Goal: Task Accomplishment & Management: Use online tool/utility

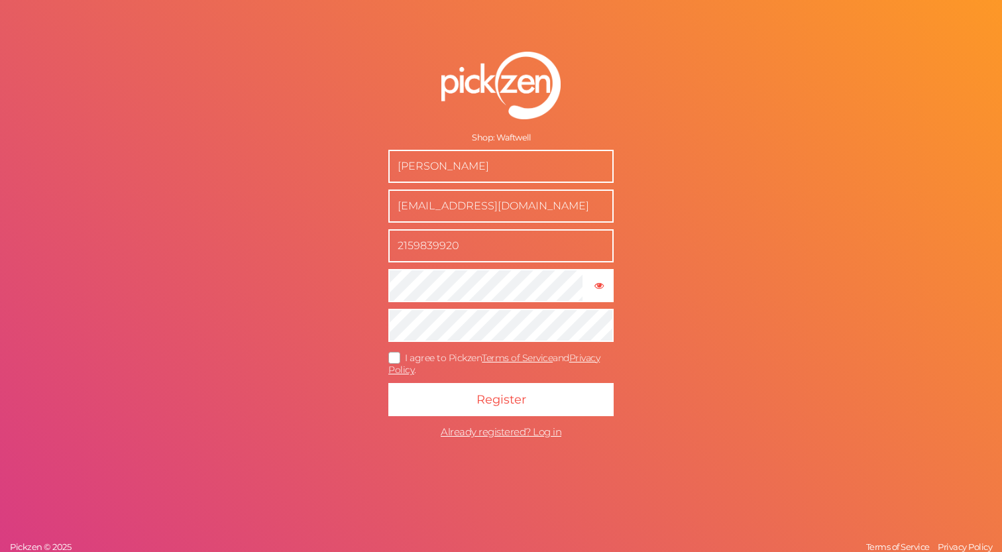
click at [395, 356] on icon at bounding box center [394, 357] width 21 height 7
click at [0, 0] on input "I agree to Pickzen Terms of Service and Privacy Policy ." at bounding box center [0, 0] width 0 height 0
click at [602, 288] on icon "button" at bounding box center [598, 285] width 9 height 9
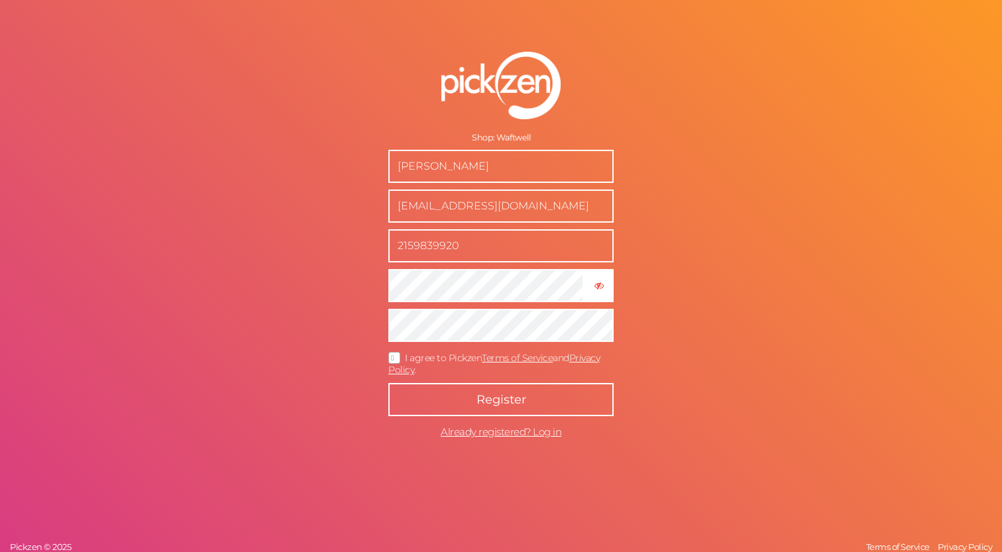
click at [564, 395] on button "Register" at bounding box center [500, 399] width 225 height 33
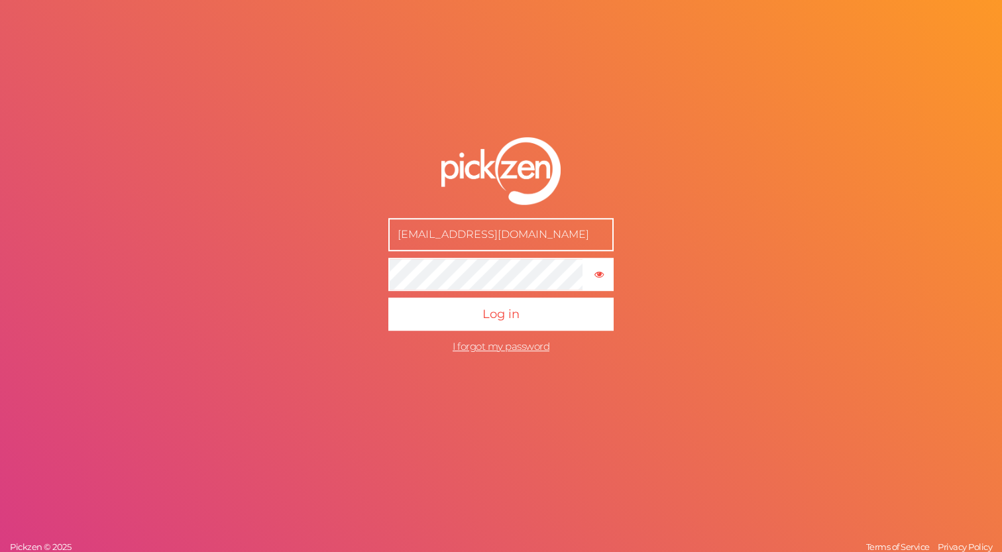
type input "[EMAIL_ADDRESS][DOMAIN_NAME]"
click at [388, 298] on button "Log in" at bounding box center [500, 314] width 225 height 33
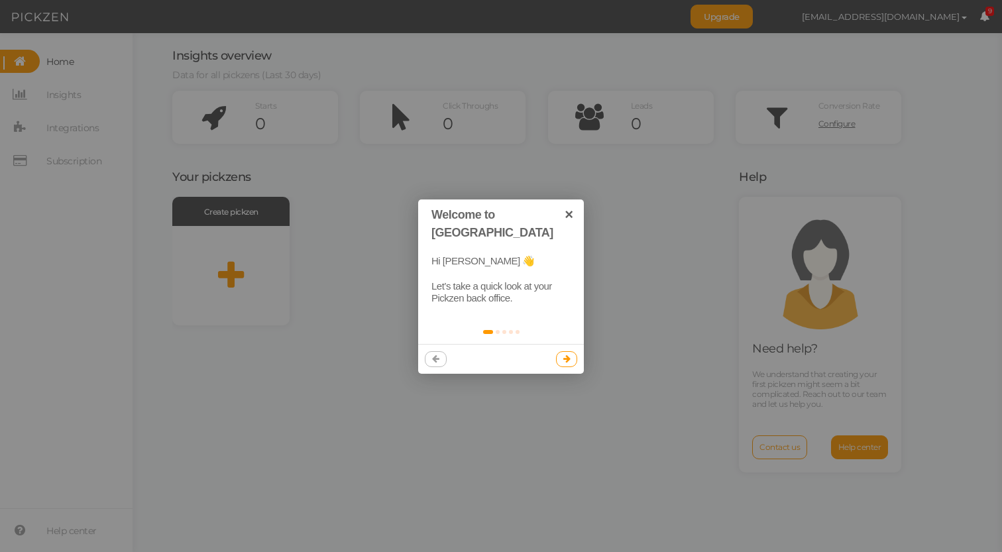
click at [563, 351] on link at bounding box center [567, 359] width 22 height 16
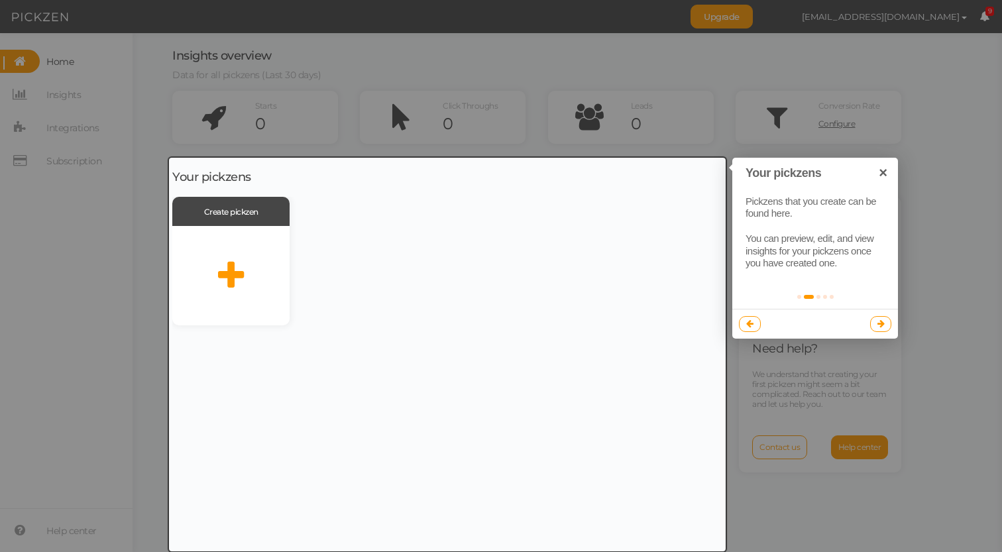
click at [872, 320] on link at bounding box center [881, 324] width 22 height 16
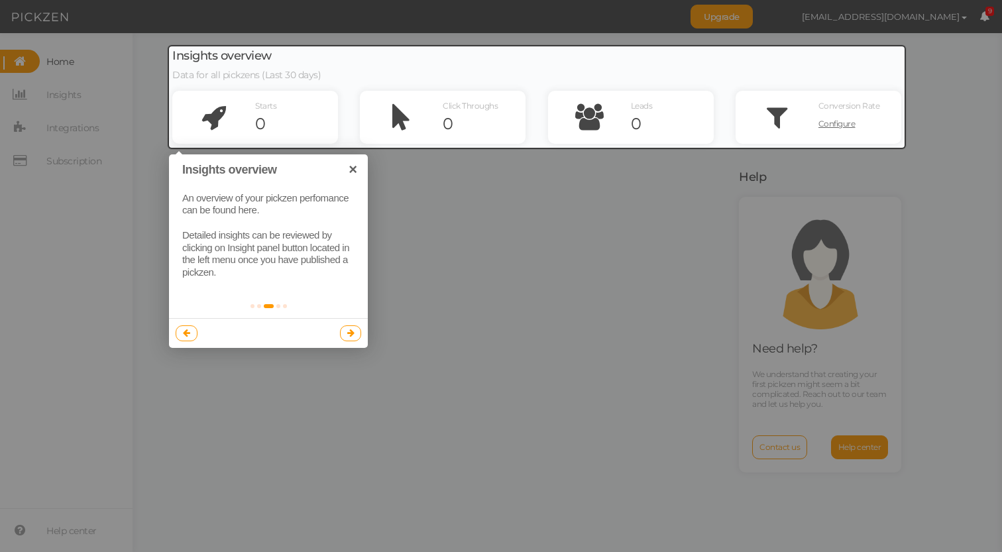
click at [355, 335] on link at bounding box center [351, 333] width 22 height 16
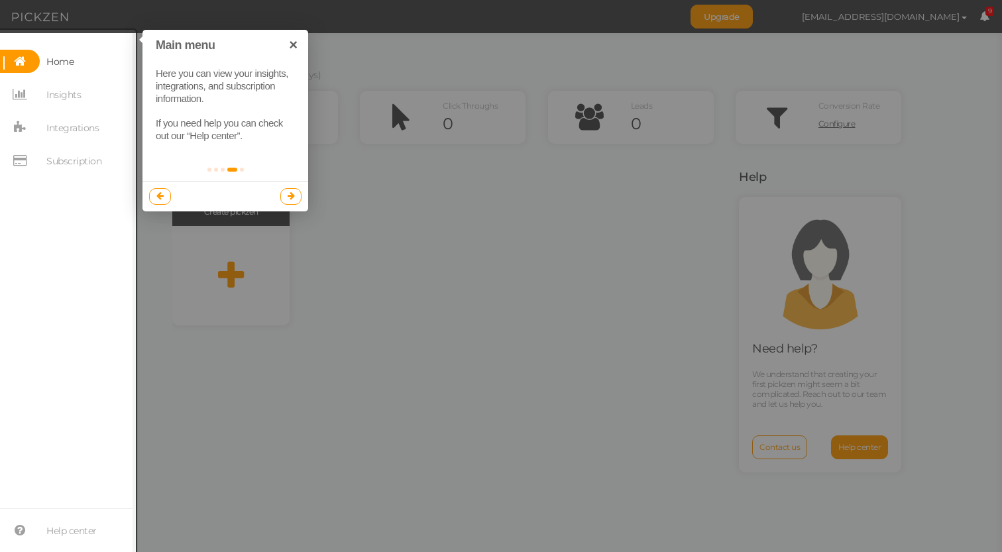
click at [297, 200] on link at bounding box center [291, 196] width 22 height 16
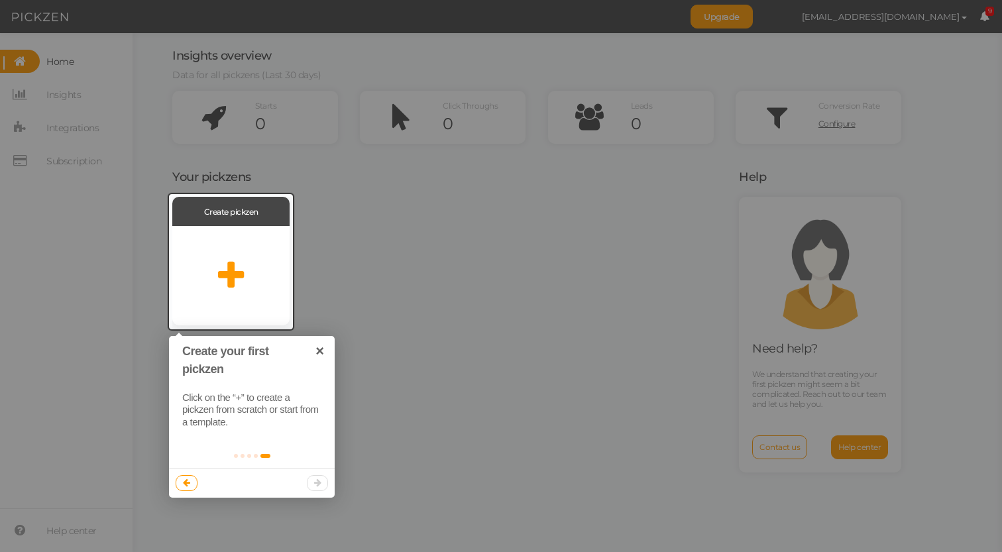
click at [415, 291] on div at bounding box center [501, 276] width 1002 height 552
click at [223, 269] on icon at bounding box center [231, 275] width 26 height 33
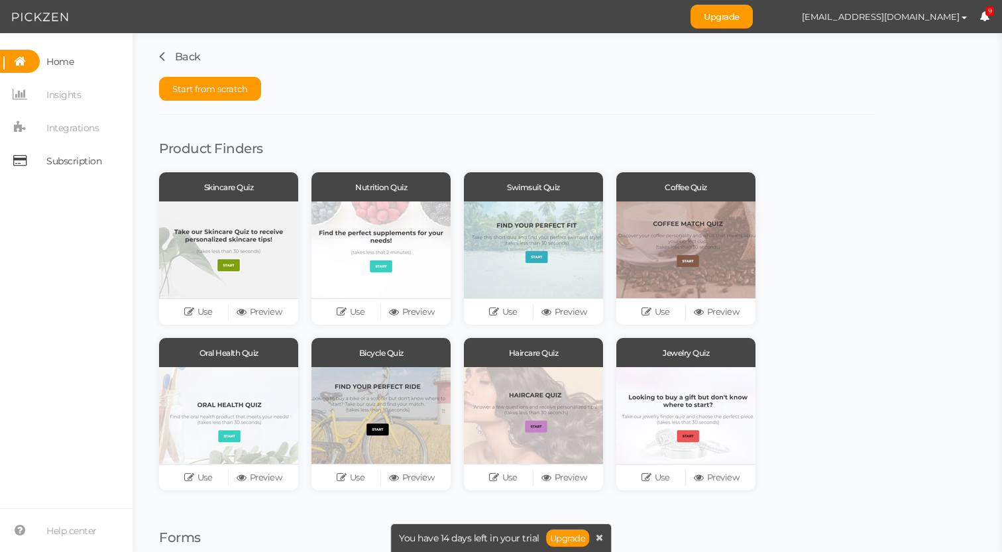
click at [85, 157] on span "Subscription" at bounding box center [73, 160] width 55 height 21
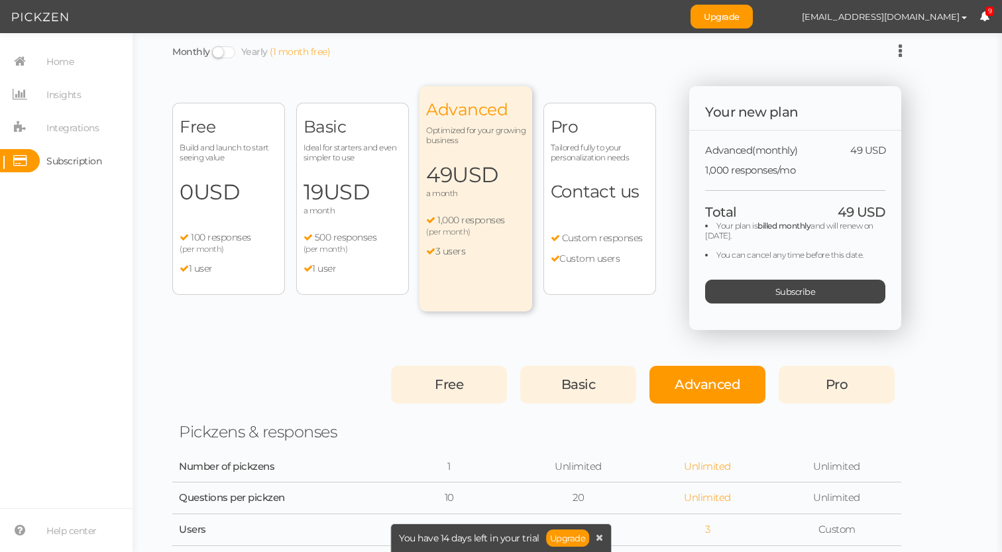
click at [256, 276] on div "Free Build and launch to start seeing value 0 USD a month 100 responses (per mo…" at bounding box center [228, 199] width 113 height 192
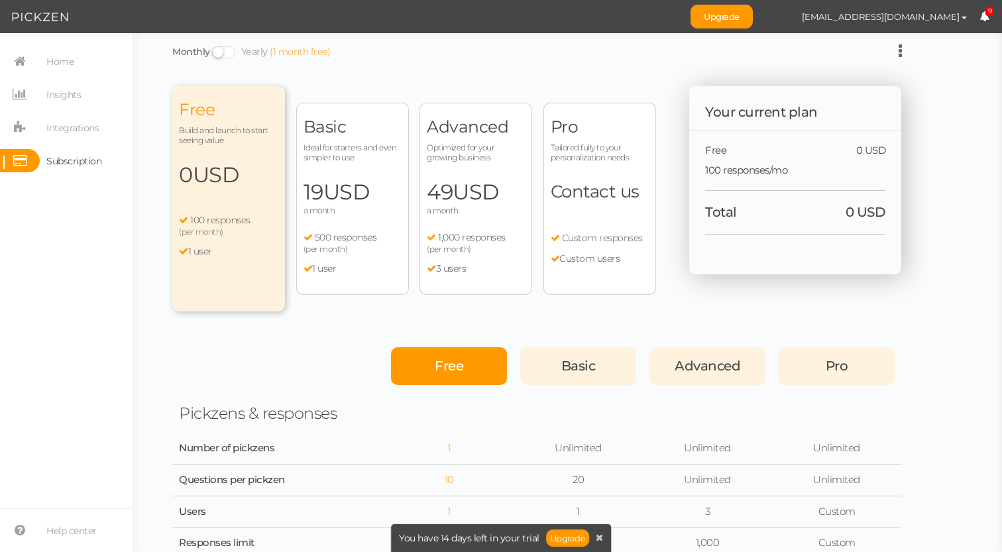
click at [432, 366] on div "Free" at bounding box center [449, 366] width 116 height 38
click at [228, 50] on span at bounding box center [223, 52] width 23 height 12
click at [0, 0] on input "Monthly Yearly (1 month free)" at bounding box center [0, 0] width 0 height 0
click at [228, 50] on span at bounding box center [223, 52] width 23 height 12
click at [0, 0] on input "Monthly Yearly (1 month free)" at bounding box center [0, 0] width 0 height 0
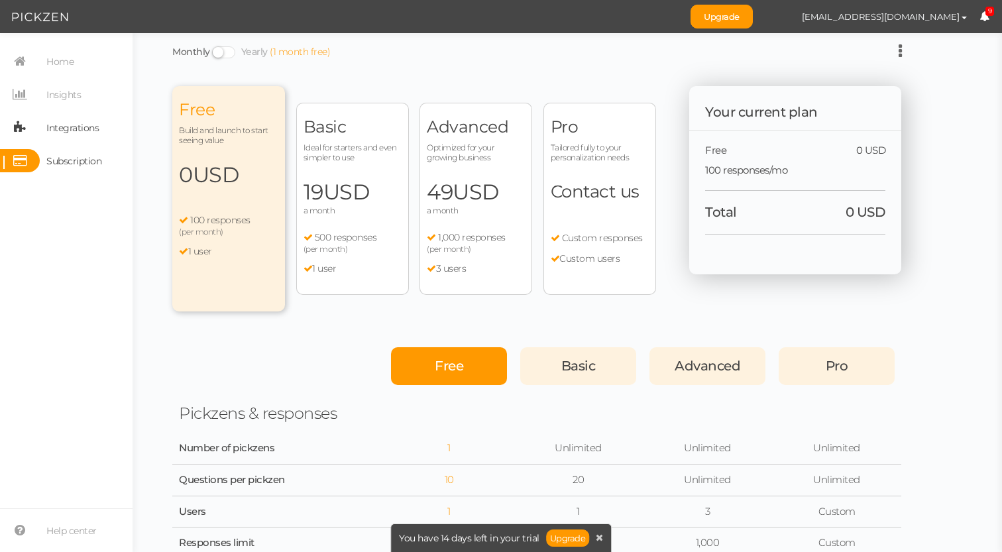
click at [74, 125] on span "Integrations" at bounding box center [72, 127] width 52 height 21
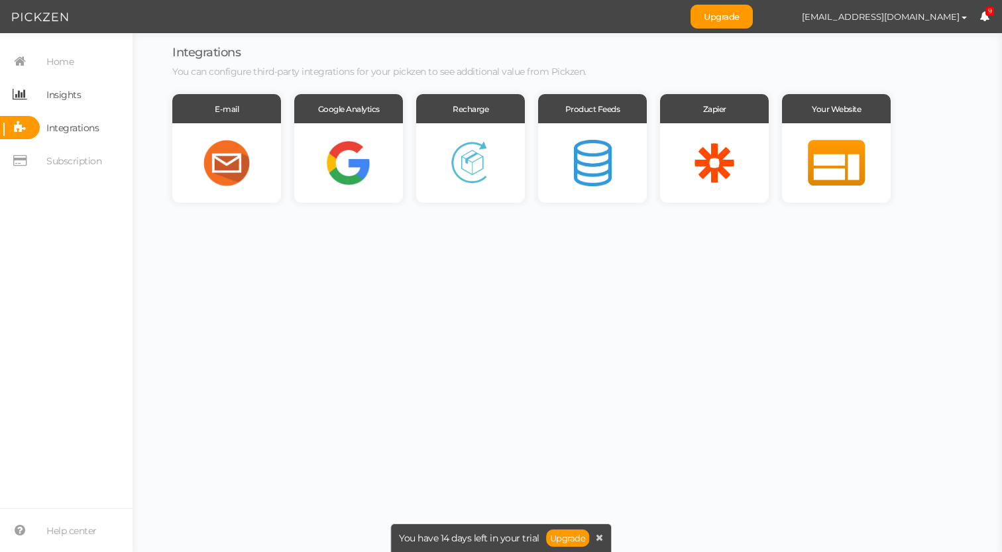
click at [40, 91] on span "Insights" at bounding box center [60, 94] width 41 height 23
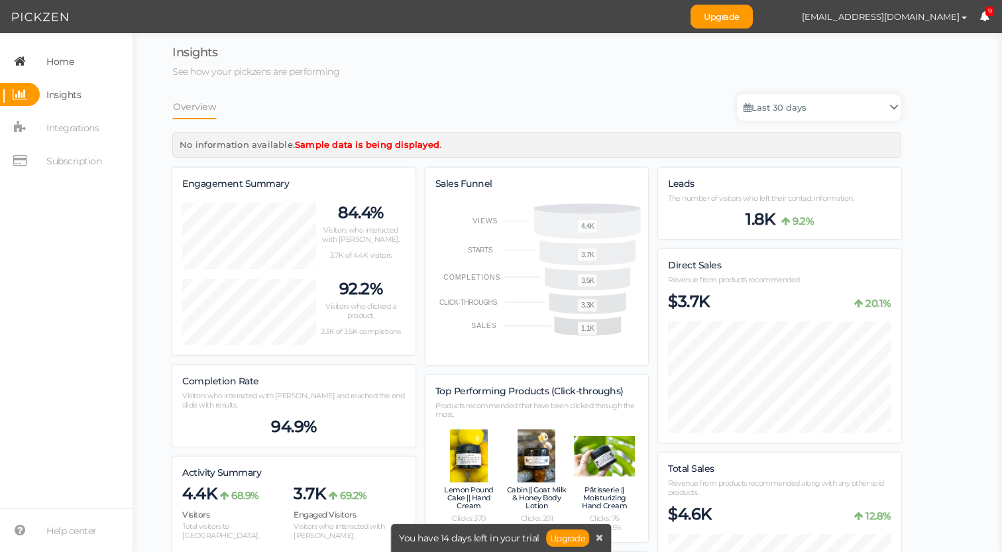
scroll to position [1621, 729]
click at [68, 63] on span "Home" at bounding box center [59, 61] width 27 height 21
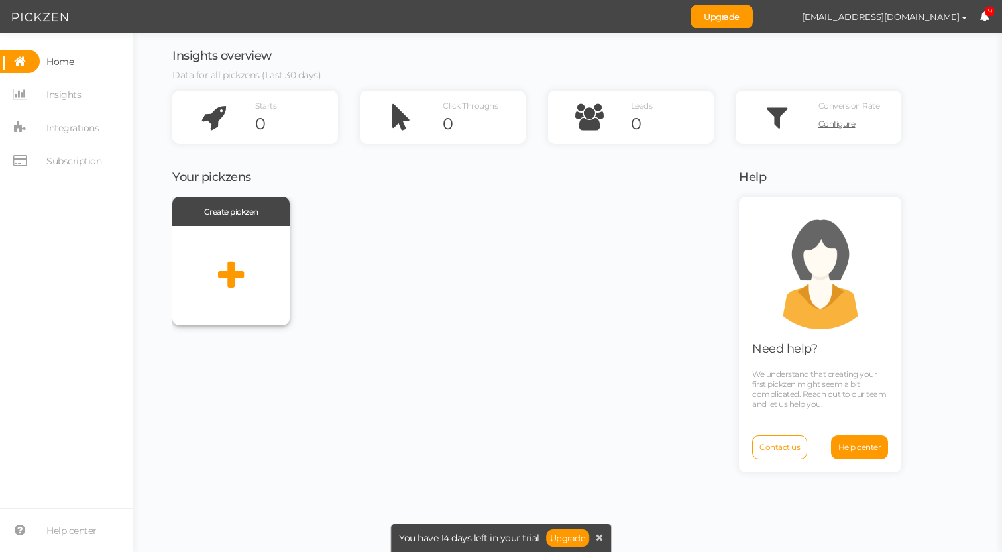
click at [268, 254] on div at bounding box center [230, 275] width 117 height 99
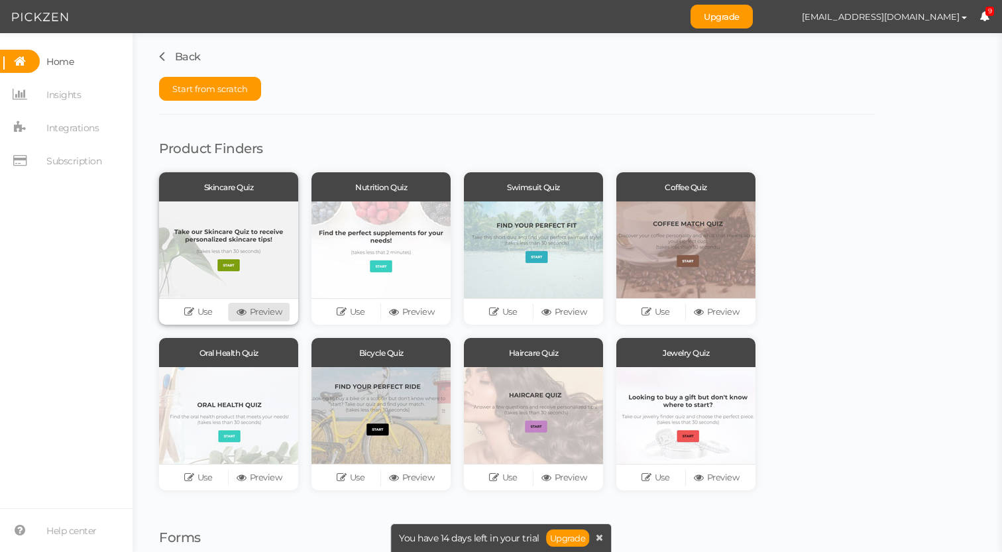
click at [265, 312] on link "Preview" at bounding box center [259, 312] width 61 height 19
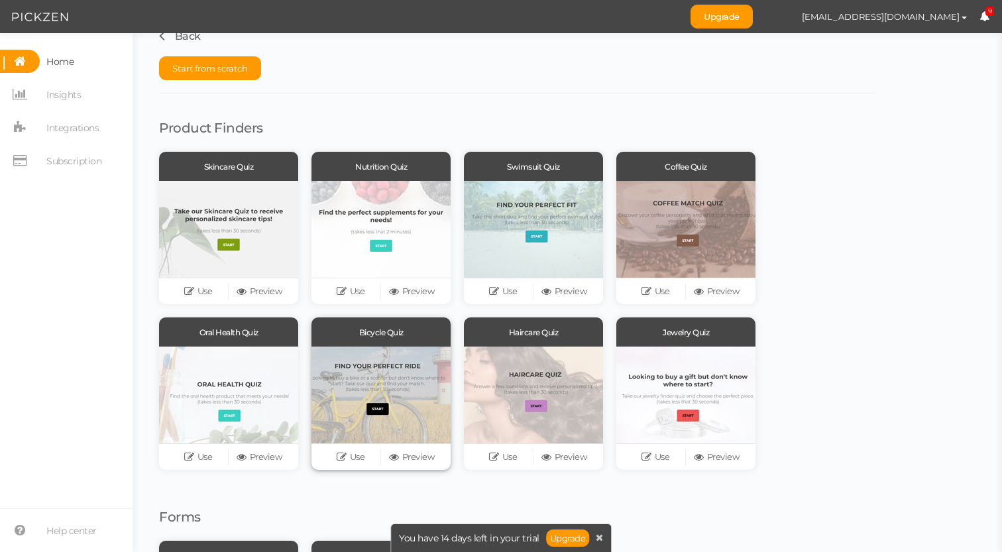
scroll to position [4, 0]
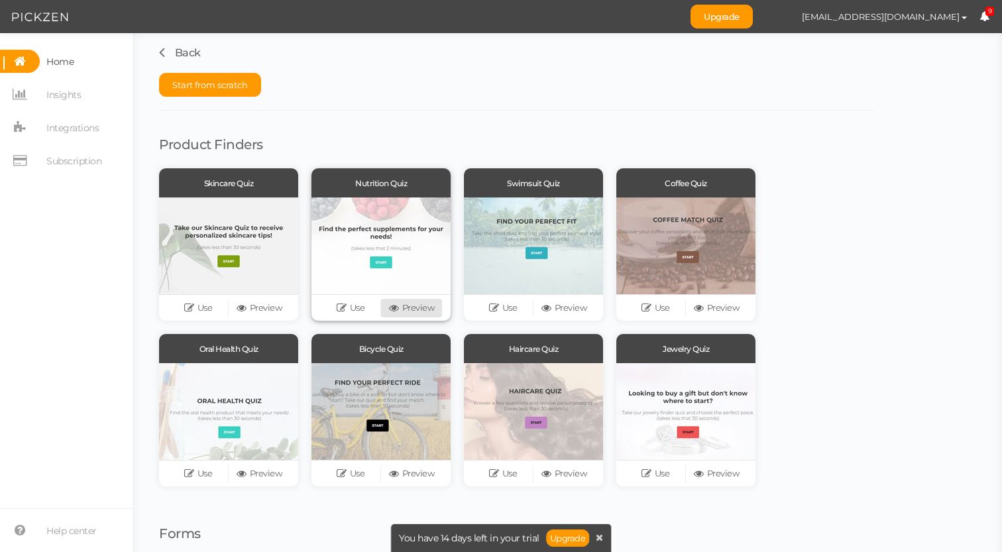
click at [404, 307] on link "Preview" at bounding box center [411, 308] width 61 height 19
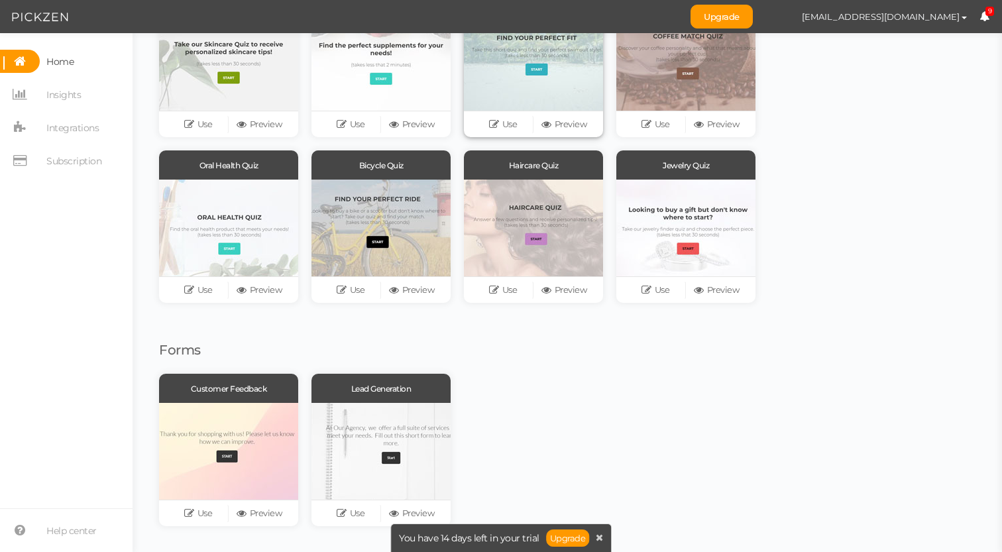
scroll to position [188, 0]
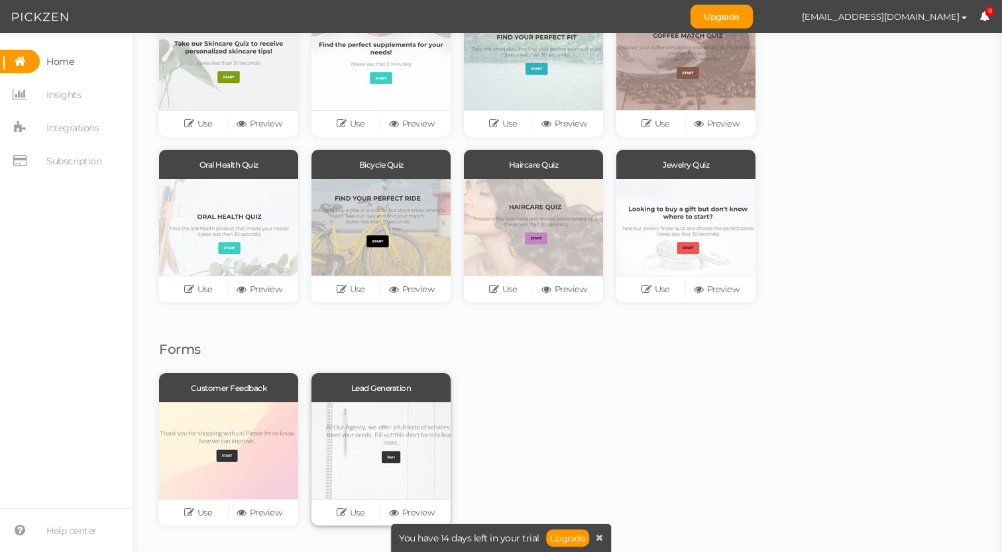
click at [423, 502] on div "Use Preview" at bounding box center [380, 512] width 139 height 27
click at [423, 508] on link "Preview" at bounding box center [411, 513] width 61 height 19
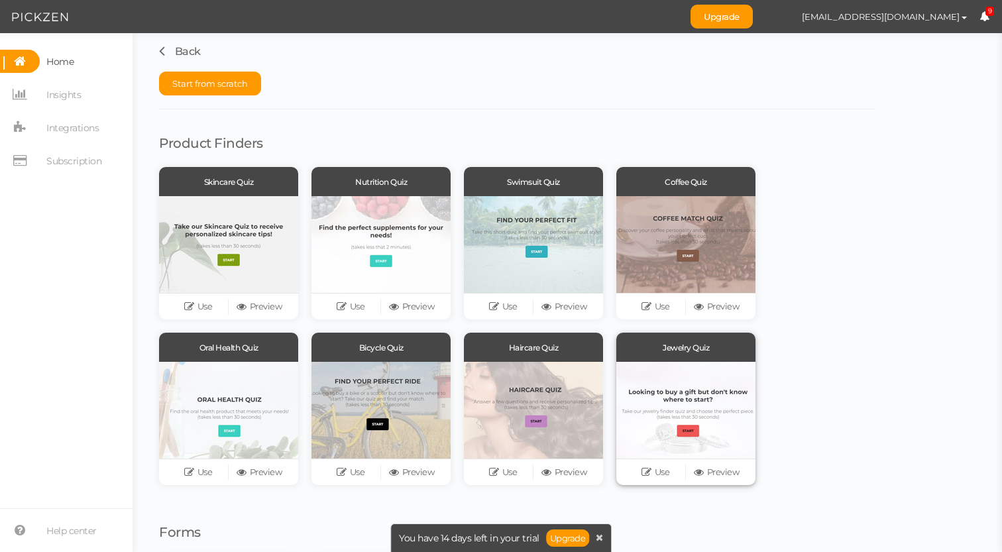
scroll to position [0, 0]
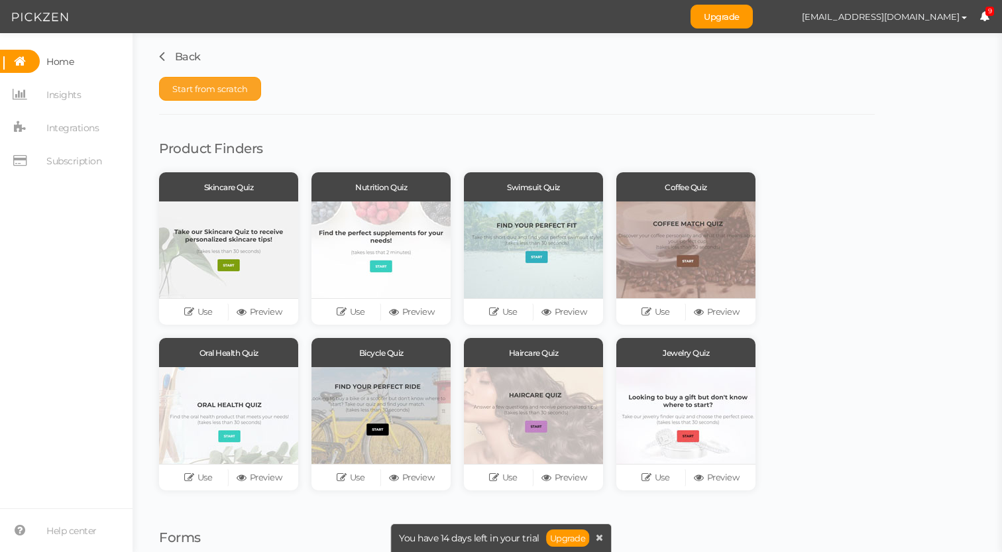
click at [233, 89] on span "Start from scratch" at bounding box center [210, 88] width 76 height 11
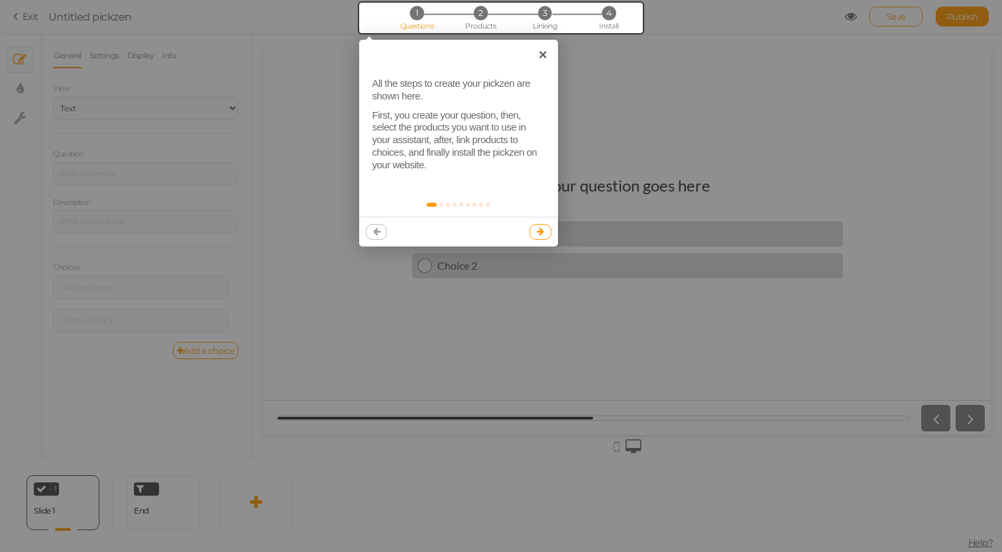
click at [535, 233] on link at bounding box center [540, 232] width 22 height 16
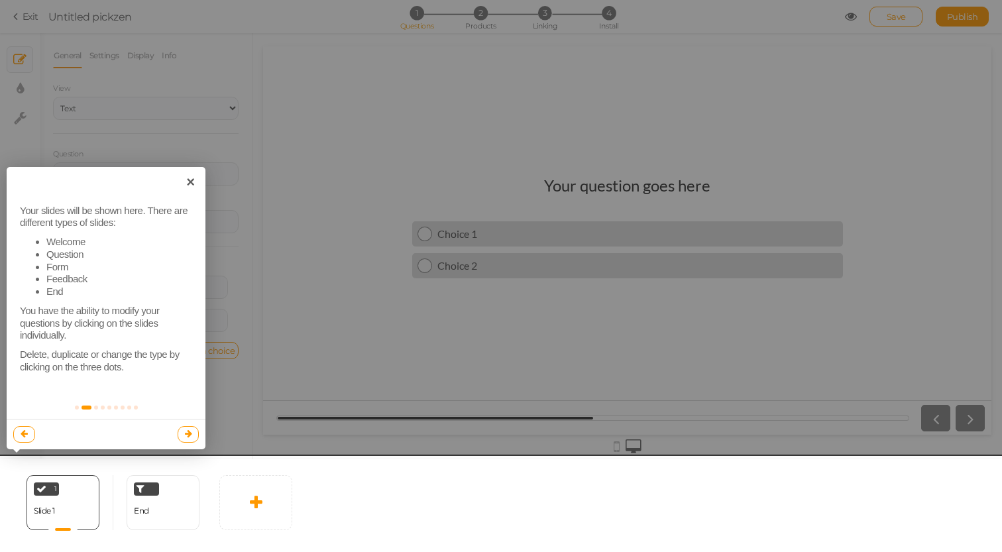
click at [180, 431] on link at bounding box center [189, 434] width 22 height 16
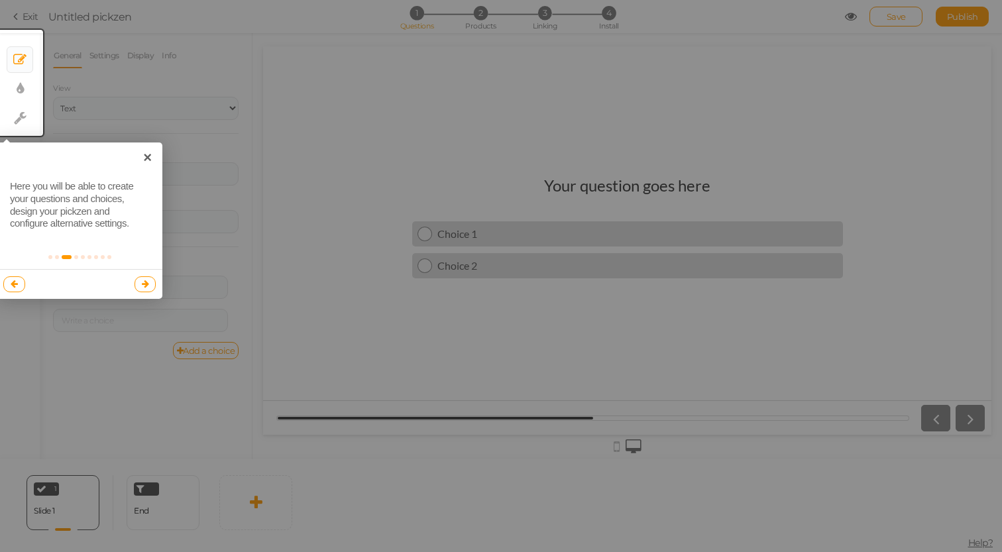
click at [143, 284] on icon at bounding box center [145, 284] width 7 height 9
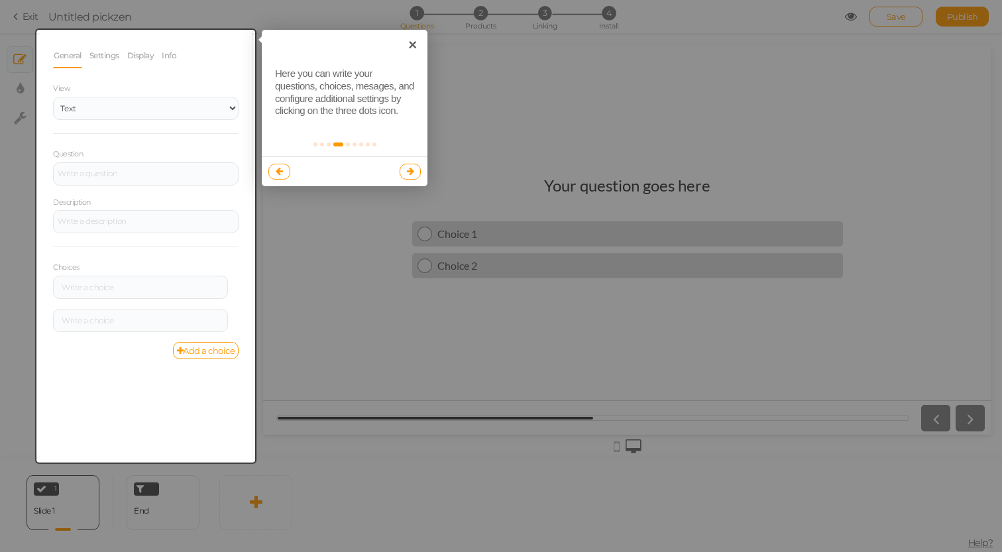
click at [409, 164] on link at bounding box center [411, 172] width 22 height 16
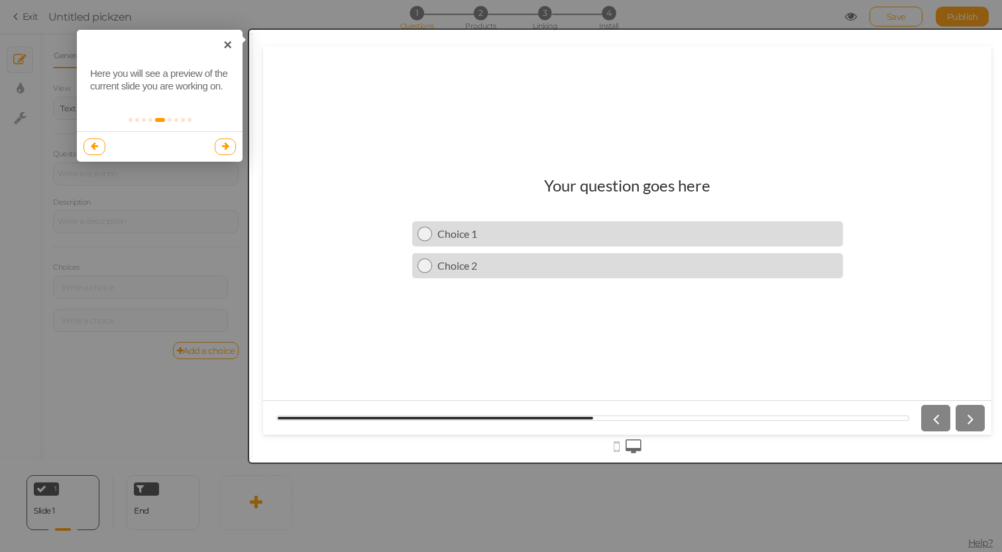
click at [223, 149] on icon at bounding box center [225, 146] width 7 height 9
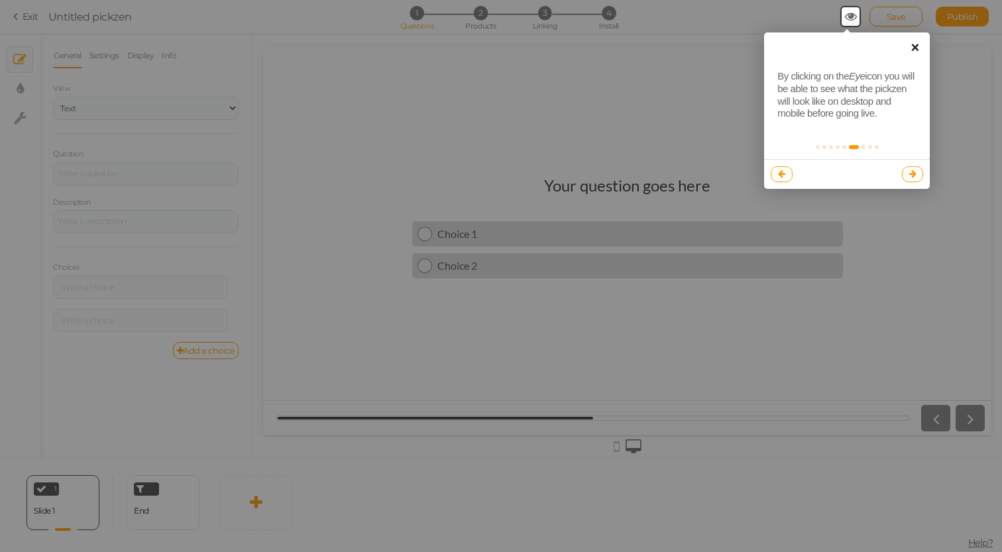
click at [917, 48] on link "×" at bounding box center [915, 47] width 30 height 30
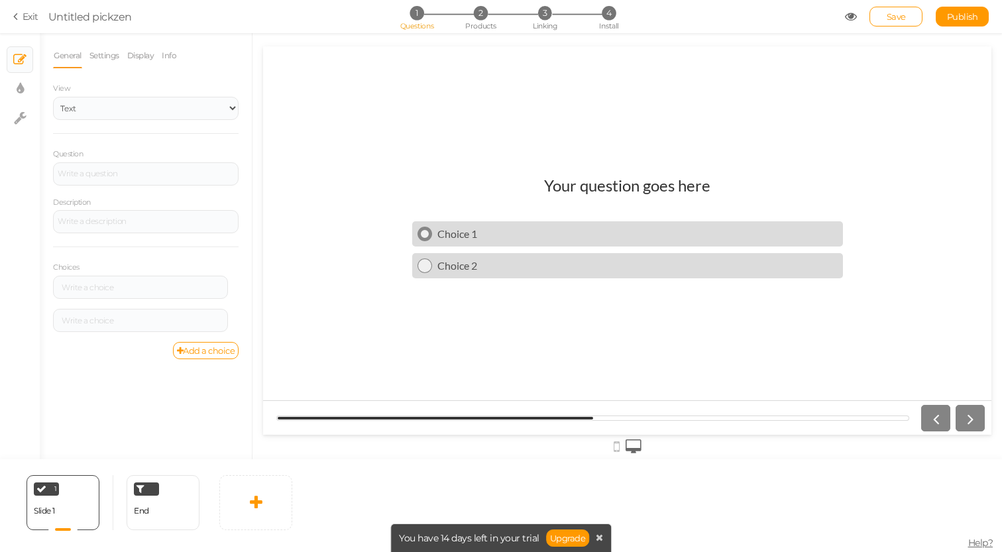
click at [547, 231] on div "Choice 1" at bounding box center [635, 233] width 406 height 13
click at [601, 184] on h1 "Your question goes here" at bounding box center [627, 192] width 166 height 32
click at [165, 60] on link "Info" at bounding box center [169, 55] width 16 height 25
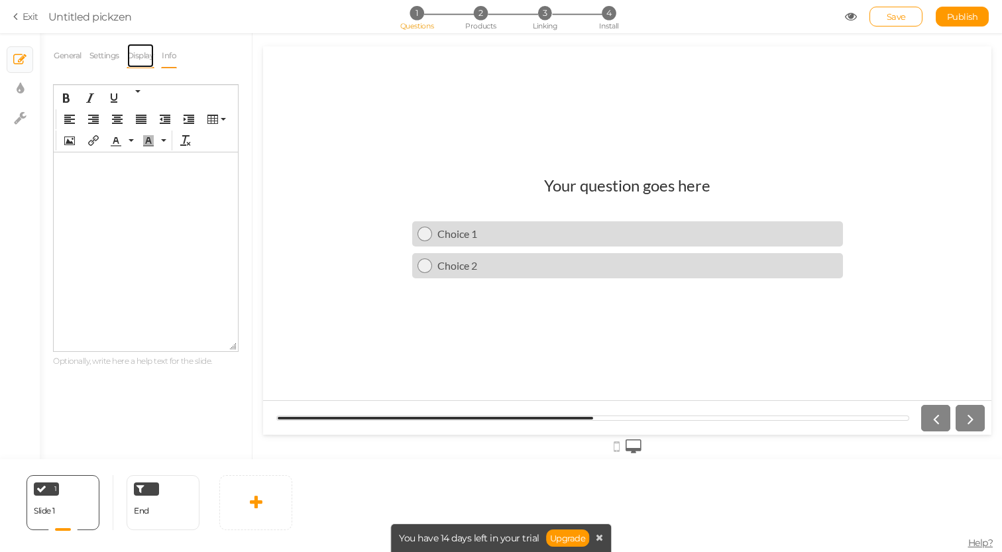
click at [138, 59] on link "Display" at bounding box center [141, 55] width 28 height 25
click at [237, 103] on button "Set" at bounding box center [228, 97] width 22 height 17
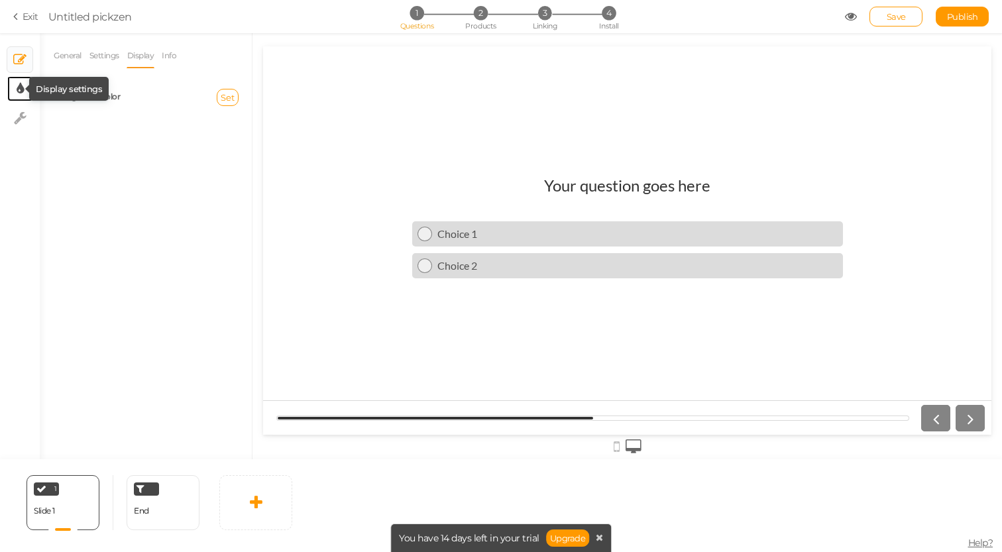
click at [18, 89] on icon at bounding box center [20, 88] width 7 height 13
select select "2"
select select "lato"
select select "fade"
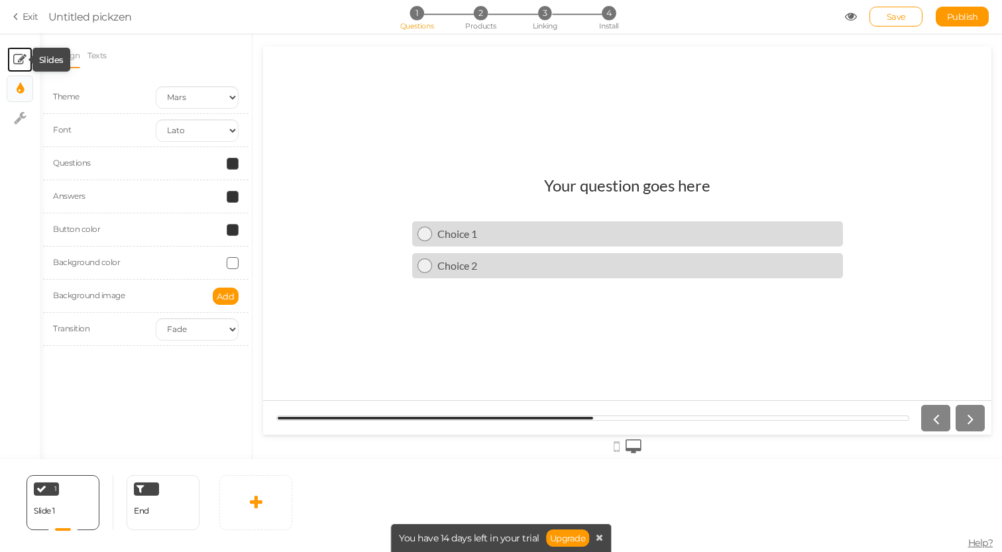
click at [17, 60] on icon at bounding box center [19, 59] width 13 height 13
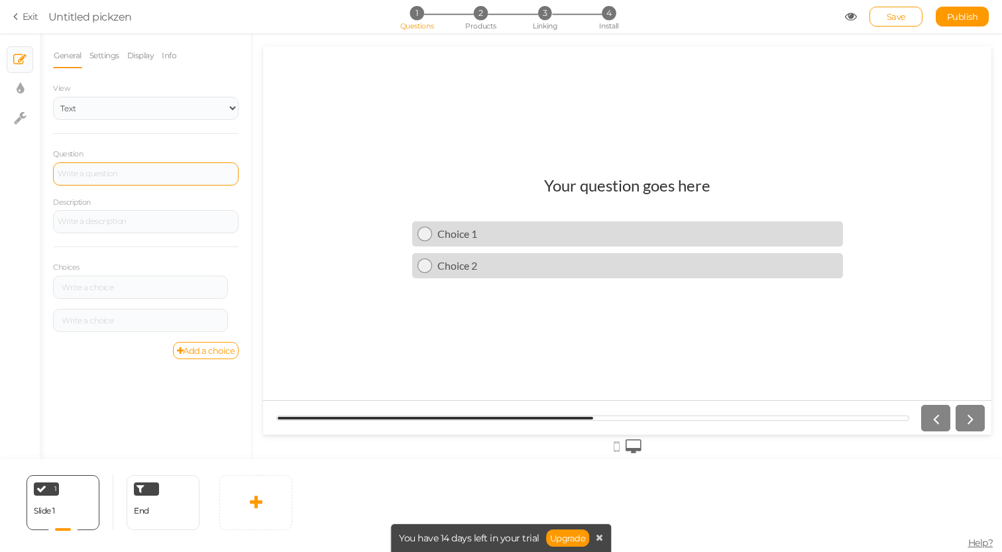
click at [64, 163] on div at bounding box center [146, 173] width 186 height 23
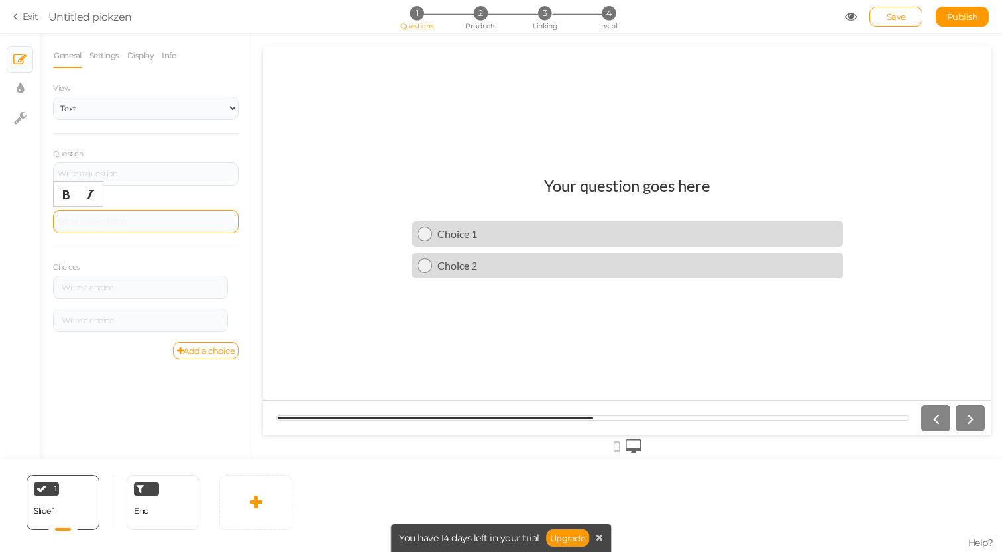
click at [78, 226] on div at bounding box center [146, 221] width 186 height 23
click at [90, 278] on div at bounding box center [140, 287] width 175 height 23
click at [235, 281] on icon at bounding box center [237, 281] width 9 height 8
click at [211, 299] on link "Settings" at bounding box center [185, 300] width 105 height 14
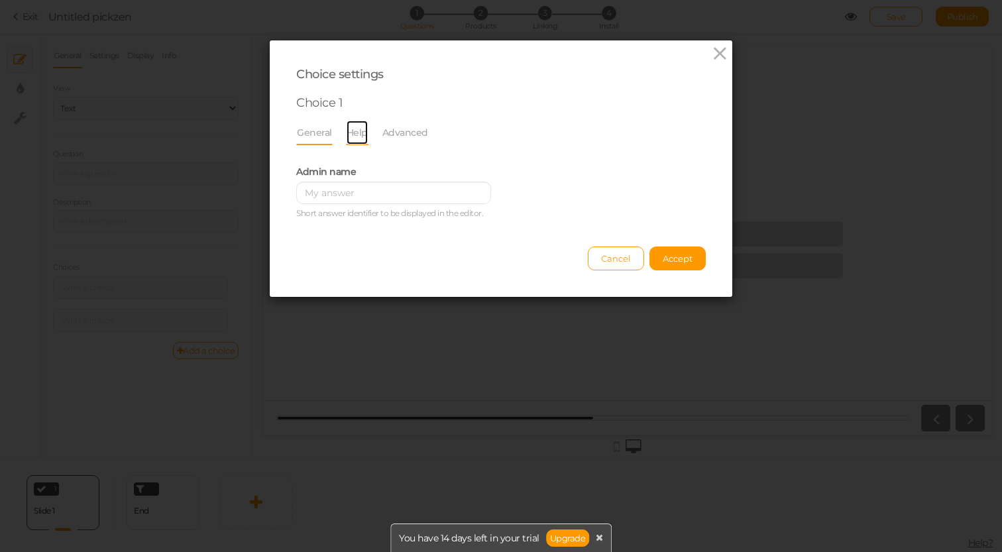
click at [358, 125] on link "Help" at bounding box center [357, 132] width 23 height 25
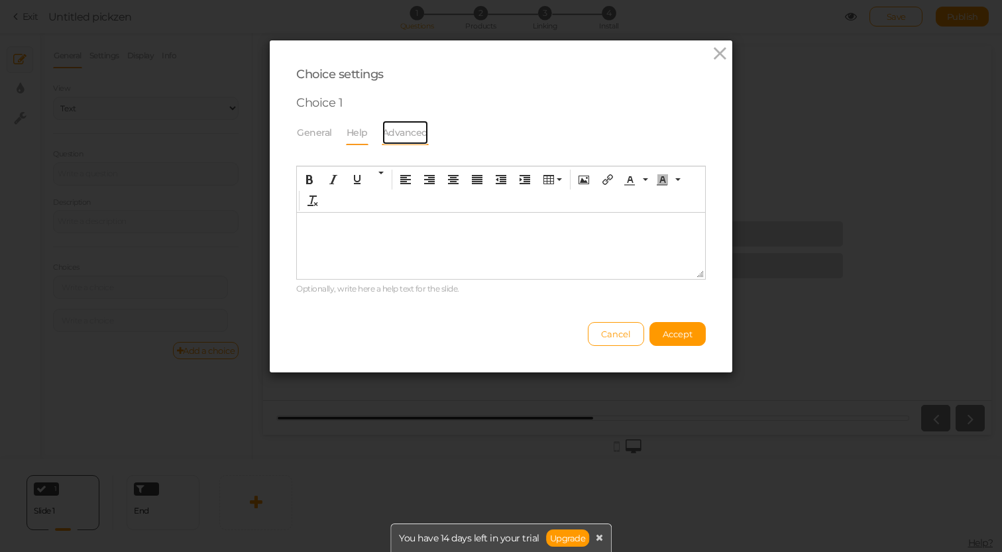
click at [411, 129] on link "Advanced" at bounding box center [405, 132] width 47 height 25
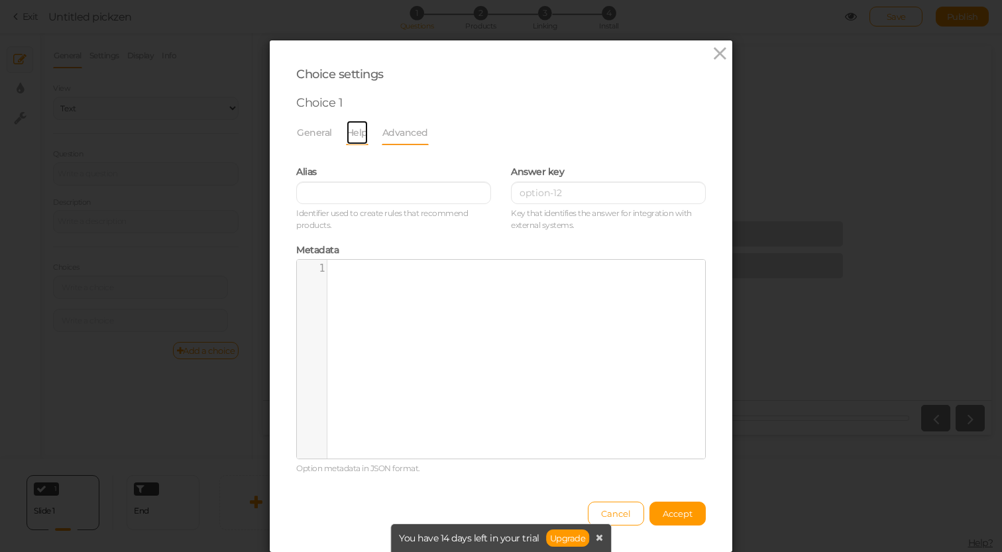
click at [355, 137] on link "Help" at bounding box center [357, 132] width 23 height 25
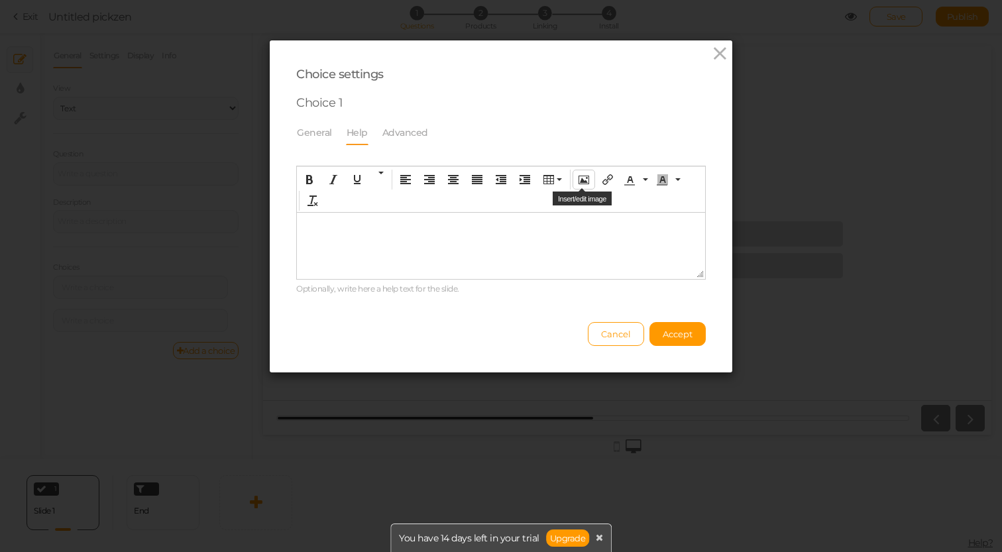
click at [580, 176] on icon "Insert/edit image" at bounding box center [583, 179] width 11 height 11
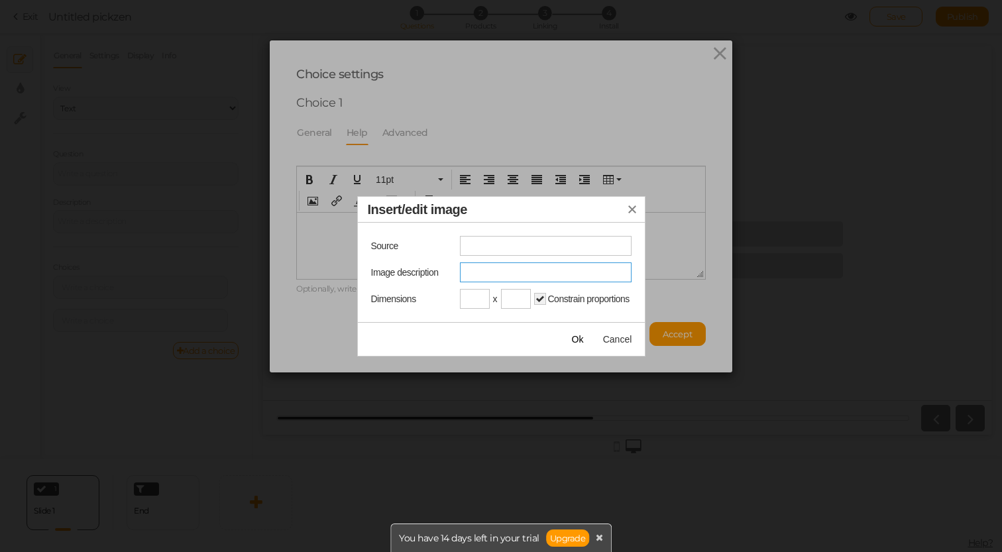
click at [506, 275] on input "Image description" at bounding box center [546, 272] width 172 height 20
click at [464, 301] on input "Width" at bounding box center [475, 299] width 30 height 20
click at [529, 306] on input "Height" at bounding box center [516, 299] width 30 height 20
click at [498, 233] on div "Source Image description Dimensions x Constrain proportions" at bounding box center [501, 272] width 287 height 99
click at [498, 256] on div "Source Image description Dimensions x Constrain proportions" at bounding box center [501, 272] width 287 height 99
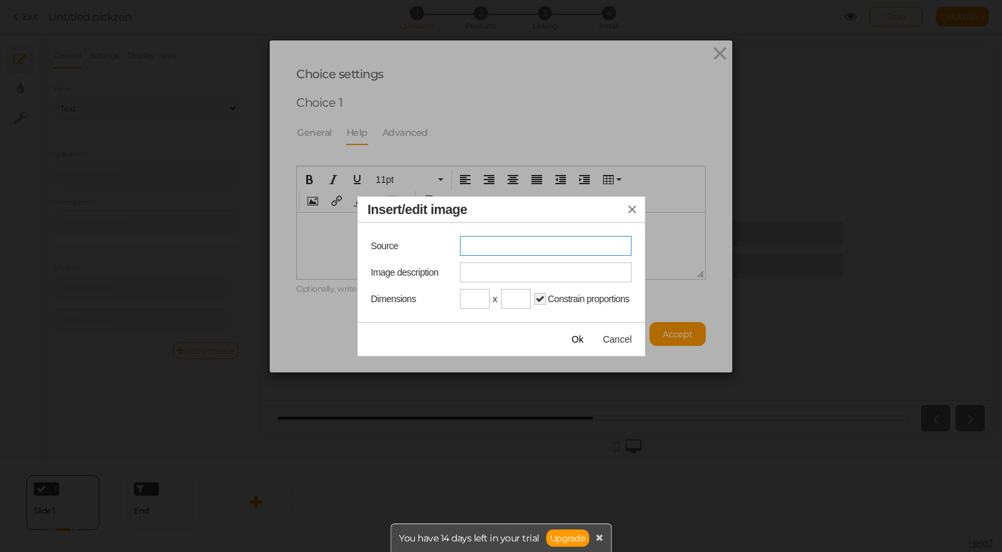
click at [494, 244] on input "Insert/edit image" at bounding box center [546, 246] width 172 height 20
click at [474, 277] on input "Image description" at bounding box center [546, 272] width 172 height 20
click at [639, 211] on button "Insert/edit image" at bounding box center [632, 209] width 25 height 25
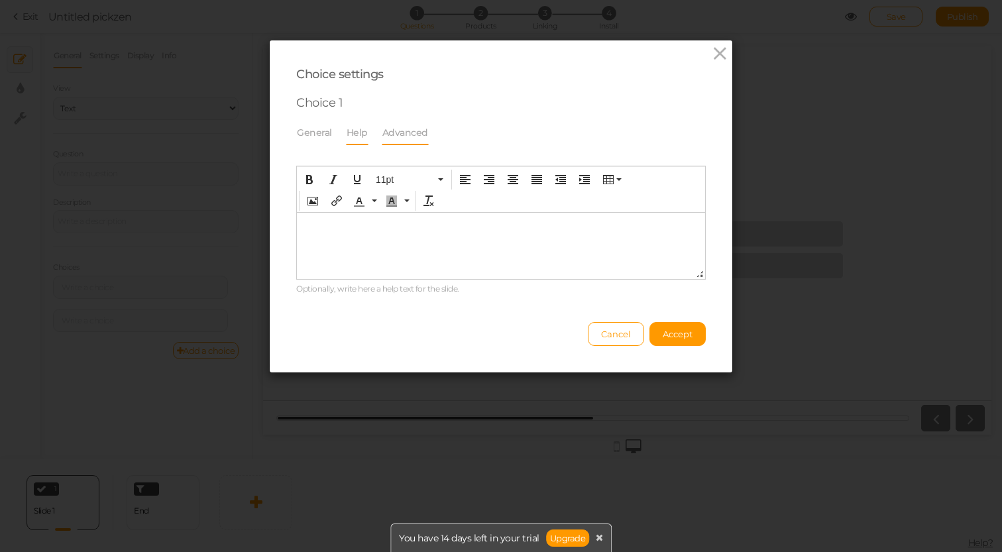
click at [415, 133] on link "Advanced" at bounding box center [405, 132] width 47 height 25
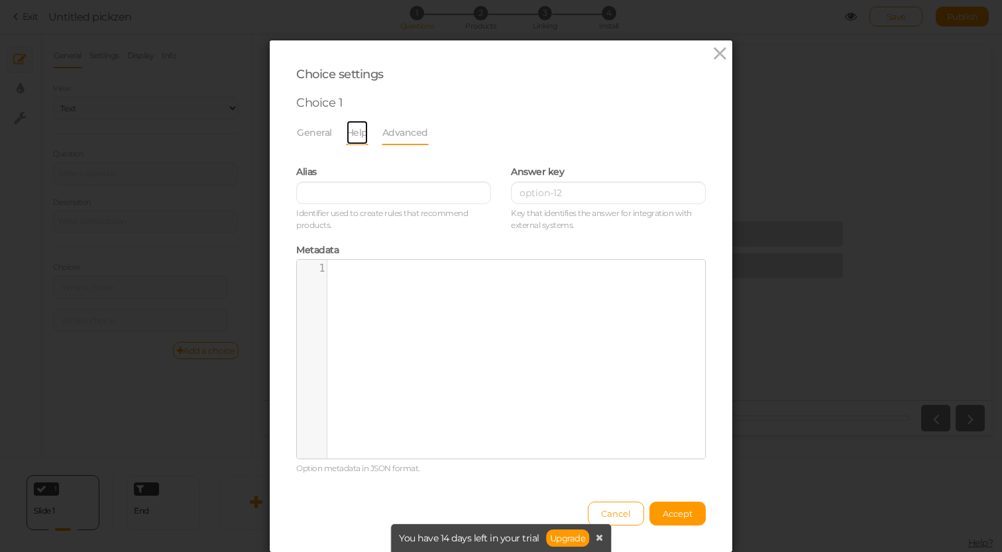
click at [358, 142] on link "Help" at bounding box center [357, 132] width 23 height 25
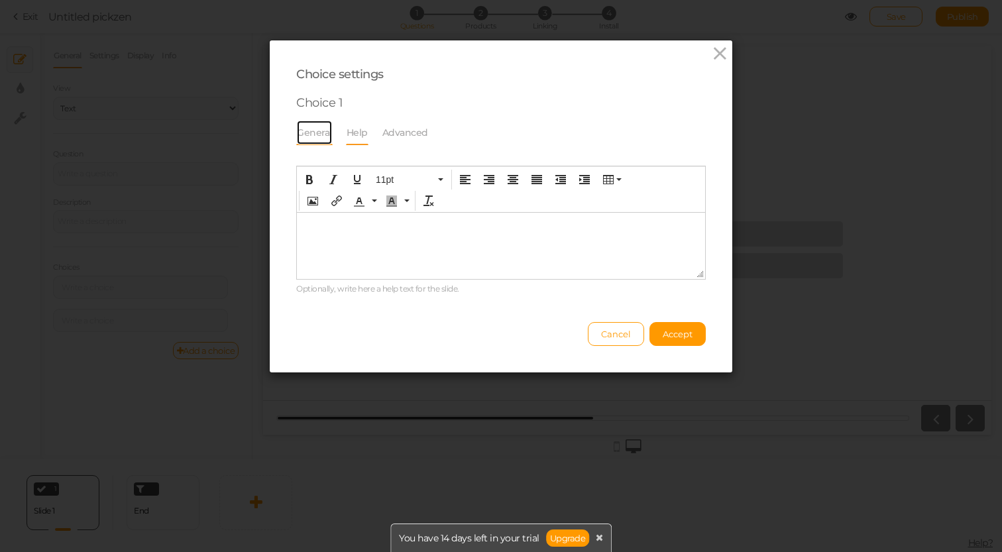
click at [300, 137] on link "General" at bounding box center [314, 132] width 36 height 25
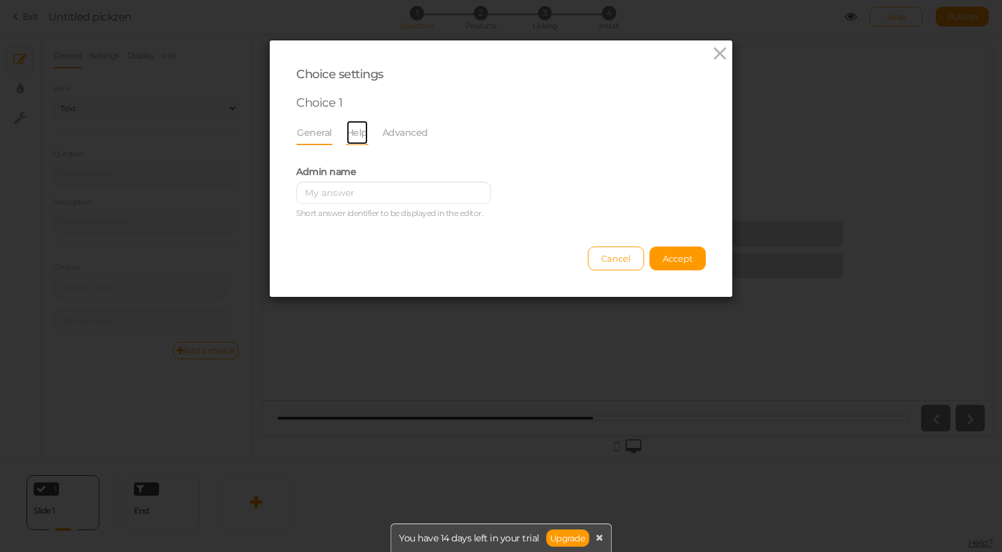
click at [352, 136] on link "Help" at bounding box center [357, 132] width 23 height 25
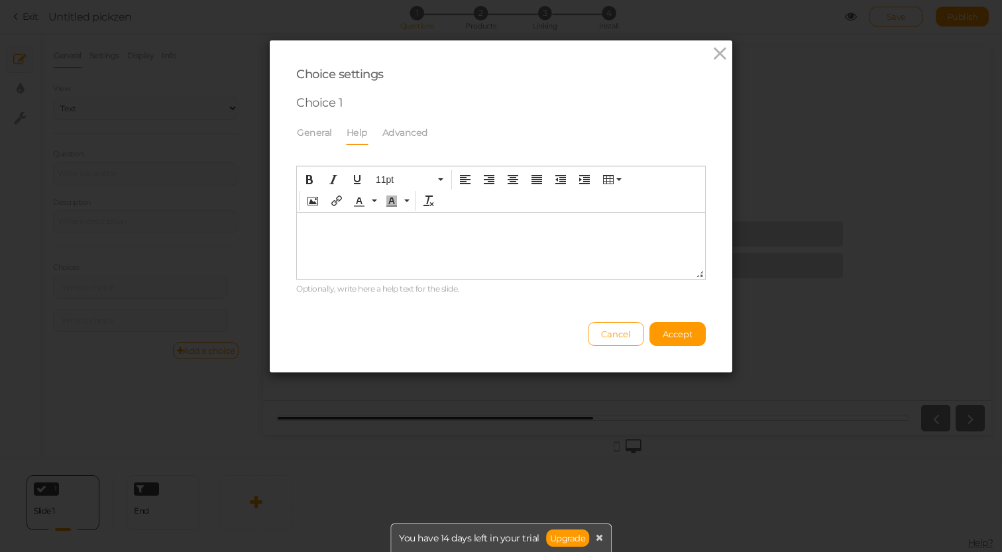
click at [348, 233] on html at bounding box center [501, 223] width 408 height 21
click at [316, 199] on icon "Insert/edit image" at bounding box center [312, 200] width 11 height 11
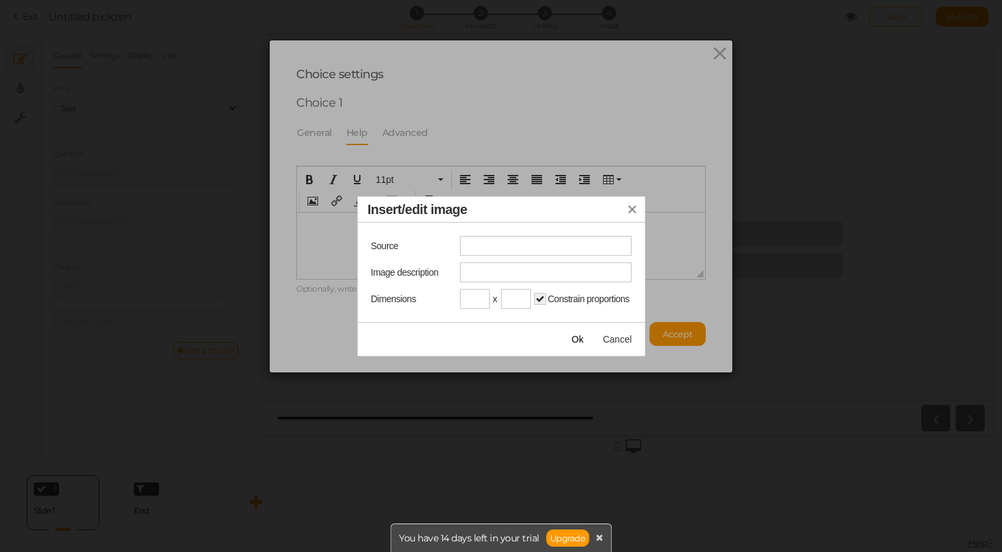
click at [487, 253] on input "Insert/edit image" at bounding box center [546, 246] width 172 height 20
type input "canva"
click at [578, 345] on button "Ok" at bounding box center [577, 339] width 33 height 19
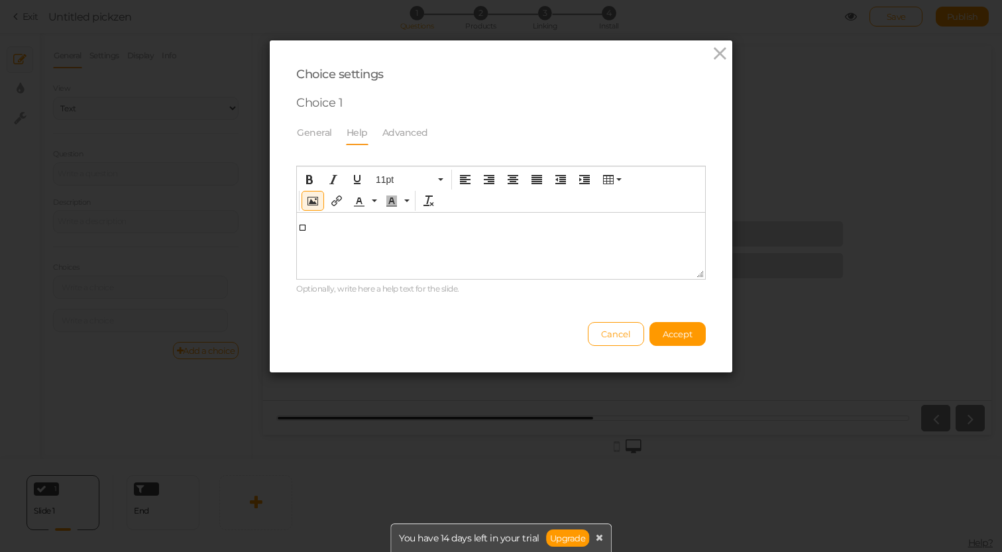
click at [342, 234] on html at bounding box center [501, 223] width 408 height 21
click at [309, 200] on icon "Insert/edit image" at bounding box center [312, 200] width 11 height 11
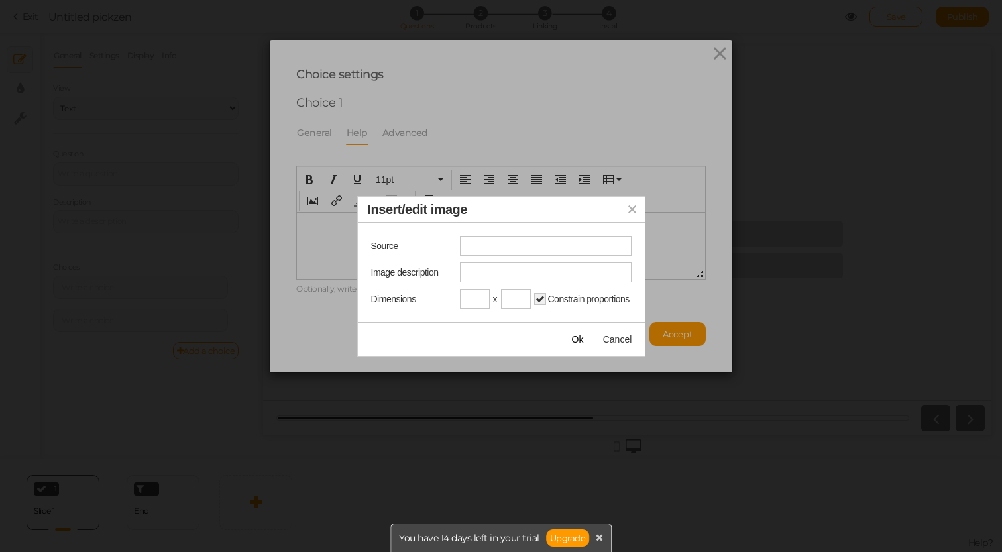
click at [633, 208] on icon "Insert/edit image" at bounding box center [632, 209] width 11 height 11
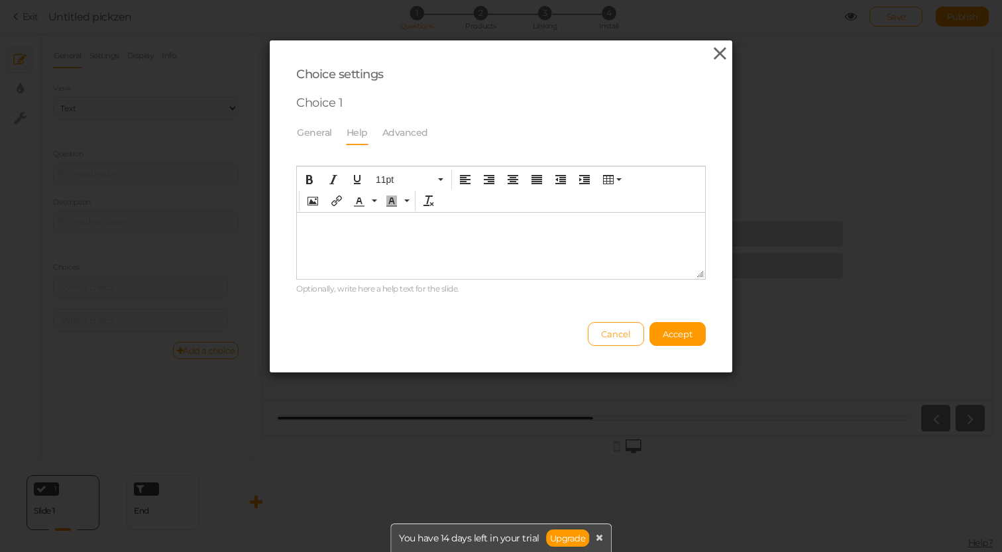
click at [727, 55] on icon at bounding box center [719, 54] width 19 height 20
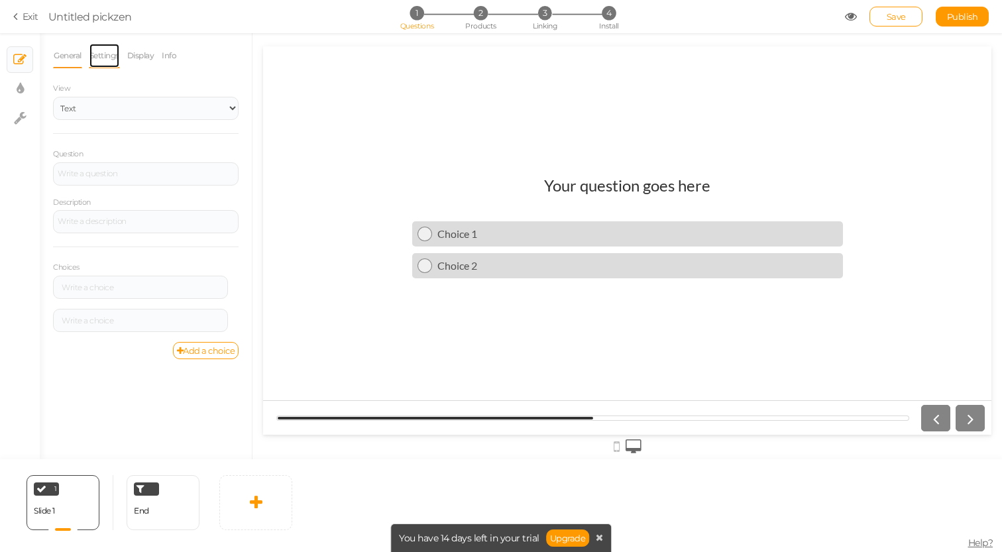
click at [110, 58] on link "Settings" at bounding box center [104, 55] width 31 height 25
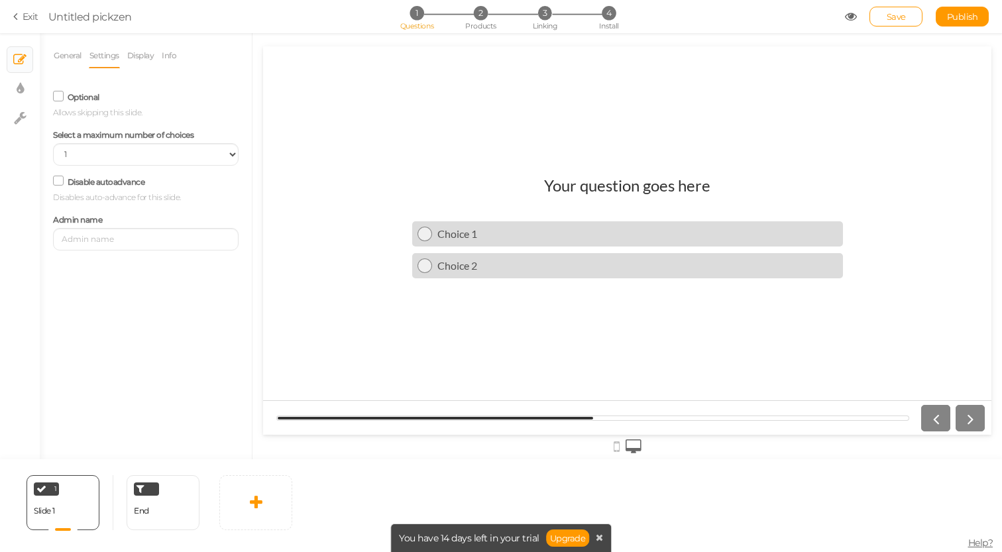
click at [160, 54] on li "Display" at bounding box center [144, 55] width 35 height 25
click at [172, 55] on link "Info" at bounding box center [169, 55] width 16 height 25
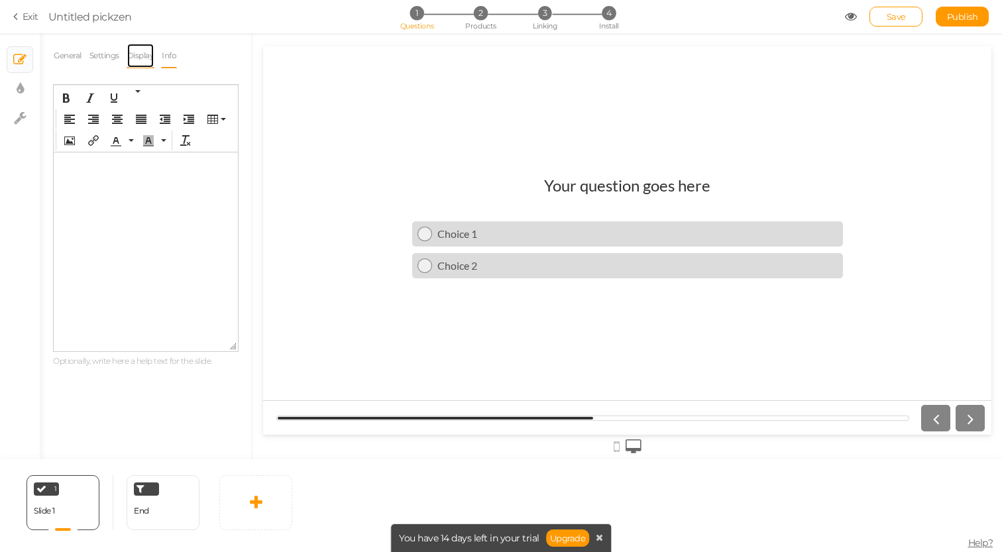
click at [140, 54] on link "Display" at bounding box center [141, 55] width 28 height 25
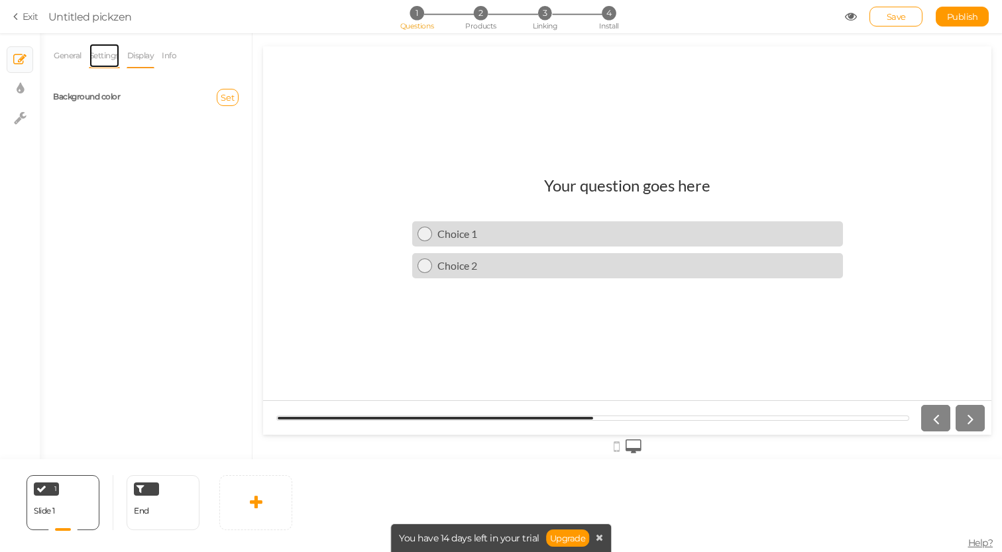
click at [97, 56] on link "Settings" at bounding box center [104, 55] width 31 height 25
click at [142, 60] on link "Display" at bounding box center [141, 55] width 28 height 25
click at [221, 97] on span "Set" at bounding box center [228, 97] width 14 height 11
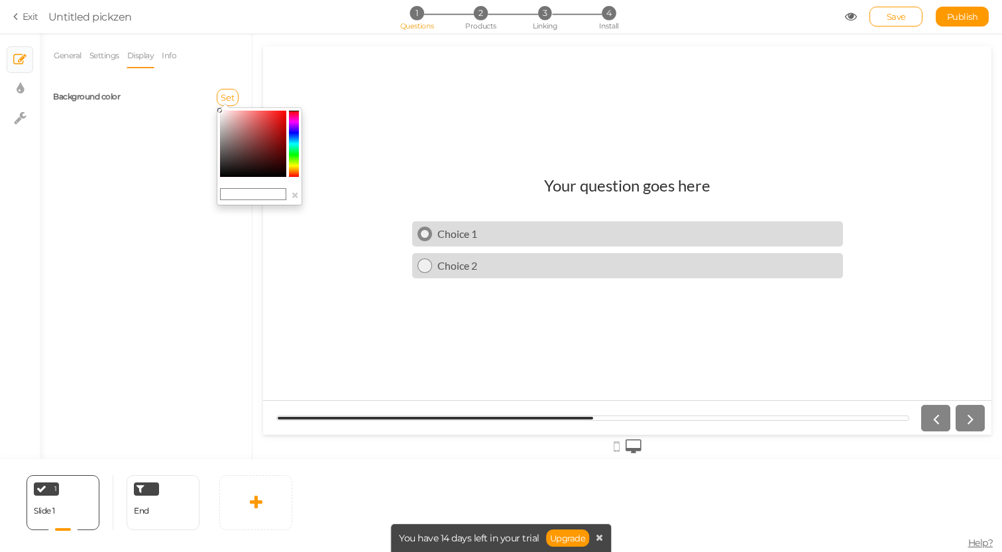
click at [495, 239] on div "Choice 1" at bounding box center [635, 233] width 406 height 13
click at [246, 195] on input "text" at bounding box center [253, 194] width 66 height 12
type input "#f3e7e3"
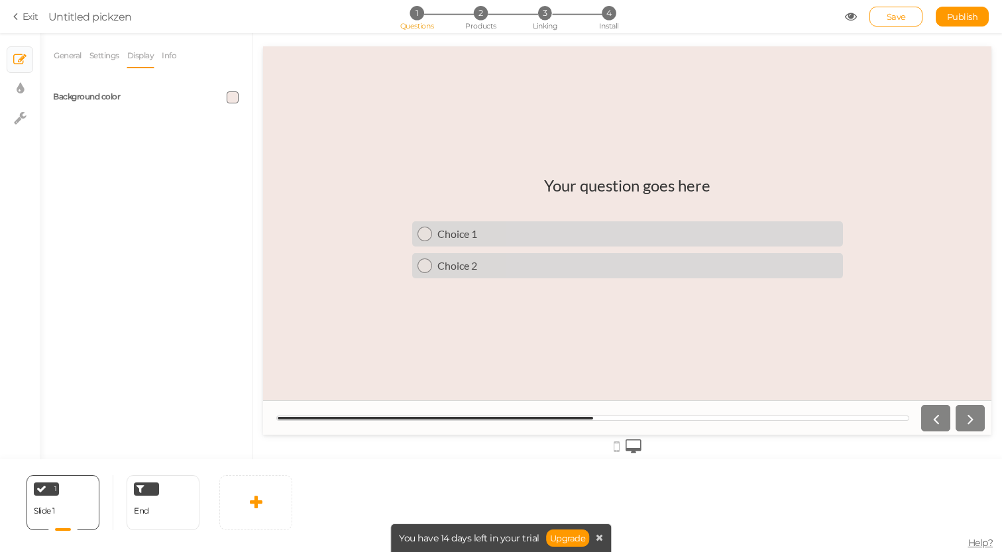
click at [178, 260] on div "General Settings Display Info View Text Images Slider Dropdown Question Descrip…" at bounding box center [146, 251] width 212 height 416
click at [27, 89] on link "× Display settings" at bounding box center [19, 88] width 25 height 25
select select "2"
select select "lato"
select select "fade"
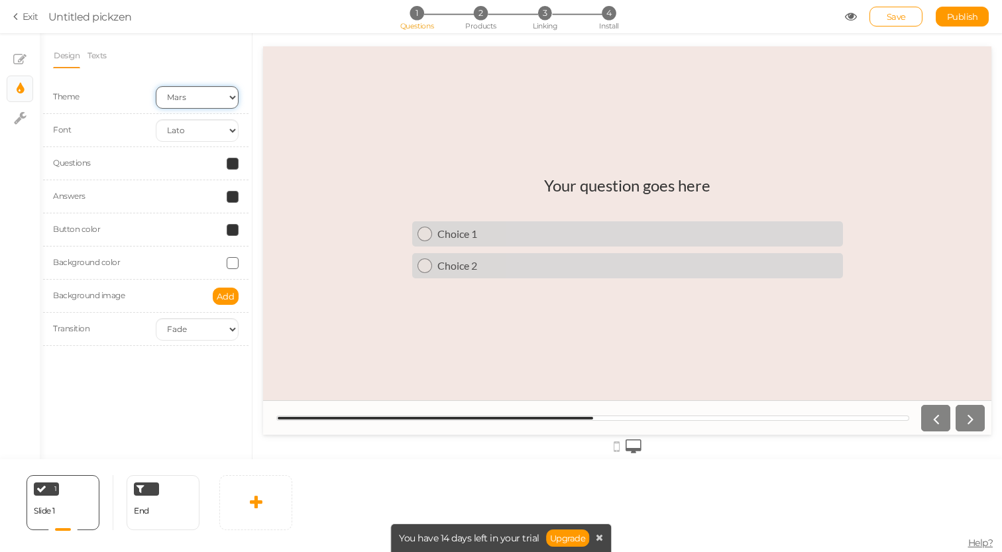
select select "1"
click option "Earth" at bounding box center [0, 0] width 0 height 0
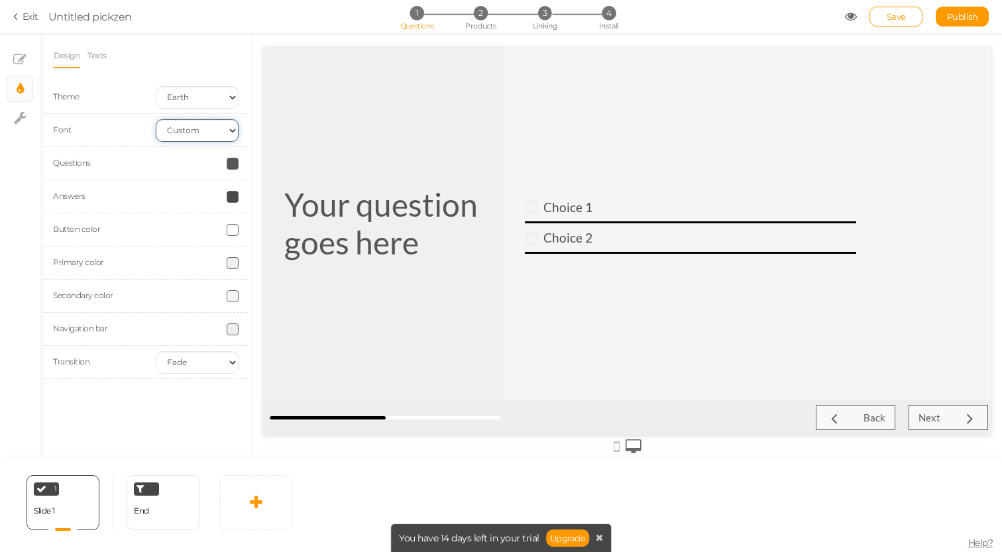
click option "Custom" at bounding box center [0, 0] width 0 height 0
click option "Default" at bounding box center [0, 0] width 0 height 0
select select "montserrat"
click option "Montserrat" at bounding box center [0, 0] width 0 height 0
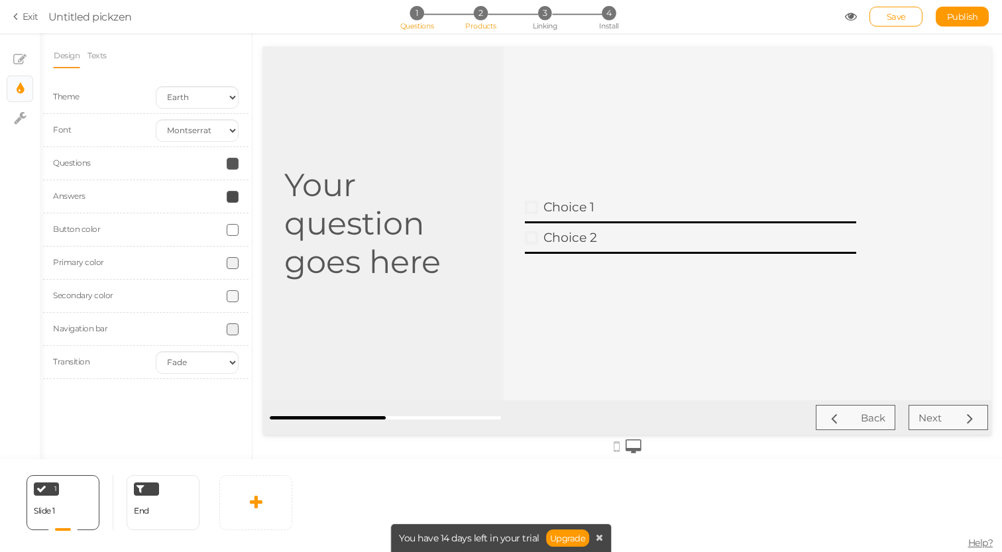
click at [486, 17] on span "2" at bounding box center [481, 13] width 14 height 14
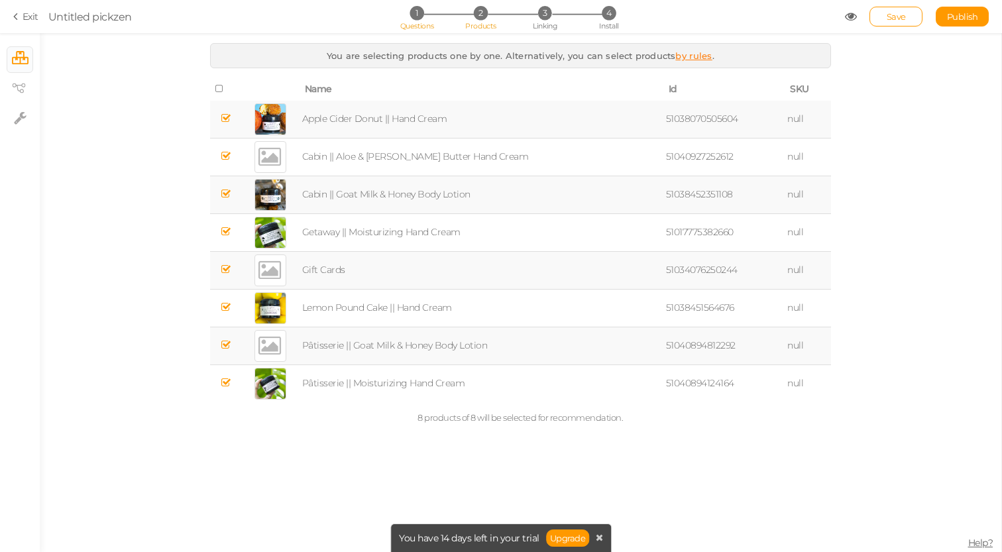
click at [417, 11] on span "1" at bounding box center [416, 13] width 14 height 14
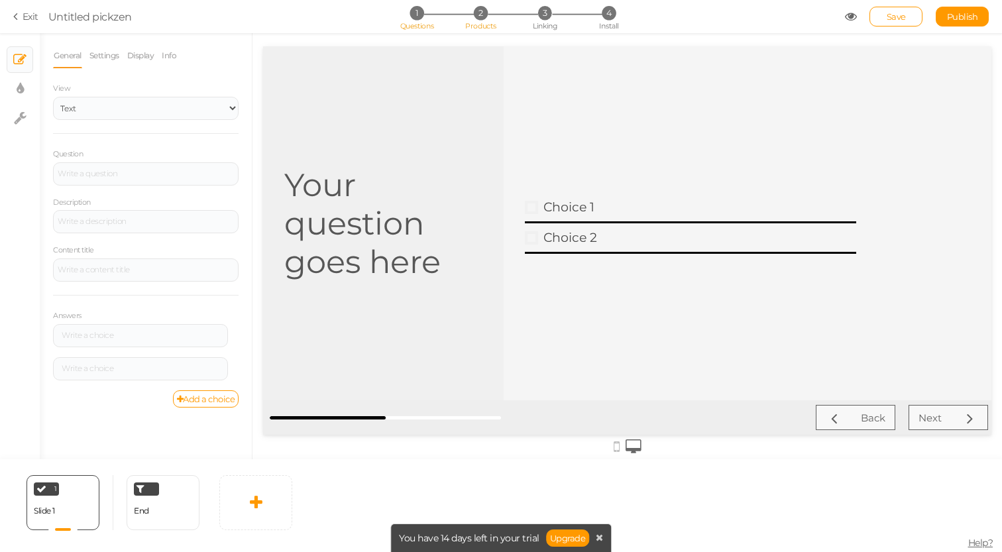
click at [484, 15] on span "2" at bounding box center [481, 13] width 14 height 14
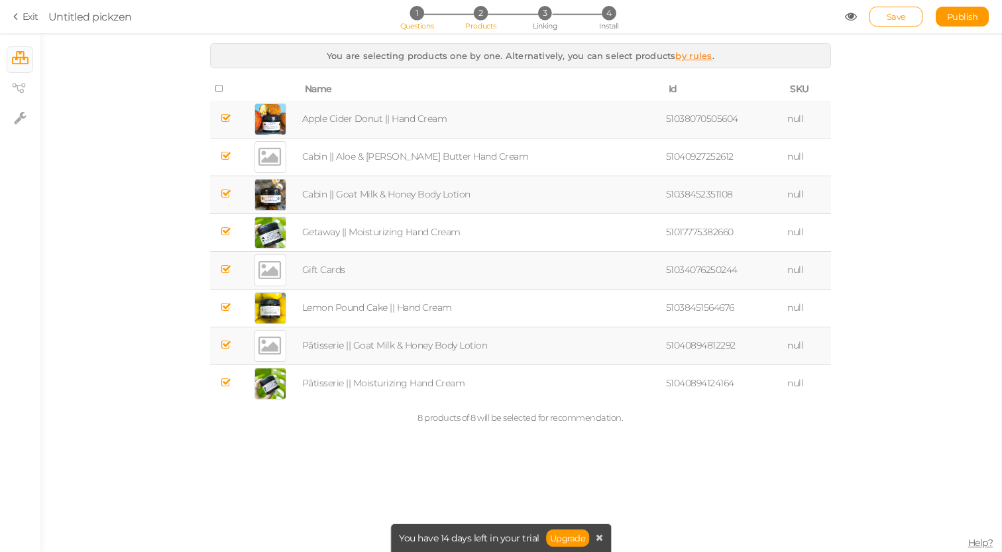
click at [422, 20] on li "1 Questions" at bounding box center [417, 13] width 62 height 14
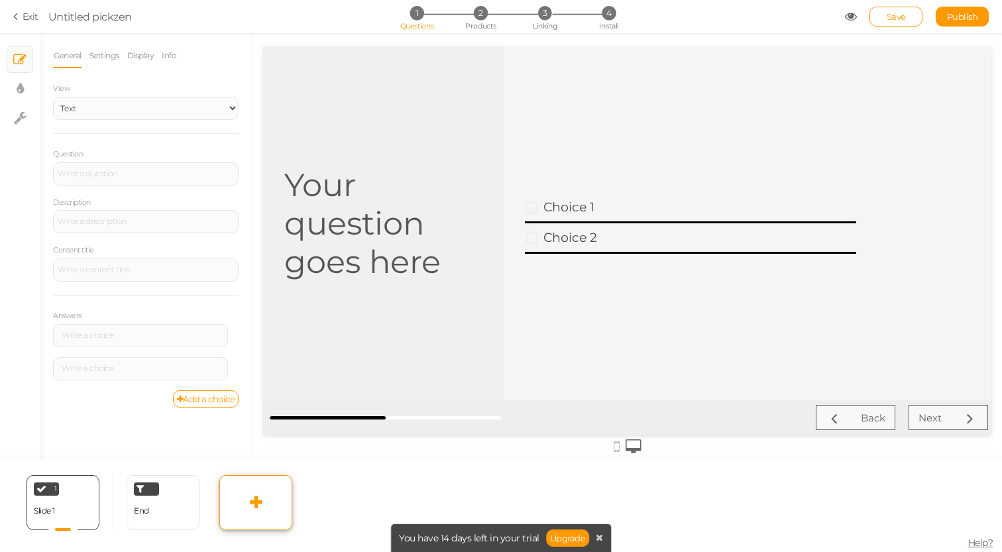
click at [260, 499] on icon at bounding box center [256, 502] width 13 height 16
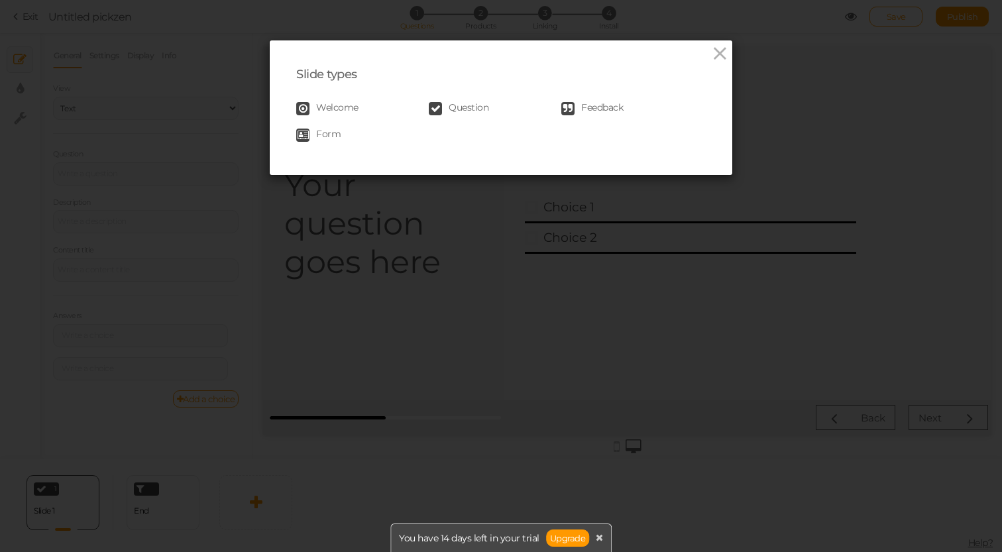
click at [486, 109] on span "Question" at bounding box center [469, 108] width 40 height 13
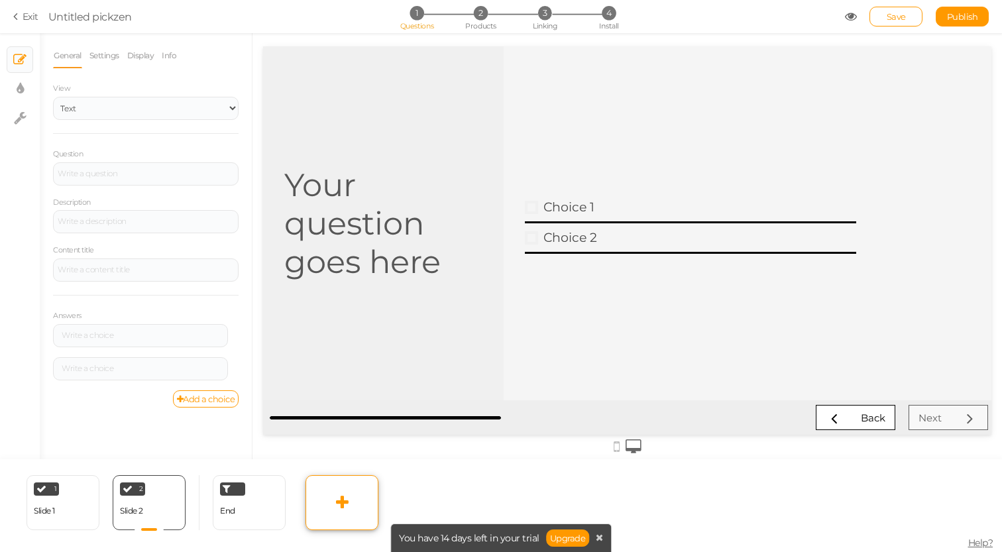
click at [341, 501] on icon at bounding box center [342, 502] width 13 height 16
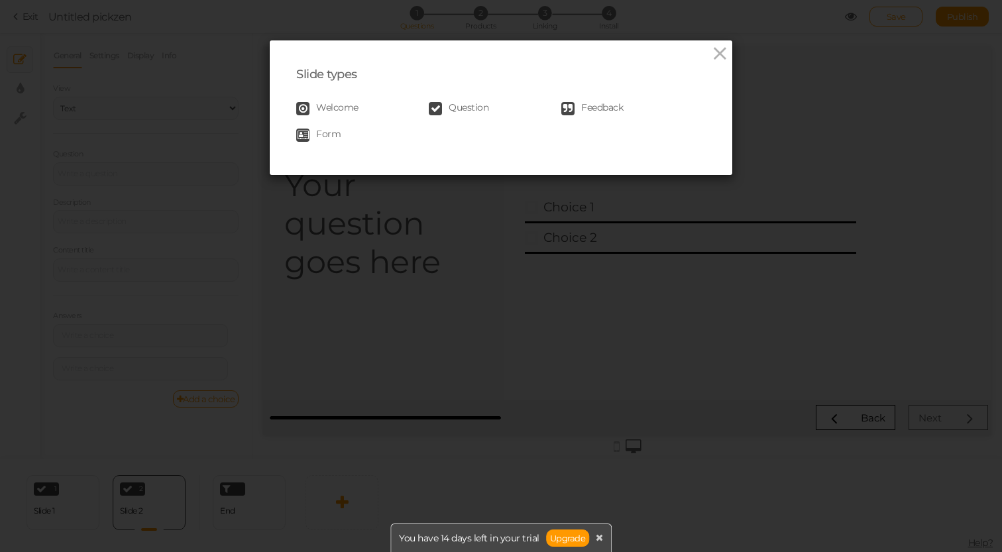
click at [355, 110] on span "Welcome" at bounding box center [337, 108] width 42 height 13
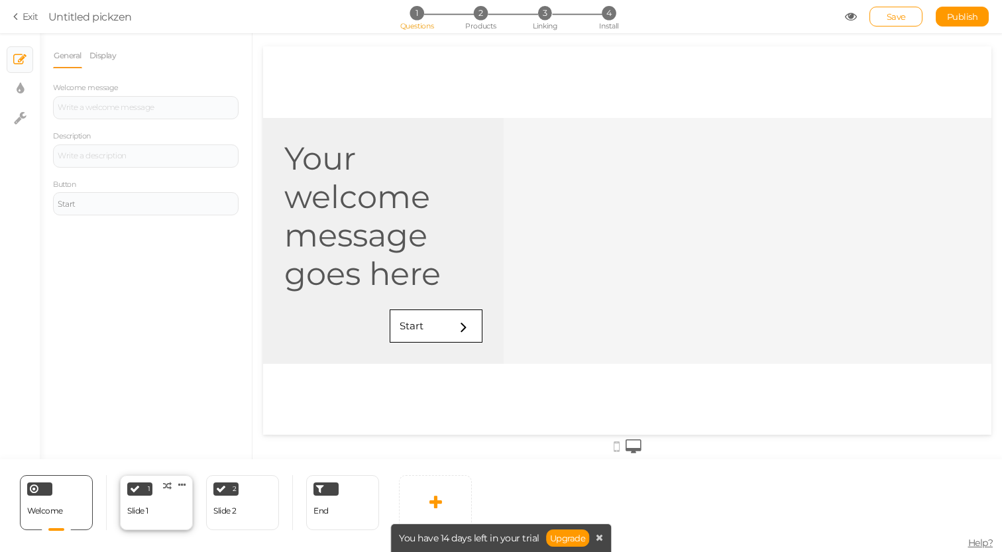
click at [151, 511] on div "1 Slide 1 × Define the conditions to show this slide. Clone Change type Delete" at bounding box center [156, 502] width 73 height 55
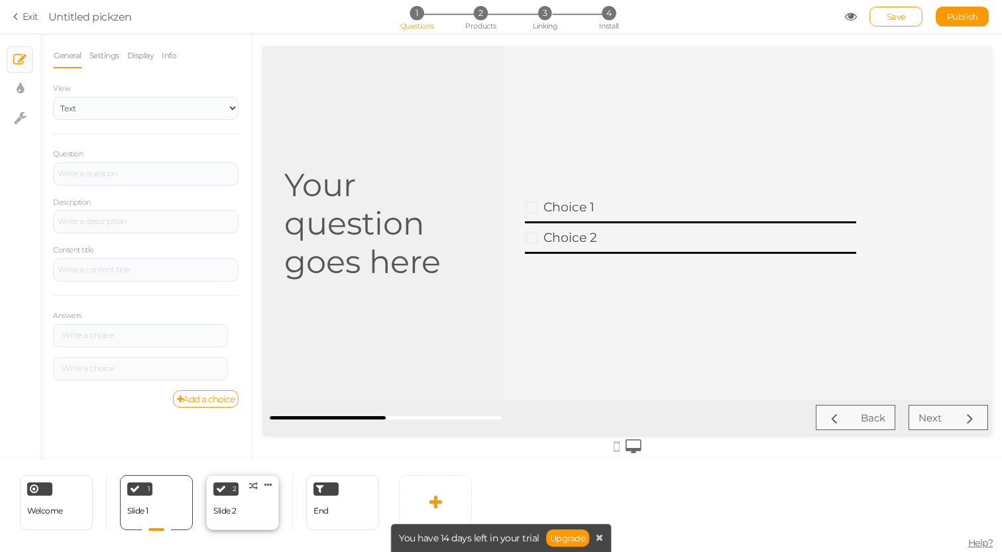
click at [246, 509] on div "2 Slide 2 × Define the conditions to show this slide. Clone Change type Delete" at bounding box center [242, 502] width 73 height 55
click at [427, 504] on link at bounding box center [435, 502] width 73 height 55
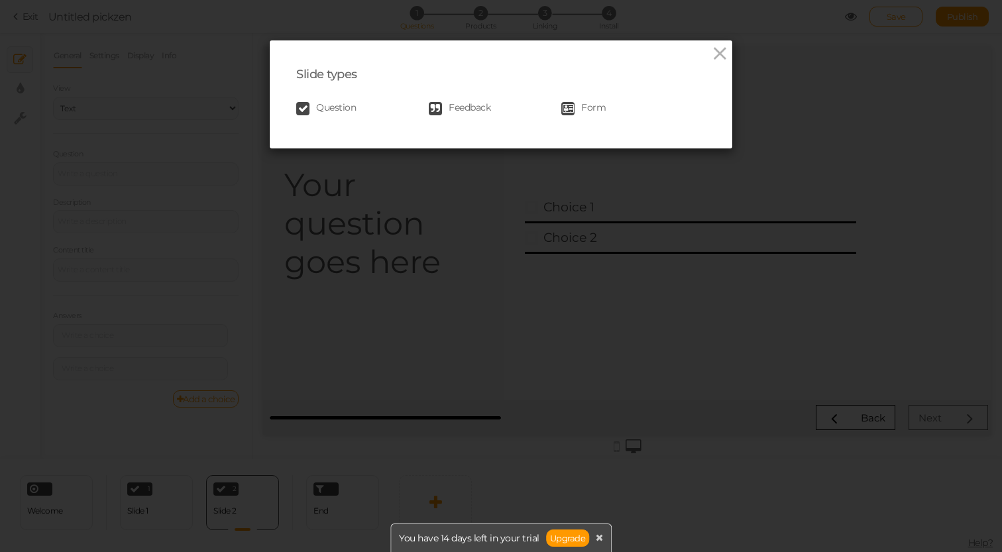
click at [368, 104] on link "Question" at bounding box center [362, 108] width 133 height 13
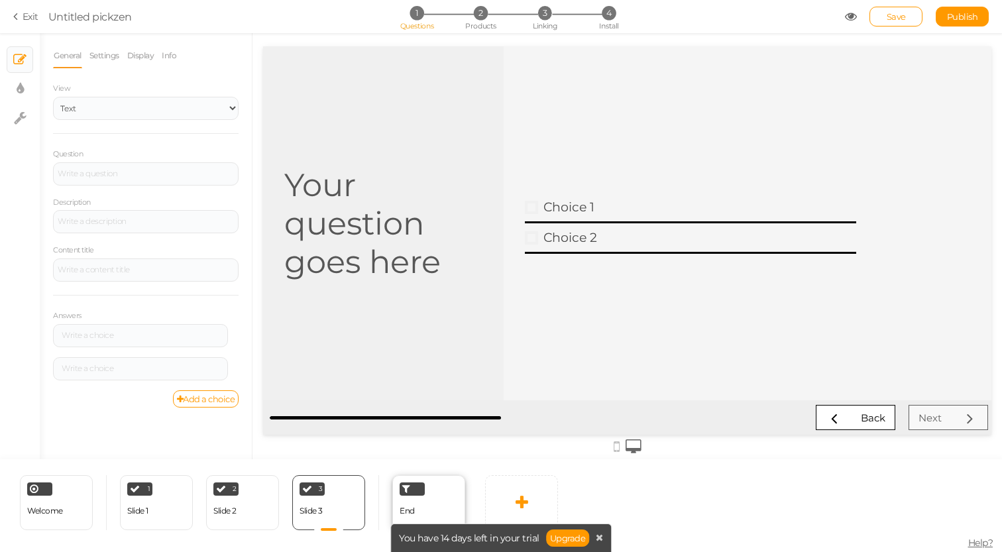
click at [439, 508] on div "End" at bounding box center [428, 502] width 73 height 55
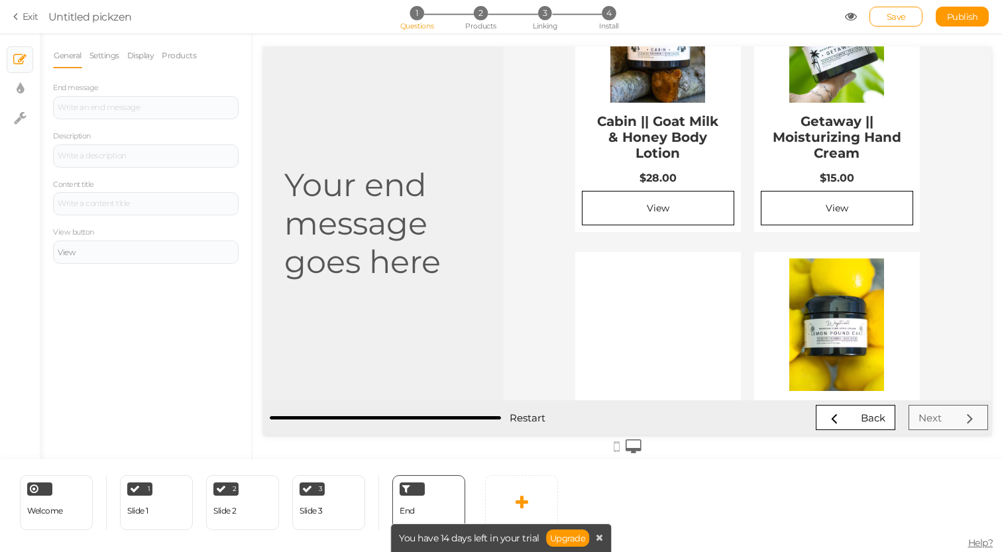
scroll to position [810, 0]
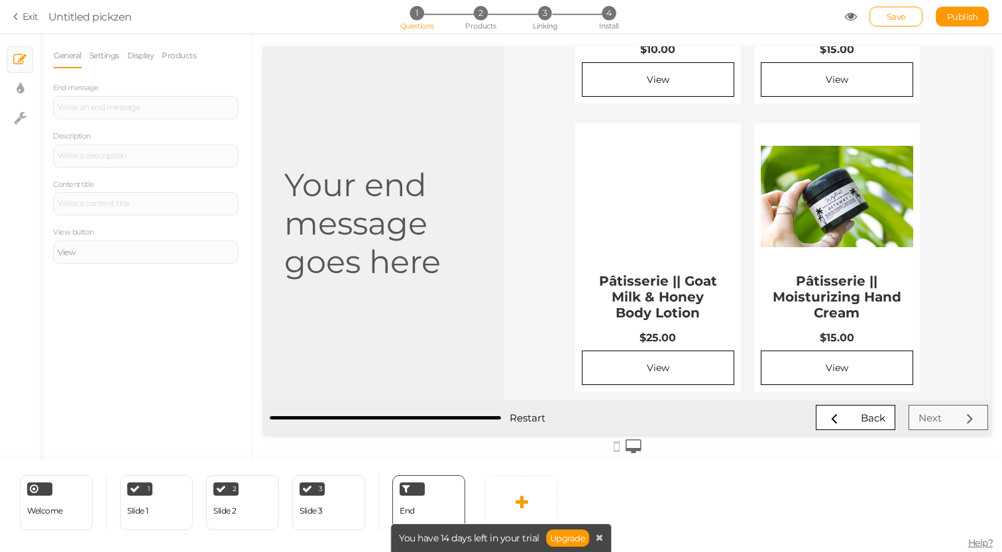
click at [442, 315] on div "Your end message goes here" at bounding box center [383, 223] width 241 height 354
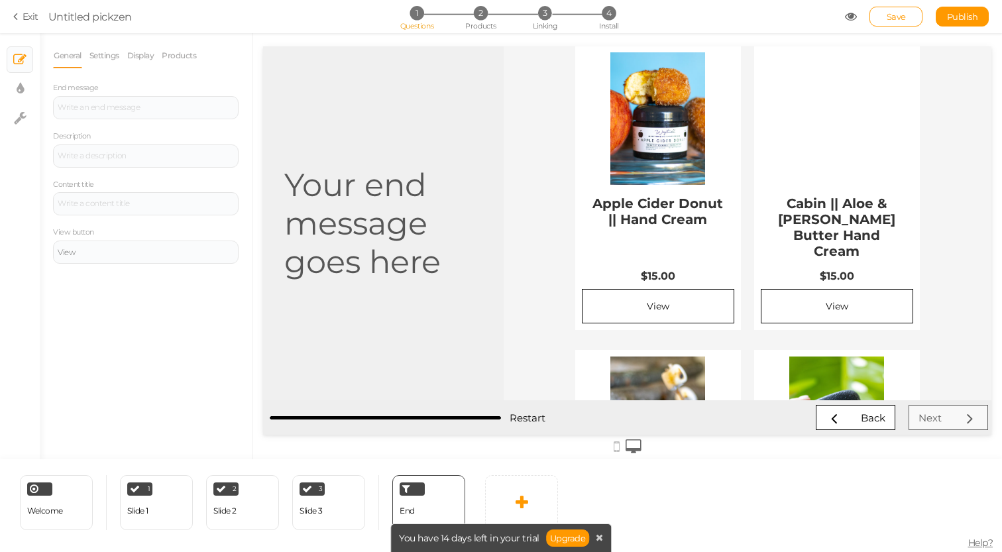
scroll to position [0, 0]
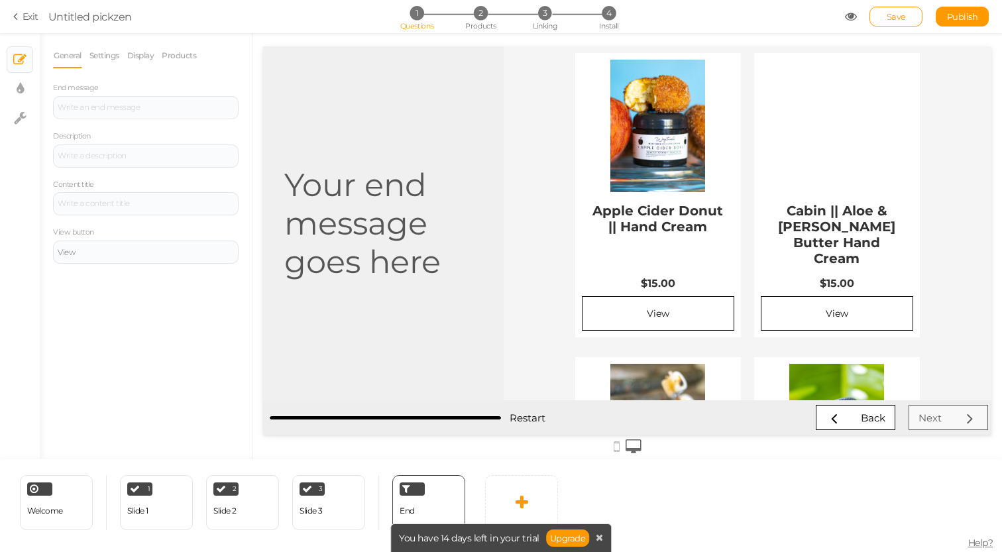
click at [412, 210] on h1 "Your end message goes here" at bounding box center [383, 223] width 198 height 115
click at [482, 17] on span "2" at bounding box center [481, 13] width 14 height 14
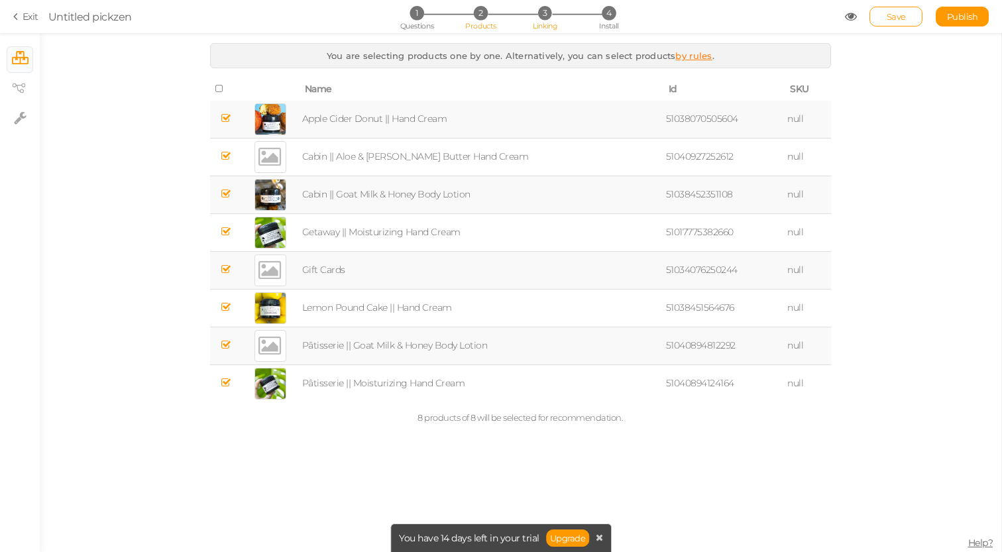
click at [533, 18] on li "3 Linking" at bounding box center [545, 13] width 62 height 14
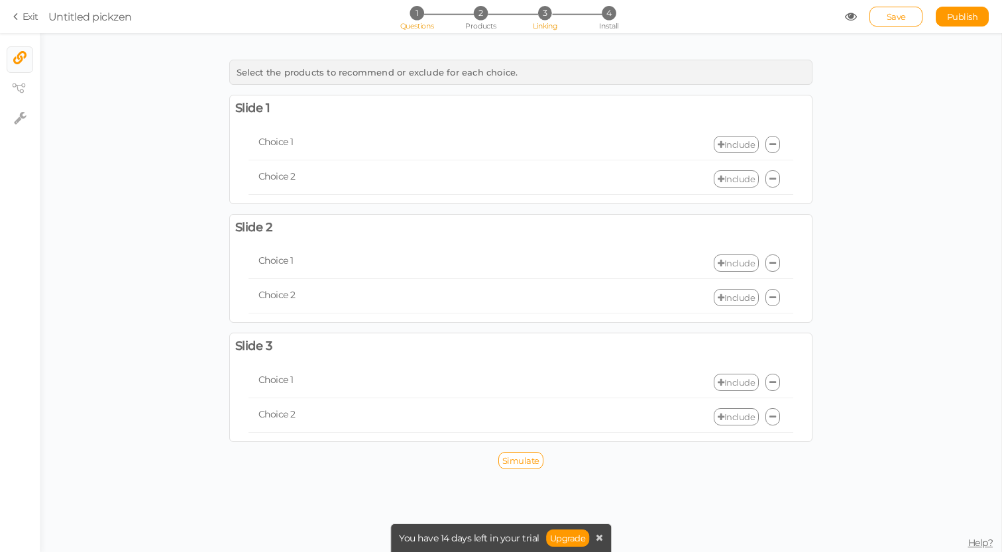
click at [417, 12] on span "1" at bounding box center [416, 13] width 14 height 14
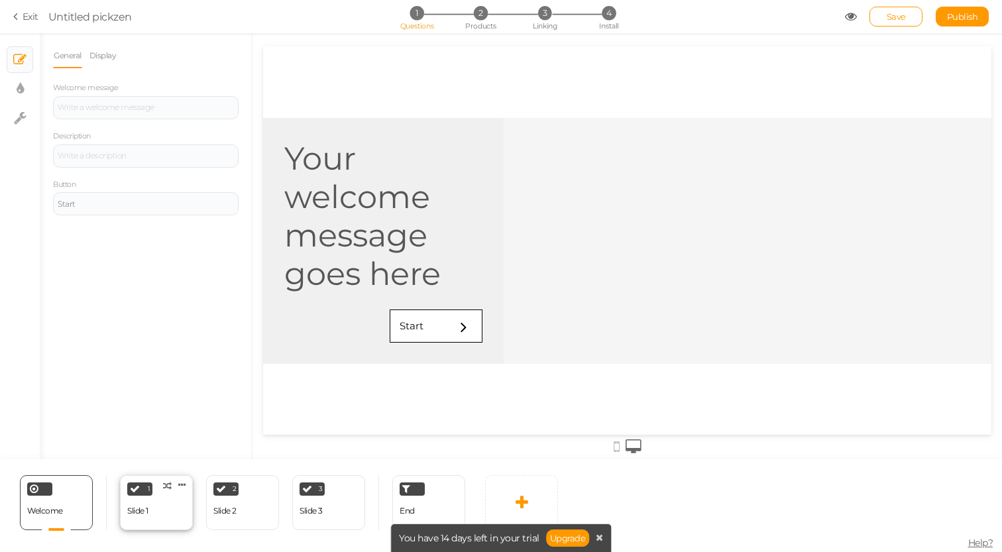
click at [143, 521] on div "Slide 1" at bounding box center [137, 511] width 21 height 23
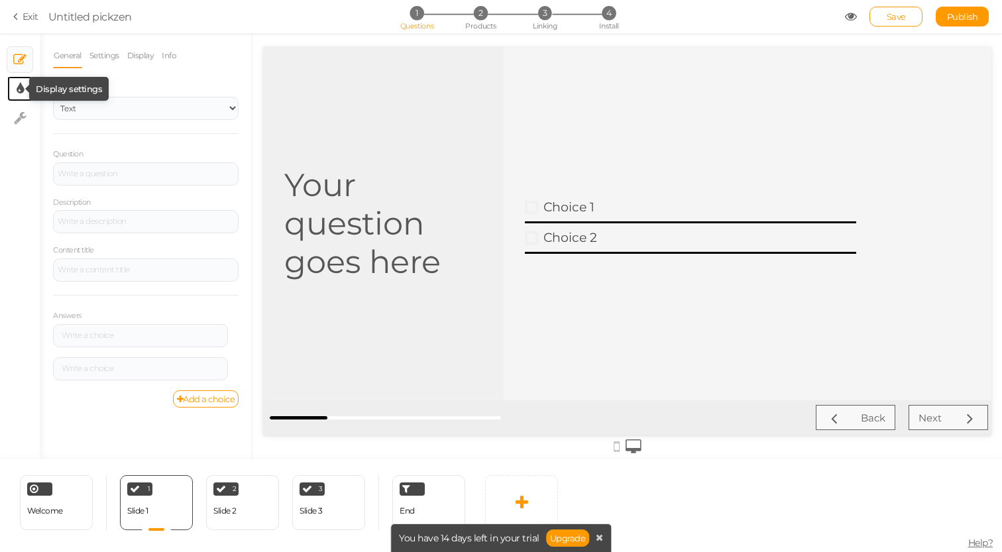
click at [20, 83] on icon at bounding box center [20, 88] width 7 height 13
select select "montserrat"
select select "fade"
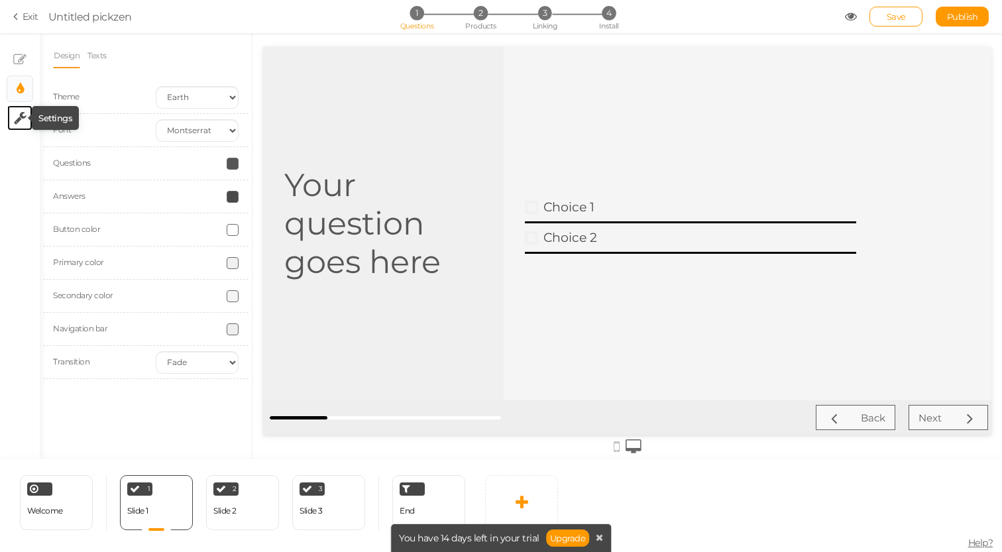
click at [15, 115] on icon at bounding box center [20, 117] width 13 height 13
select select "en"
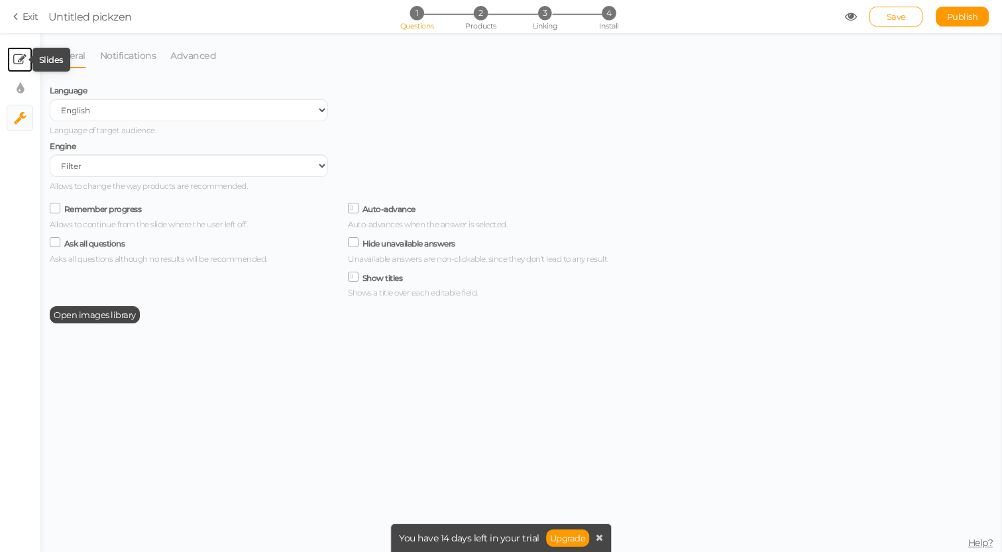
click at [22, 63] on icon at bounding box center [19, 59] width 13 height 13
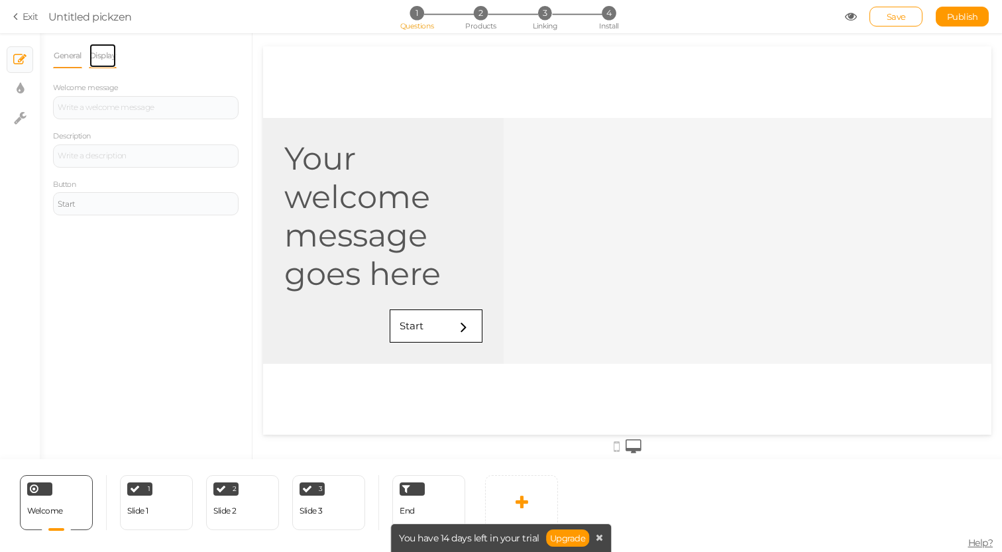
click at [107, 55] on link "Display" at bounding box center [103, 55] width 28 height 25
click at [148, 509] on div "Slide 1" at bounding box center [137, 510] width 21 height 9
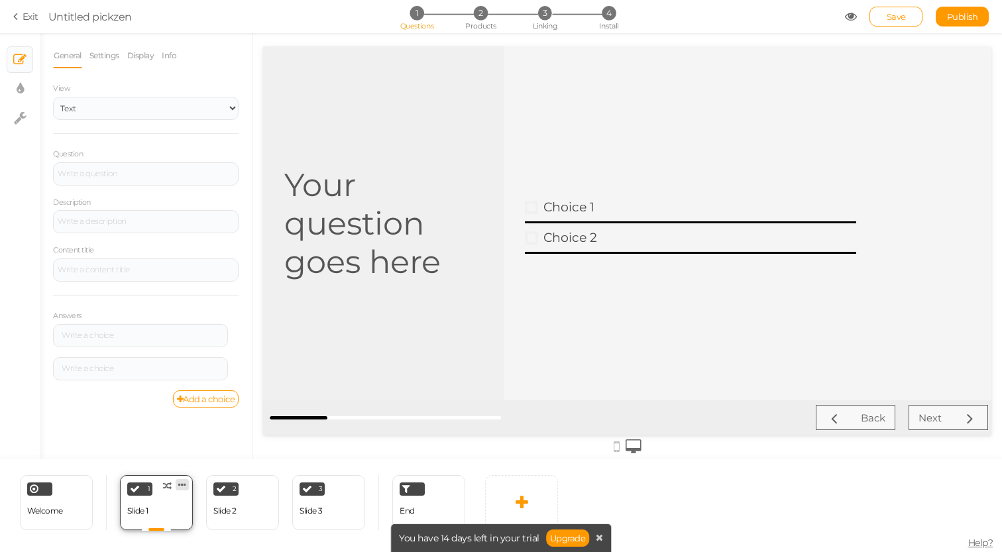
click at [188, 482] on link at bounding box center [182, 484] width 13 height 11
click at [154, 433] on div "General Settings Display Info View Text Images Question Description Content tit…" at bounding box center [146, 251] width 212 height 416
click at [208, 398] on link "Add a choice" at bounding box center [206, 398] width 66 height 17
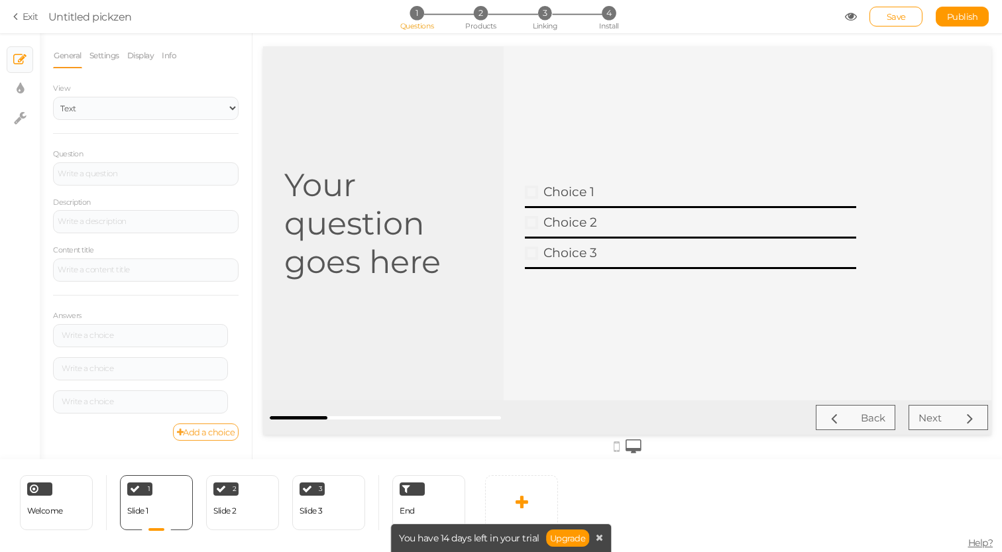
click at [207, 440] on link "Add a choice" at bounding box center [206, 431] width 66 height 17
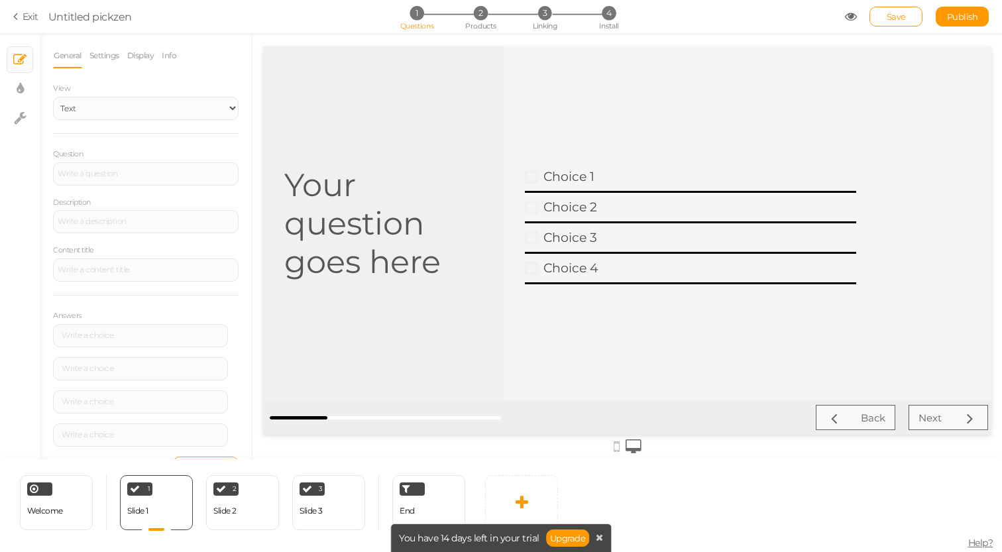
click at [207, 440] on div at bounding box center [140, 434] width 175 height 23
click at [205, 431] on link "Add a choice" at bounding box center [206, 437] width 66 height 17
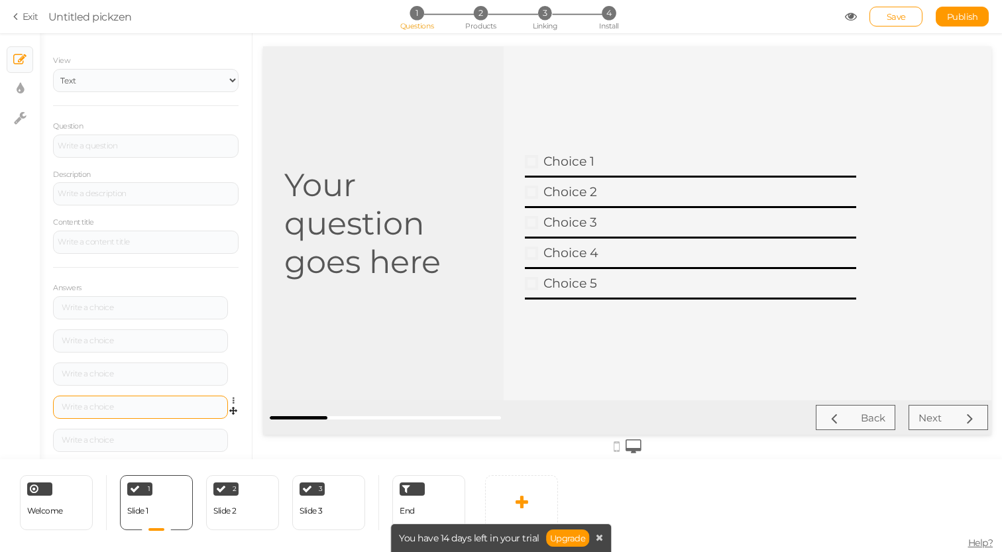
scroll to position [61, 0]
click at [202, 439] on link "Add a choice" at bounding box center [206, 437] width 66 height 17
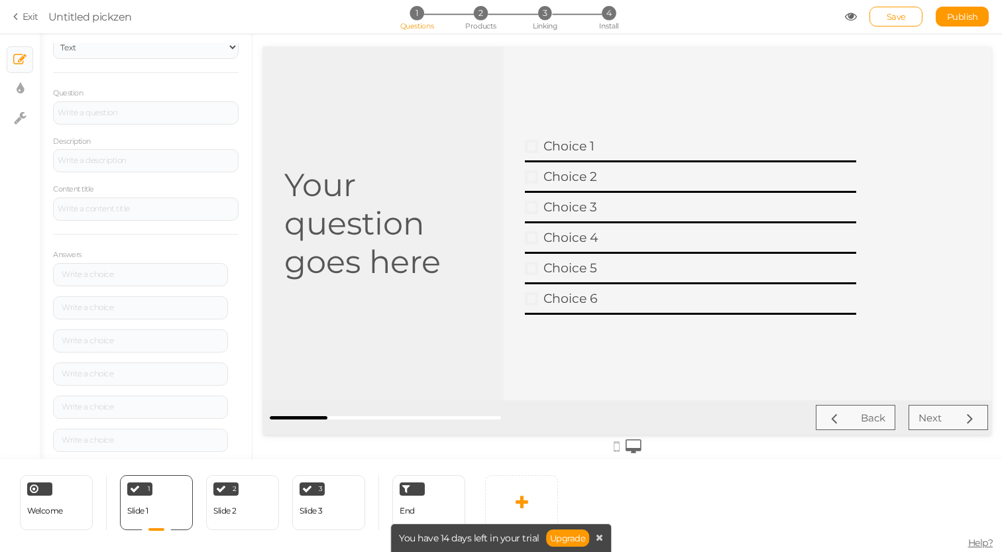
scroll to position [94, 0]
click at [183, 486] on icon at bounding box center [182, 485] width 8 height 10
click at [316, 388] on div "Your question goes here" at bounding box center [383, 223] width 241 height 354
click at [261, 504] on div "2 Slide 2 × Define the conditions to show this slide. Clone Change type Delete" at bounding box center [242, 502] width 73 height 55
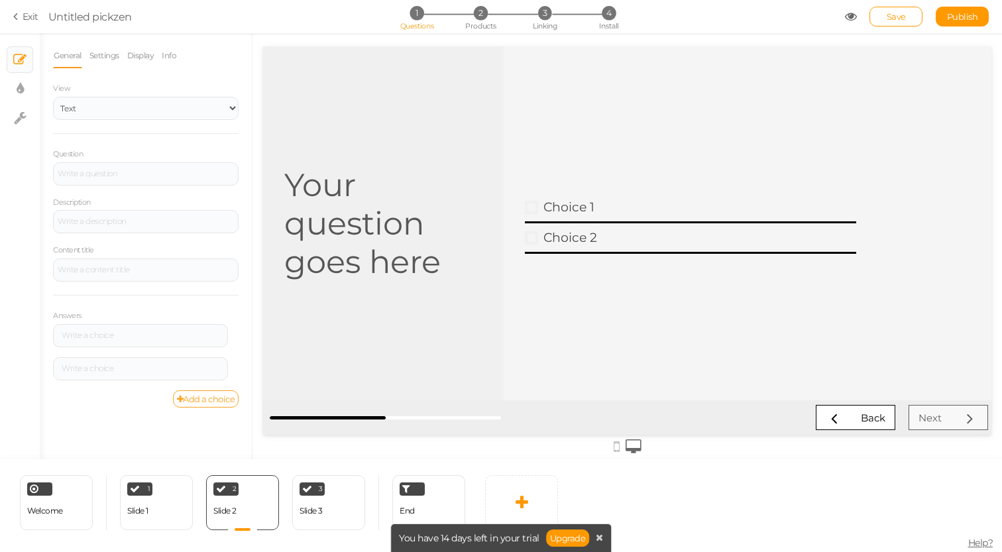
click at [226, 399] on link "Add a choice" at bounding box center [206, 398] width 66 height 17
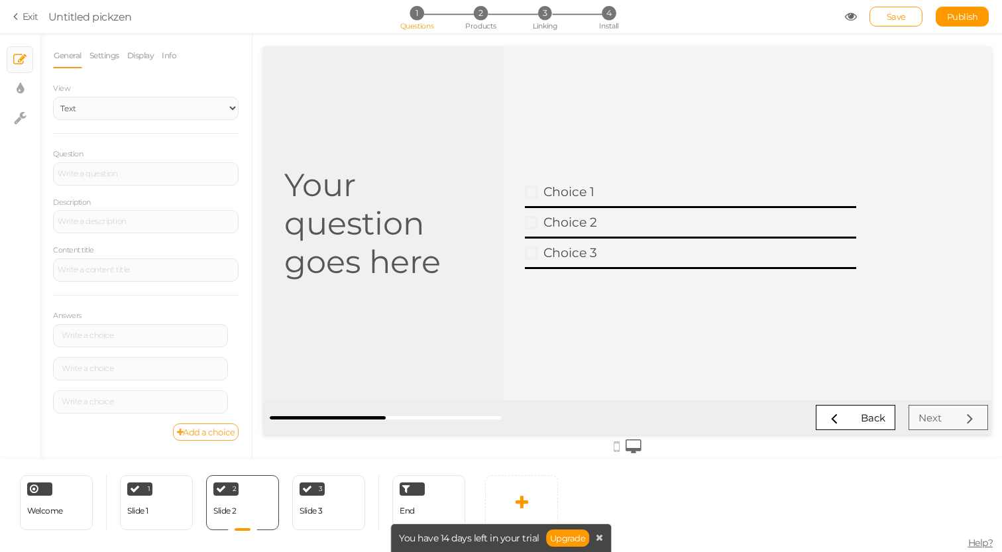
click at [226, 399] on div at bounding box center [140, 401] width 175 height 23
click at [221, 429] on link "Add a choice" at bounding box center [206, 431] width 66 height 17
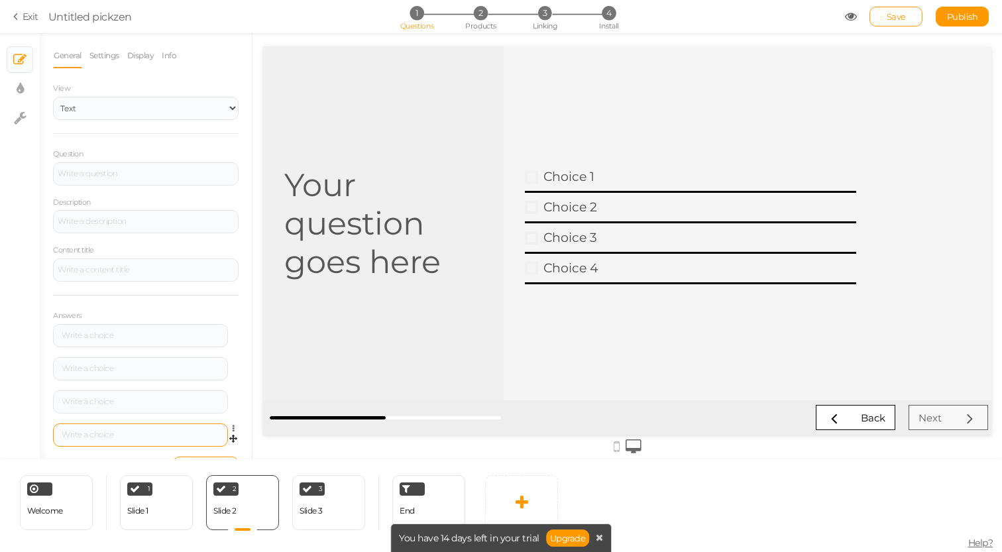
scroll to position [28, 0]
click at [218, 436] on link "Add a choice" at bounding box center [206, 437] width 66 height 17
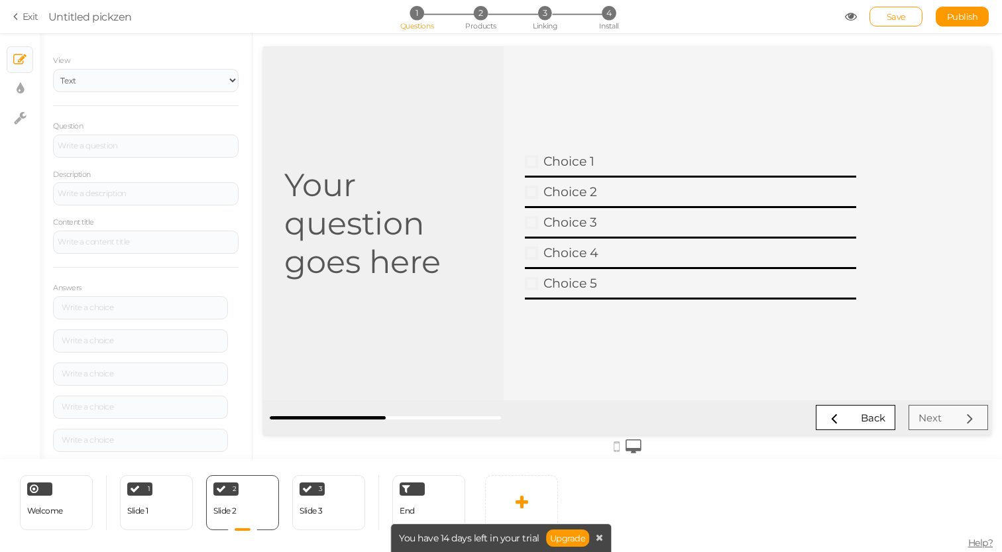
scroll to position [61, 0]
click at [218, 439] on link "Add a choice" at bounding box center [206, 437] width 66 height 17
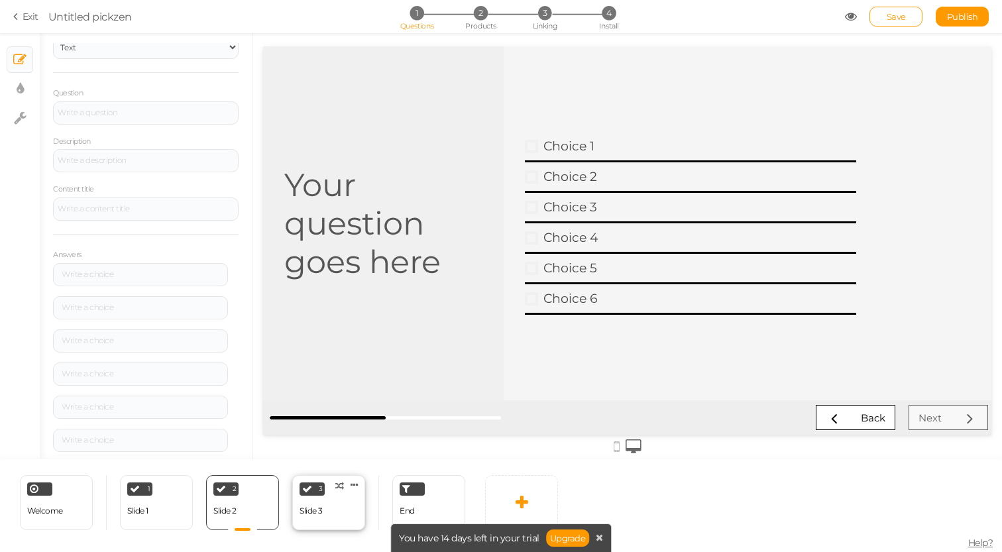
click at [334, 507] on div "3 Slide 3 × Define the conditions to show this slide. Clone Change type Delete" at bounding box center [328, 502] width 73 height 55
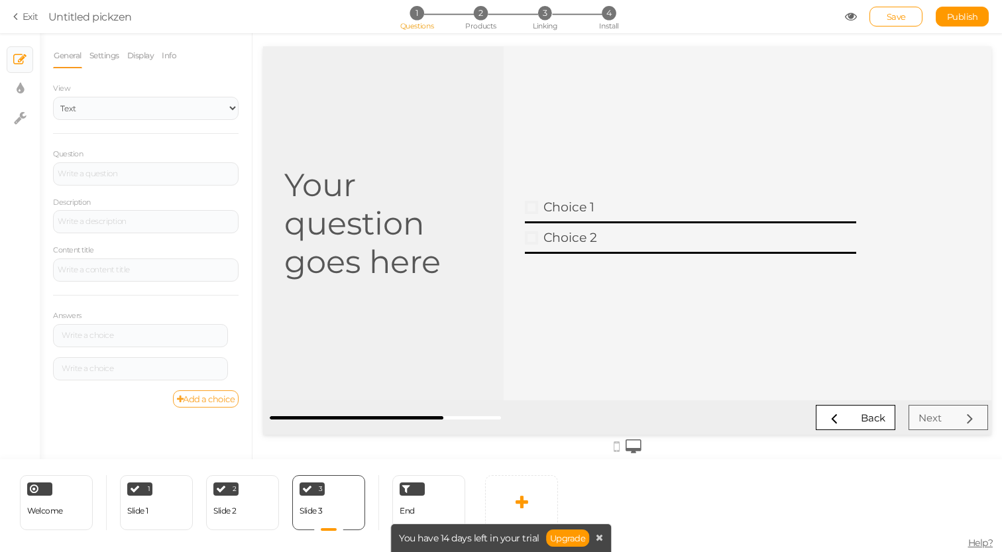
click at [226, 398] on link "Add a choice" at bounding box center [206, 398] width 66 height 17
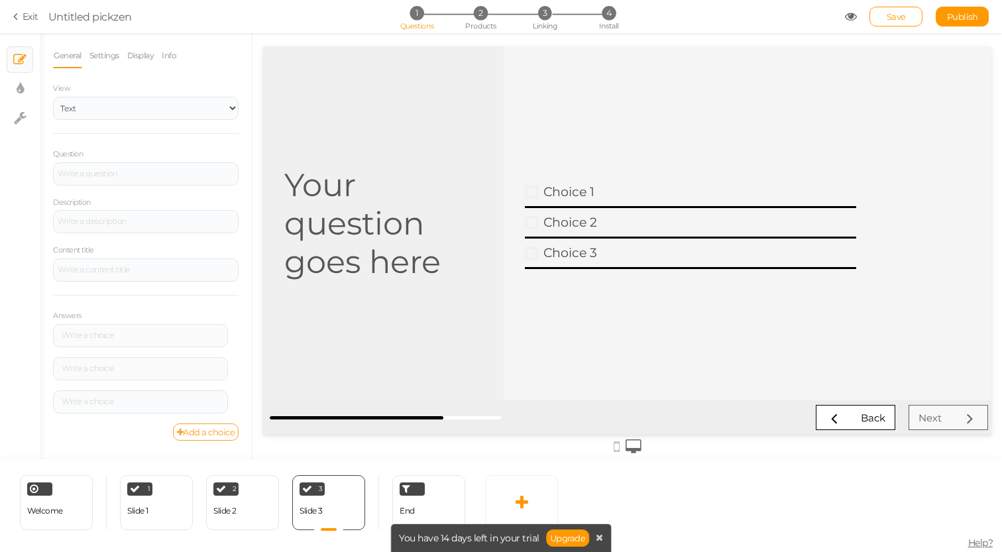
click at [224, 430] on link "Add a choice" at bounding box center [206, 431] width 66 height 17
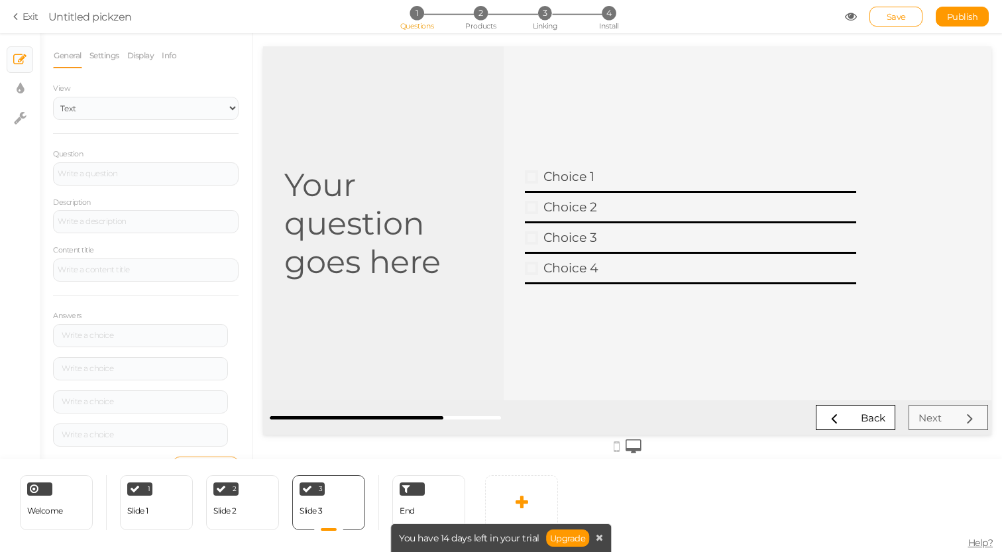
scroll to position [28, 0]
click at [217, 441] on link "Add a choice" at bounding box center [206, 437] width 66 height 17
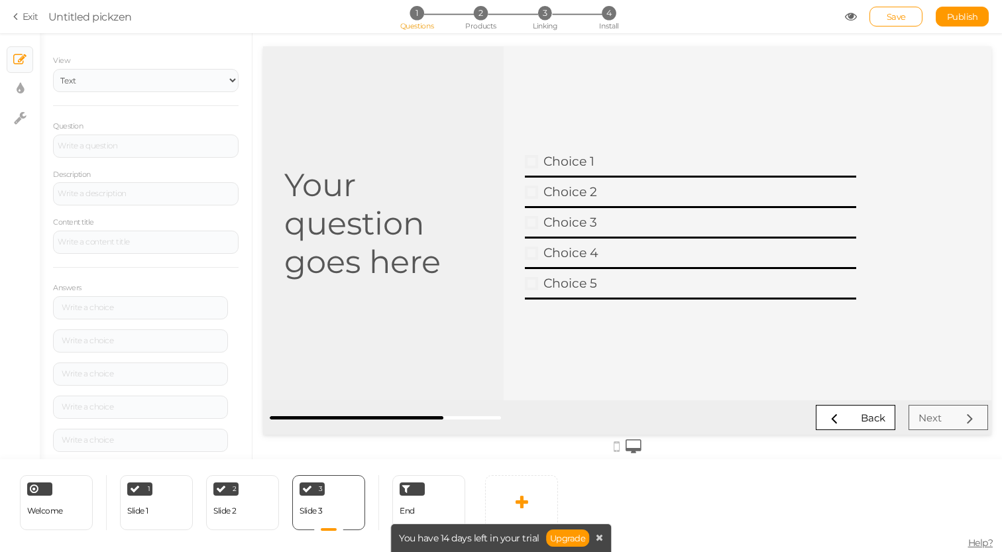
scroll to position [61, 0]
click at [217, 441] on link "Add a choice" at bounding box center [206, 437] width 66 height 17
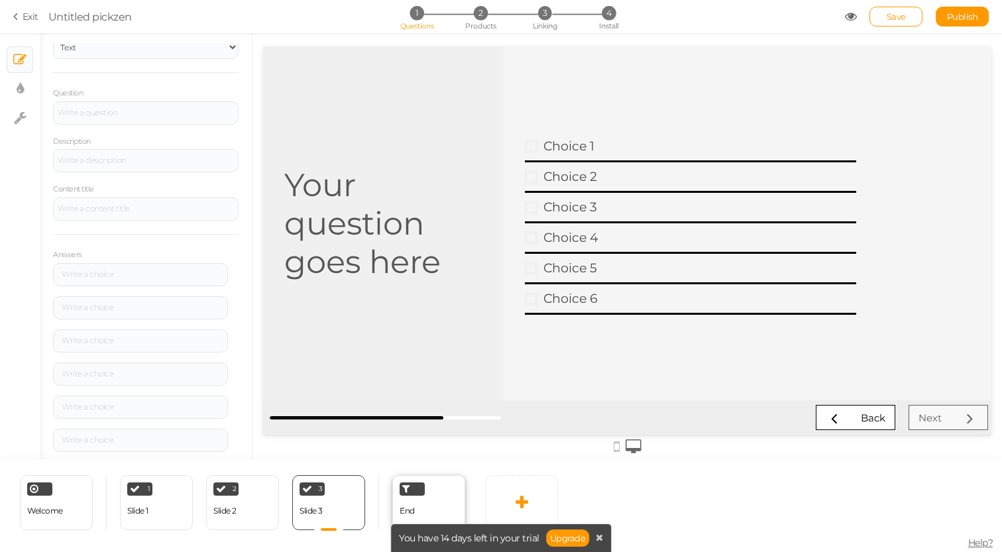
click at [443, 515] on div "End" at bounding box center [428, 502] width 73 height 55
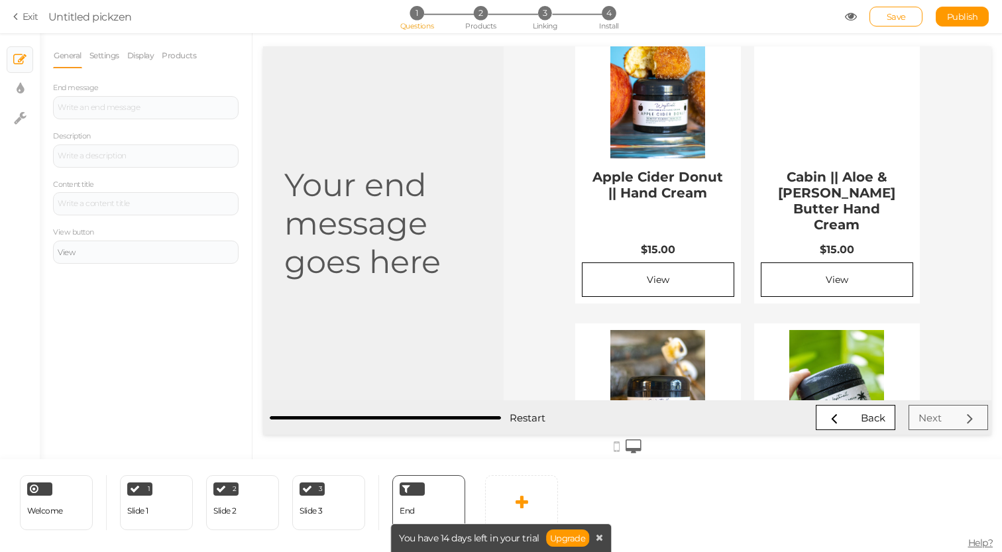
scroll to position [0, 0]
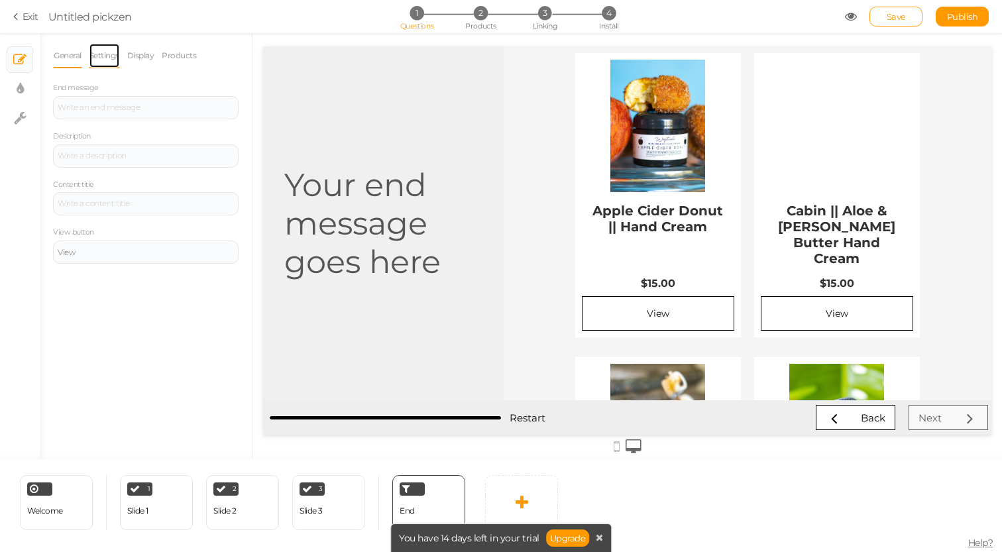
click at [114, 58] on link "Settings" at bounding box center [104, 55] width 31 height 25
click at [148, 61] on link "Display" at bounding box center [141, 55] width 28 height 25
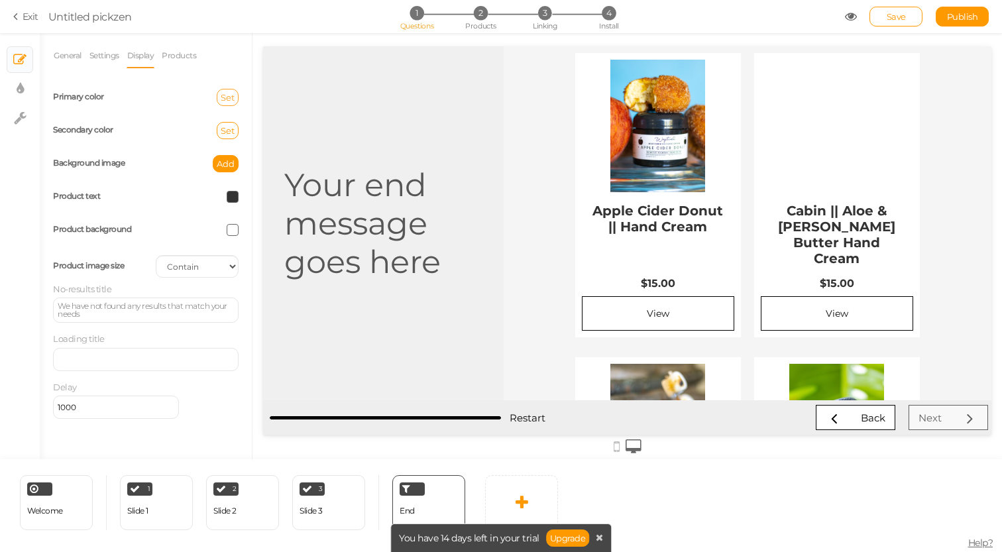
click at [227, 91] on button "Set" at bounding box center [228, 97] width 22 height 17
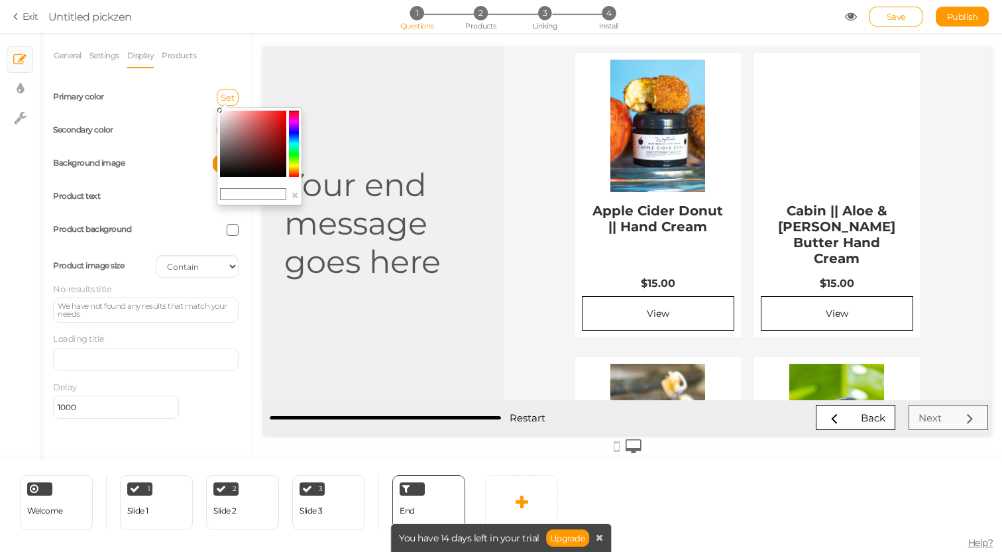
click at [263, 192] on input "text" at bounding box center [253, 194] width 66 height 12
paste input "#f3e7e3"
type input "#f3e7e3"
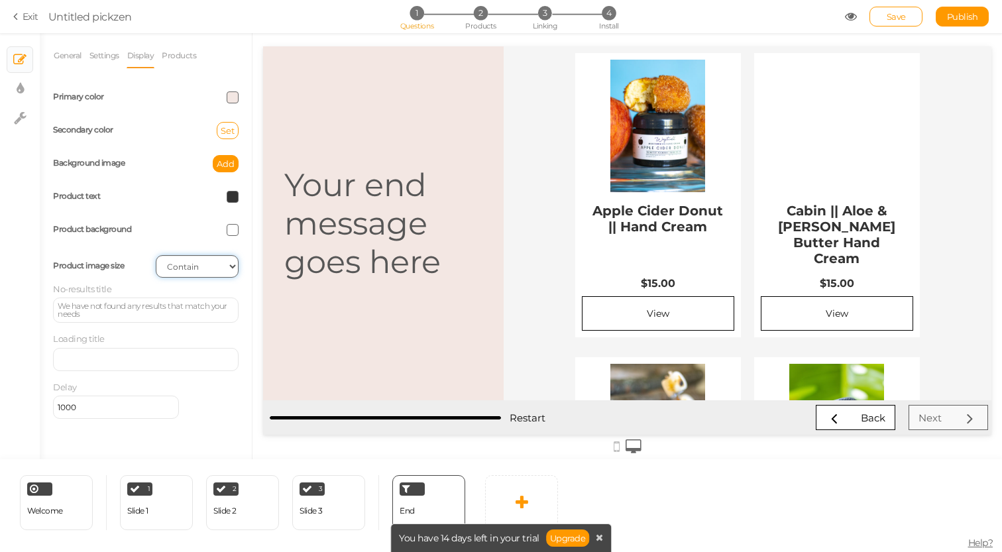
click option "Contain" at bounding box center [0, 0] width 0 height 0
select select "cover"
click option "Cover" at bounding box center [0, 0] width 0 height 0
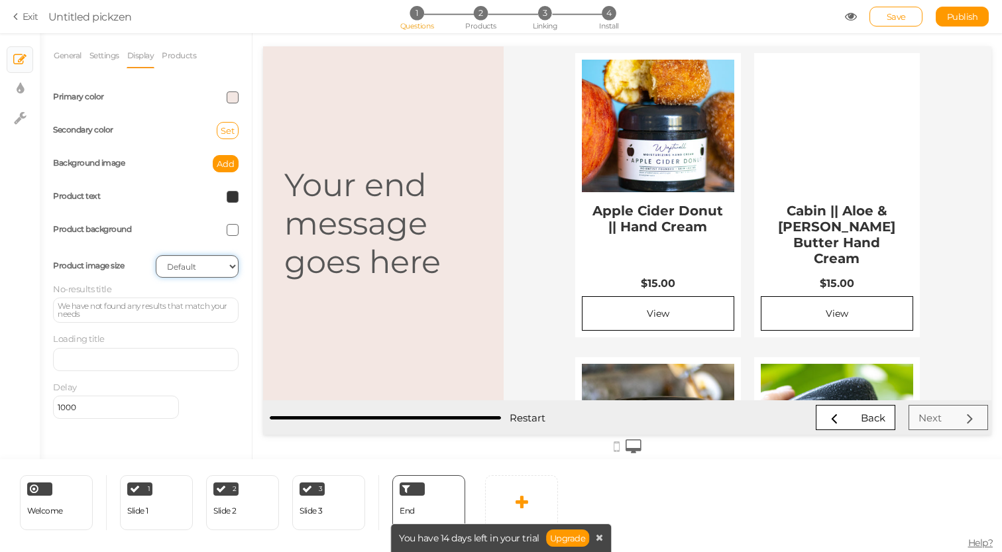
click option "Default" at bounding box center [0, 0] width 0 height 0
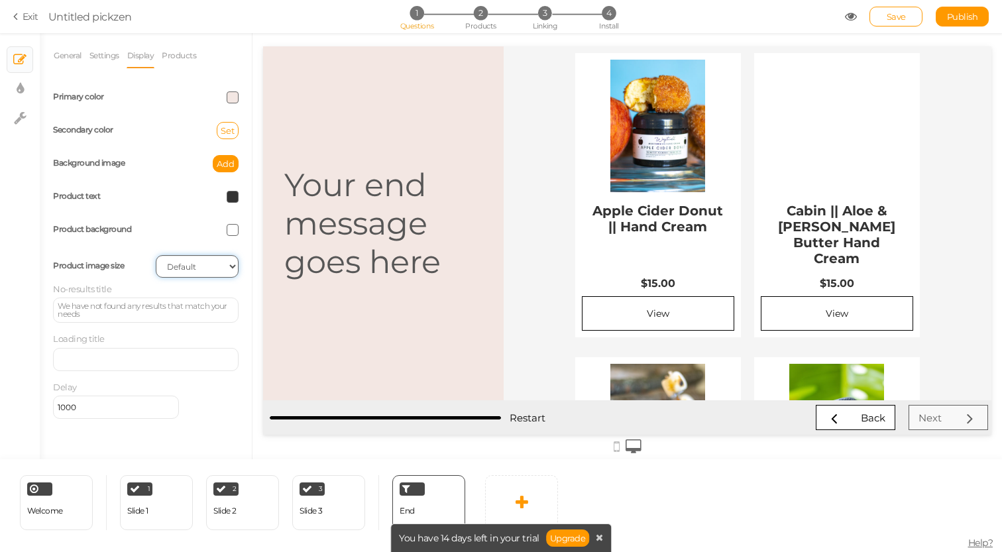
select select "cover"
click option "Cover" at bounding box center [0, 0] width 0 height 0
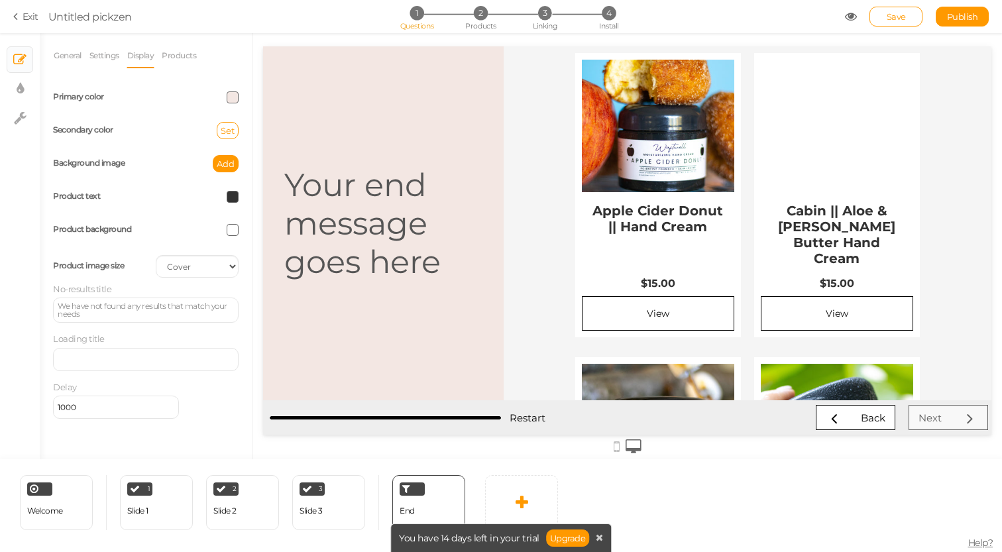
click at [231, 231] on span at bounding box center [233, 230] width 12 height 12
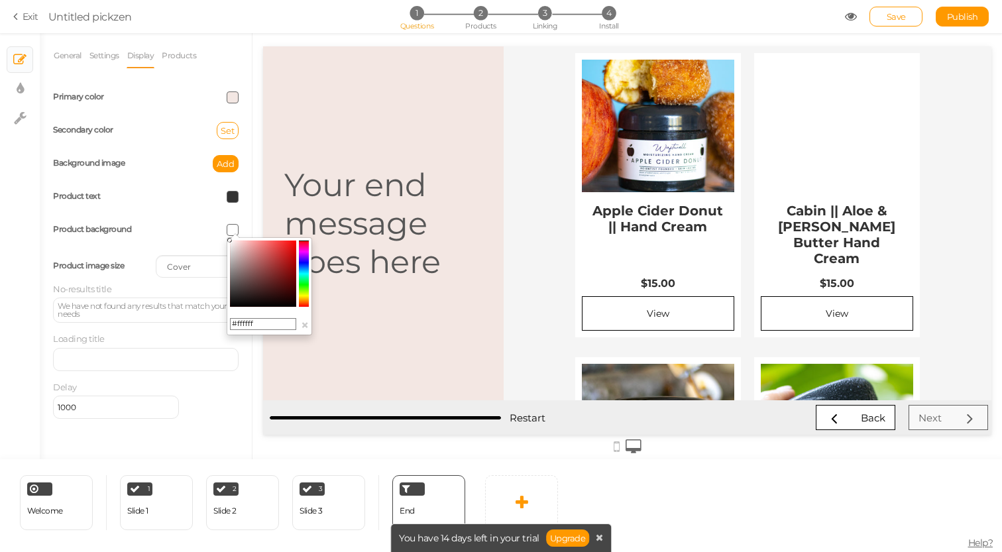
click at [260, 325] on input "#ffffff" at bounding box center [263, 324] width 66 height 12
paste input "3e7e3"
type input "#f3e7e3"
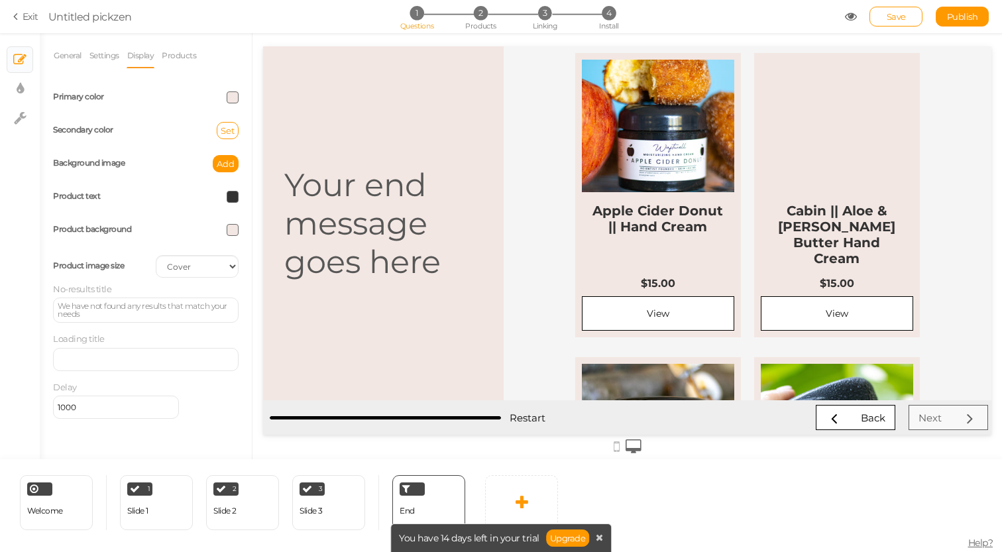
click at [239, 386] on div "General Settings Display Products End message Description Content title View bu…" at bounding box center [146, 251] width 212 height 416
click at [146, 311] on div "We have not found any results that match your needs" at bounding box center [146, 310] width 176 height 16
click at [103, 318] on div "We have not found any results that match your needs" at bounding box center [146, 310] width 176 height 16
click at [133, 414] on input "1000" at bounding box center [116, 407] width 126 height 23
click at [178, 54] on link "Products" at bounding box center [179, 55] width 36 height 25
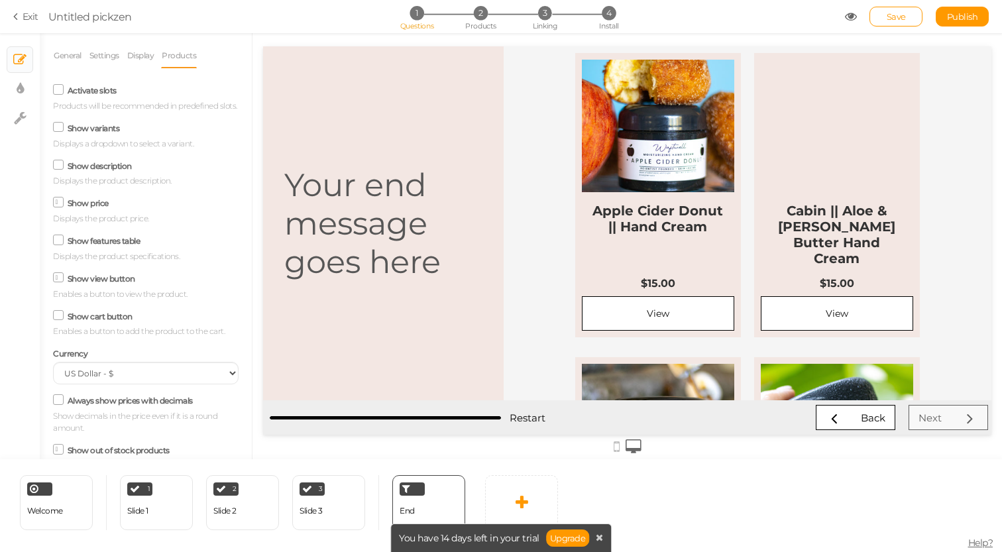
click at [59, 202] on icon at bounding box center [59, 202] width 7 height 0
click at [0, 0] on input "Show price" at bounding box center [0, 0] width 0 height 0
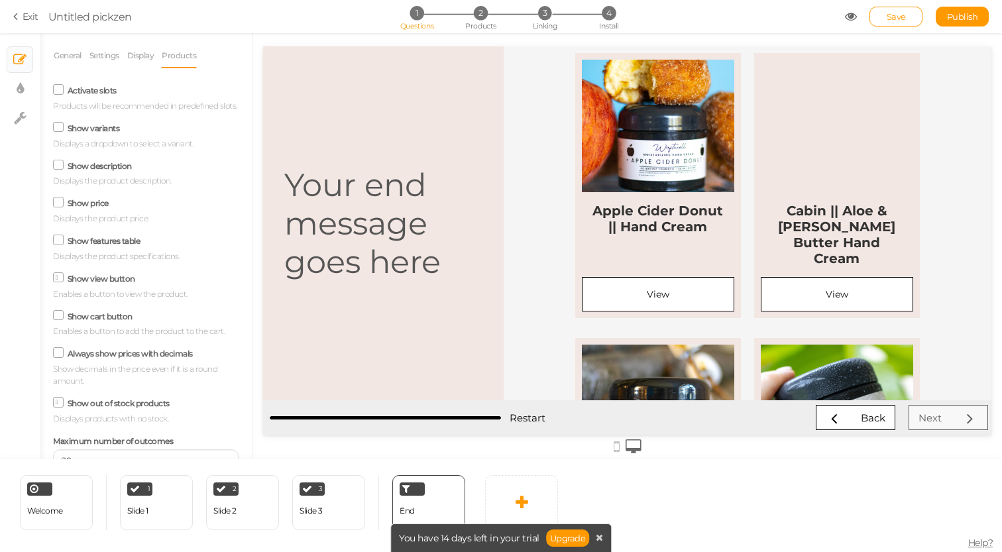
click at [59, 201] on icon at bounding box center [59, 202] width 18 height 7
click at [0, 0] on input "Show price" at bounding box center [0, 0] width 0 height 0
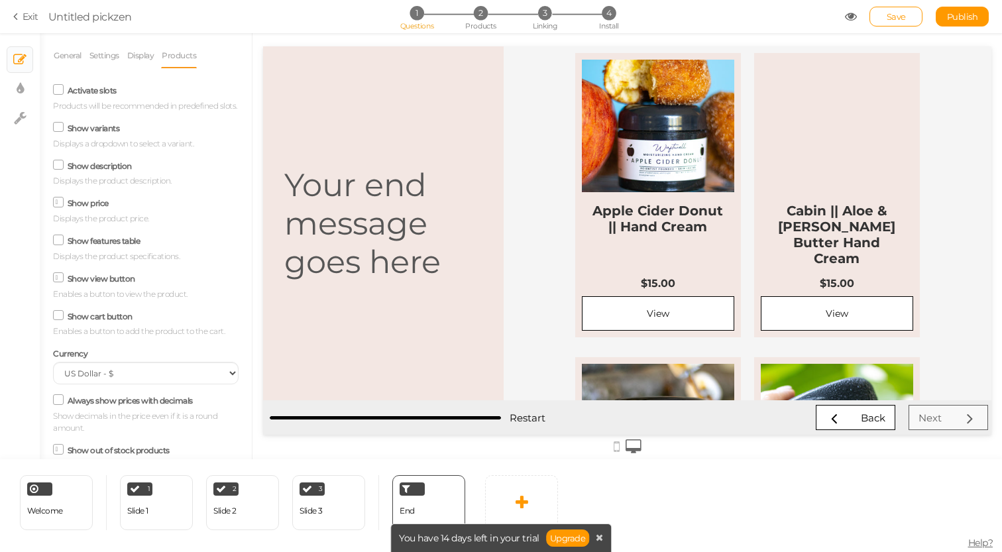
click at [59, 168] on icon at bounding box center [59, 164] width 18 height 7
click at [0, 0] on input "Show description" at bounding box center [0, 0] width 0 height 0
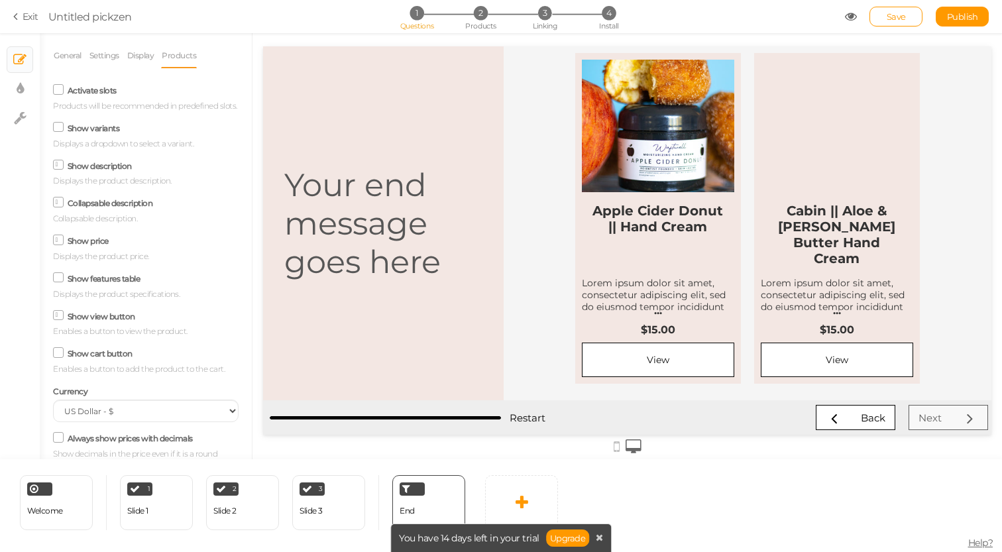
click at [59, 164] on icon at bounding box center [59, 164] width 7 height 0
click at [0, 0] on input "Show description" at bounding box center [0, 0] width 0 height 0
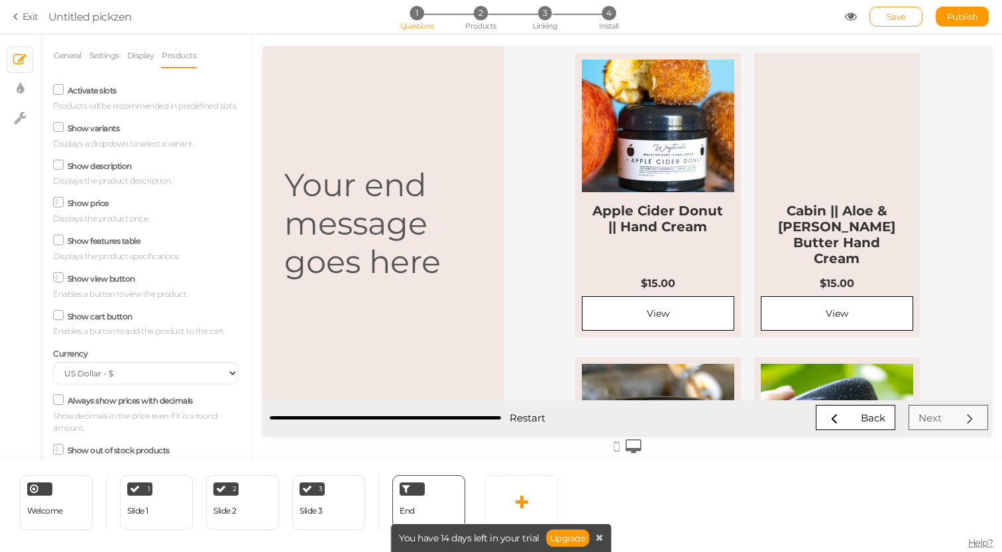
click at [58, 131] on icon at bounding box center [59, 127] width 18 height 7
click at [0, 0] on input "Show variants" at bounding box center [0, 0] width 0 height 0
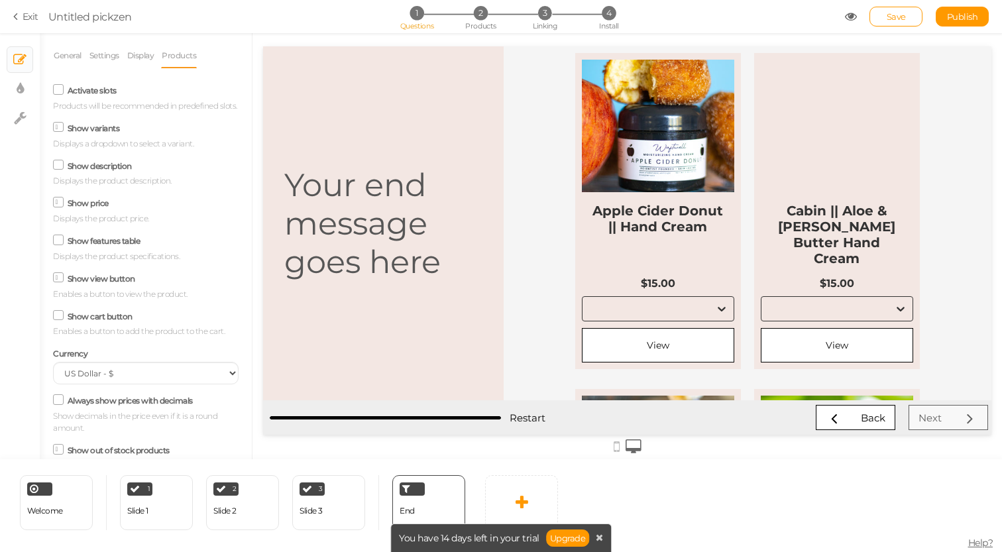
click at [58, 133] on div "Show variants Displays a dropdown to select a variant." at bounding box center [146, 134] width 186 height 31
click at [58, 127] on icon at bounding box center [59, 127] width 7 height 0
click at [0, 0] on input "Show variants" at bounding box center [0, 0] width 0 height 0
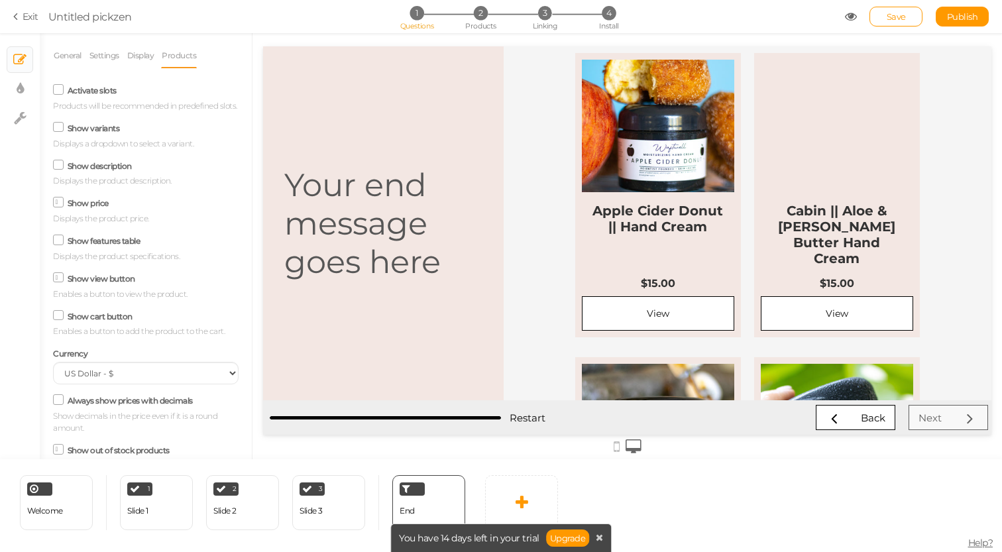
click at [57, 91] on icon at bounding box center [59, 89] width 18 height 7
click at [0, 0] on input "Activate slots" at bounding box center [0, 0] width 0 height 0
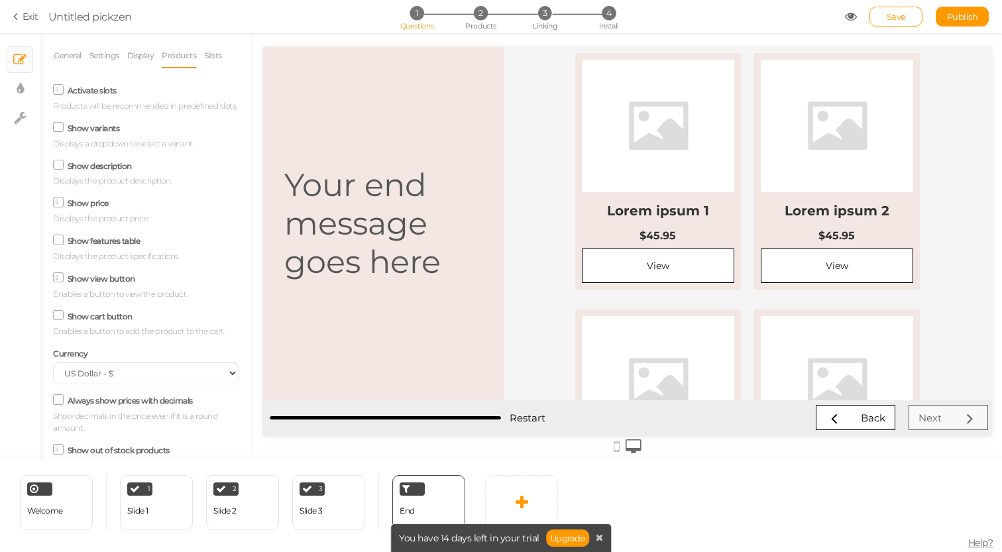
click at [57, 89] on icon at bounding box center [59, 89] width 7 height 0
click at [0, 0] on input "Activate slots" at bounding box center [0, 0] width 0 height 0
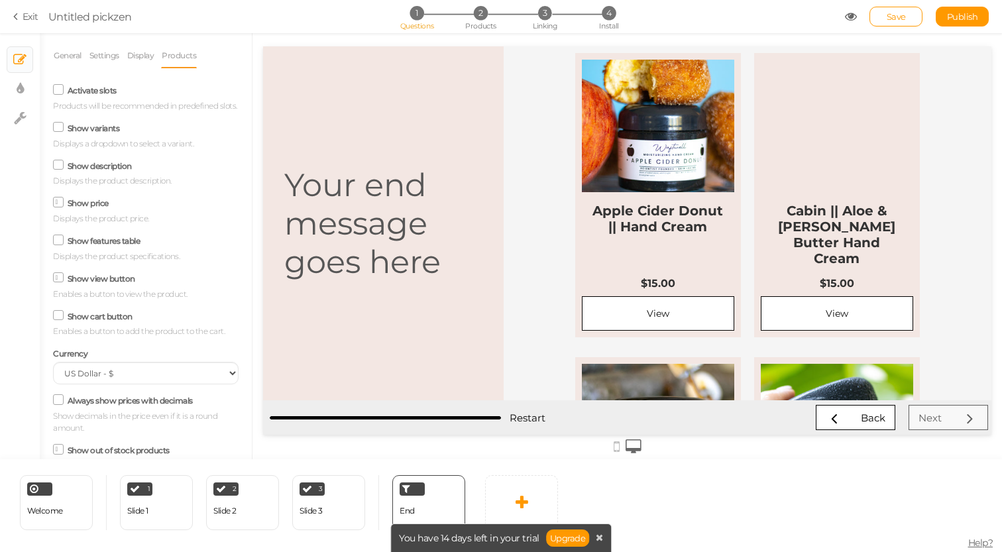
click at [63, 239] on icon at bounding box center [59, 240] width 18 height 7
click at [0, 0] on input "Show features table" at bounding box center [0, 0] width 0 height 0
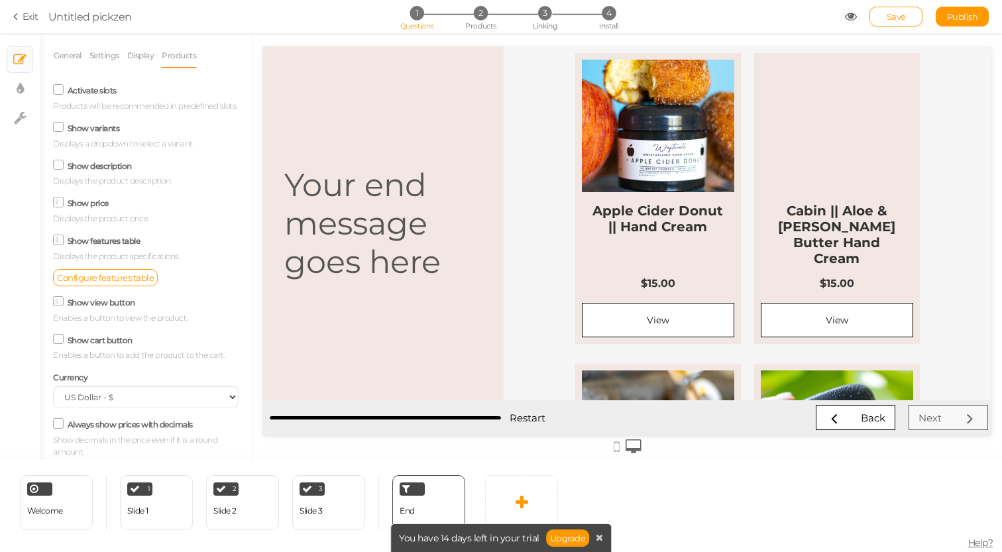
click at [63, 239] on span at bounding box center [58, 240] width 11 height 11
click at [0, 0] on input "Show features table" at bounding box center [0, 0] width 0 height 0
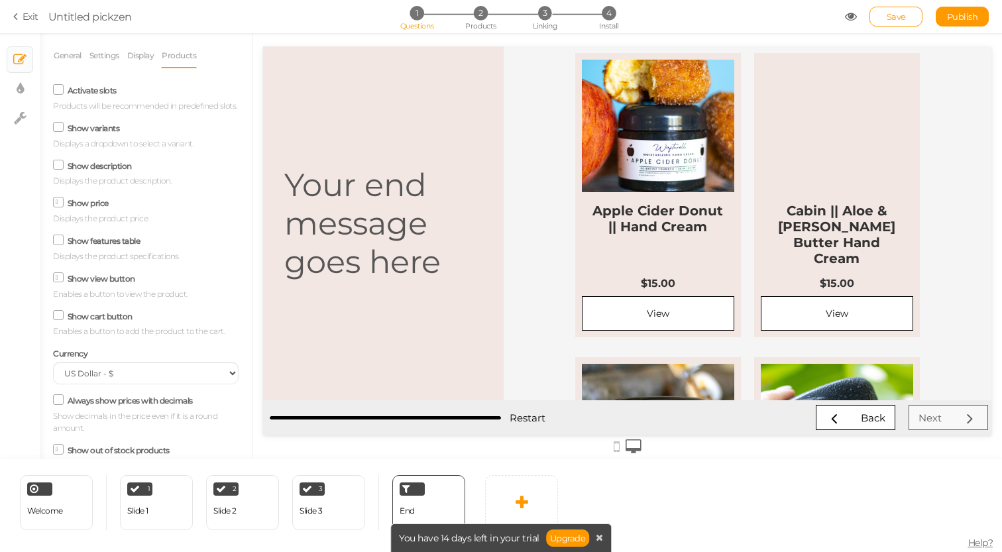
click at [62, 278] on icon at bounding box center [59, 278] width 7 height 0
click at [0, 0] on input "Show view button" at bounding box center [0, 0] width 0 height 0
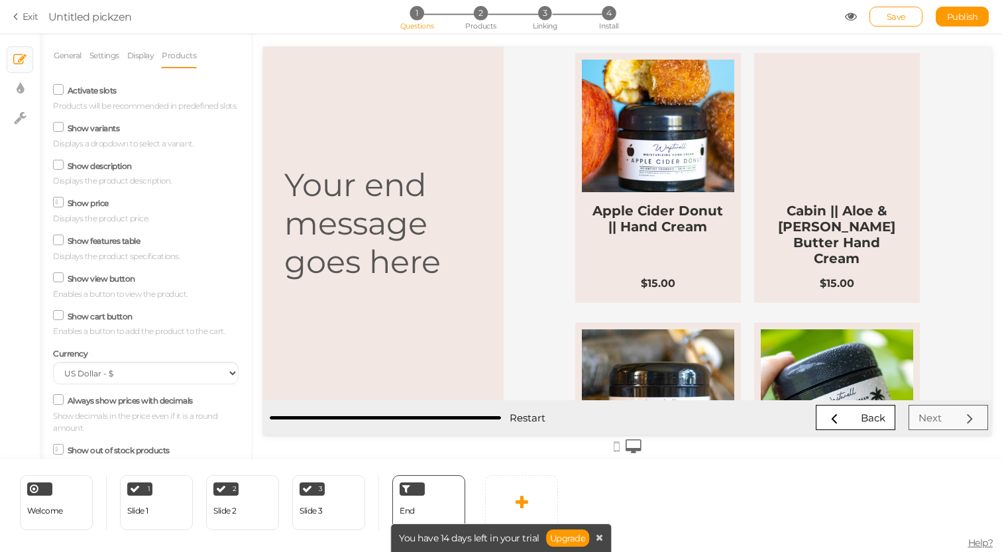
click at [62, 280] on icon at bounding box center [59, 277] width 18 height 7
click at [0, 0] on input "Show view button" at bounding box center [0, 0] width 0 height 0
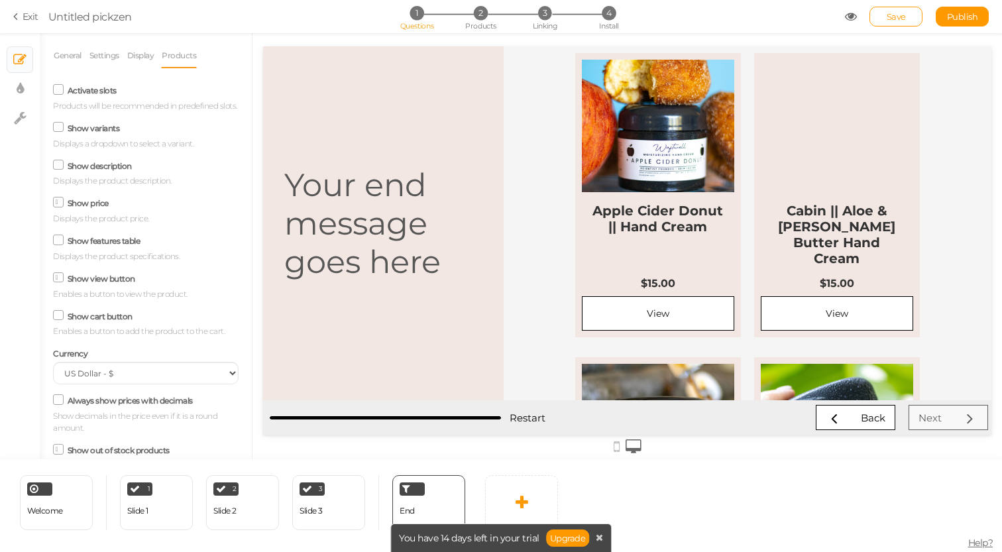
click at [62, 278] on icon at bounding box center [59, 278] width 7 height 0
click at [0, 0] on input "Show view button" at bounding box center [0, 0] width 0 height 0
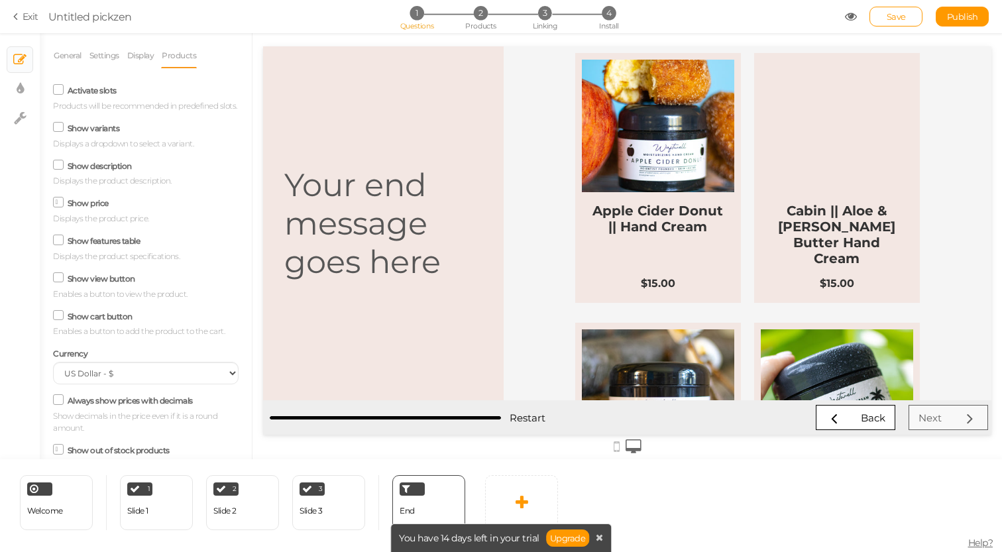
click at [63, 315] on icon at bounding box center [59, 314] width 18 height 7
click at [0, 0] on input "Show cart button" at bounding box center [0, 0] width 0 height 0
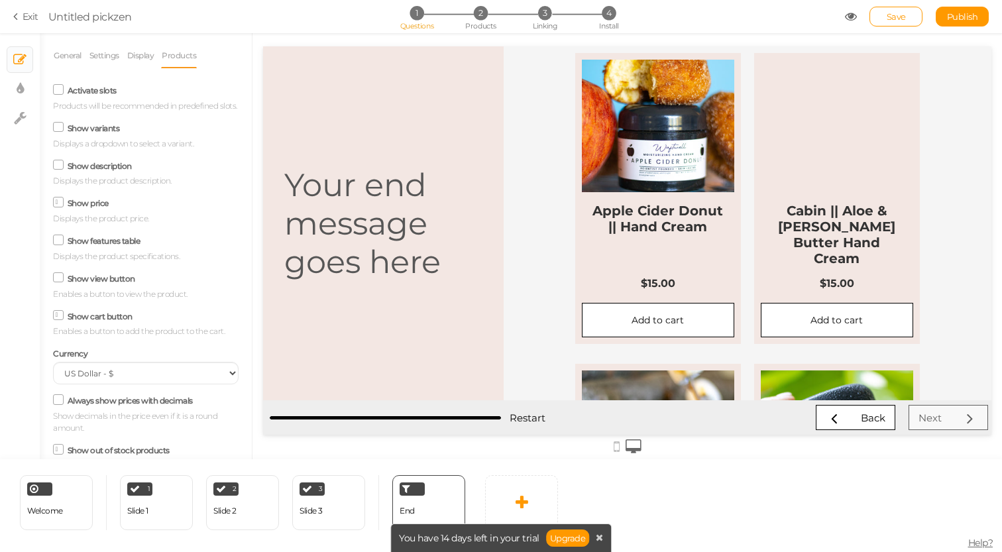
click at [63, 315] on span at bounding box center [58, 315] width 11 height 11
click at [0, 0] on input "Show cart button" at bounding box center [0, 0] width 0 height 0
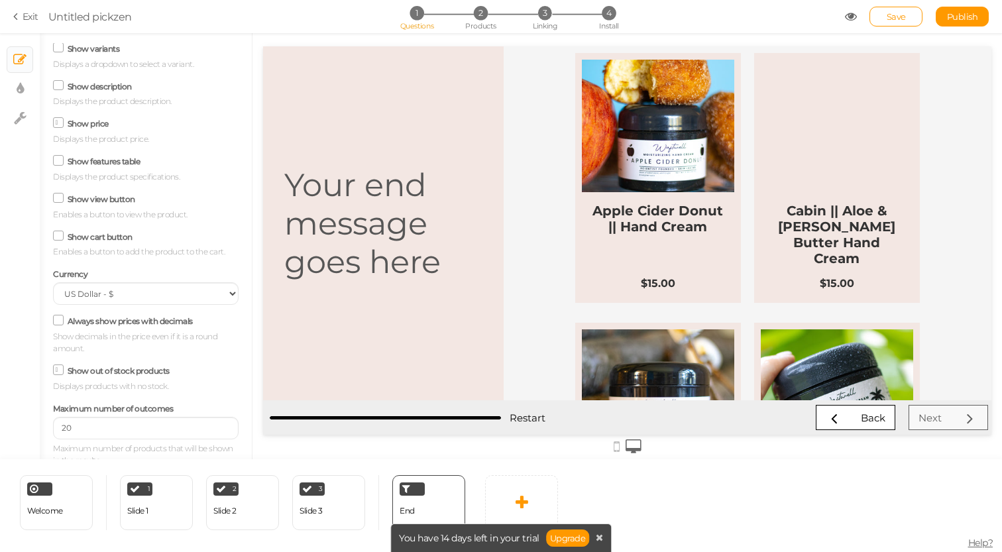
scroll to position [88, 0]
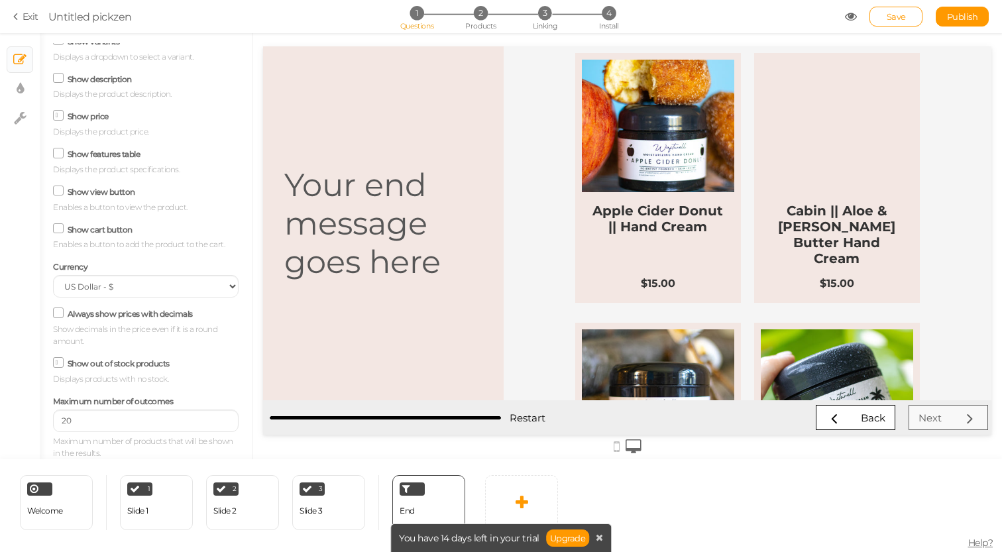
click at [62, 313] on icon at bounding box center [59, 312] width 18 height 7
click at [0, 0] on input "Always show prices with decimals" at bounding box center [0, 0] width 0 height 0
click at [62, 313] on span at bounding box center [58, 312] width 11 height 11
click at [0, 0] on input "Always show prices with decimals" at bounding box center [0, 0] width 0 height 0
click at [62, 316] on icon at bounding box center [59, 312] width 18 height 7
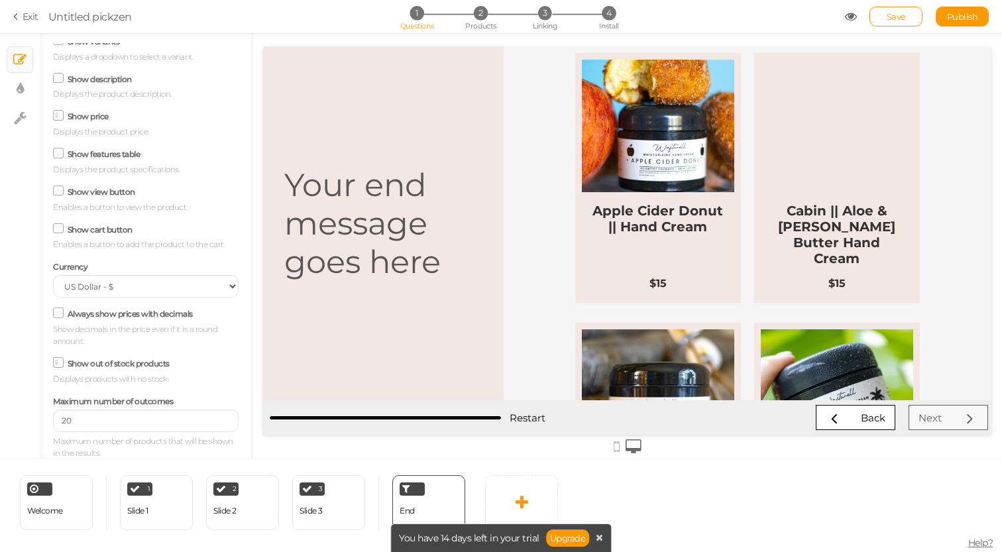
click at [0, 0] on input "Always show prices with decimals" at bounding box center [0, 0] width 0 height 0
click at [62, 316] on span at bounding box center [58, 312] width 11 height 11
click at [0, 0] on input "Always show prices with decimals" at bounding box center [0, 0] width 0 height 0
click at [59, 362] on icon at bounding box center [59, 362] width 7 height 0
click at [0, 0] on input "Show out of stock products" at bounding box center [0, 0] width 0 height 0
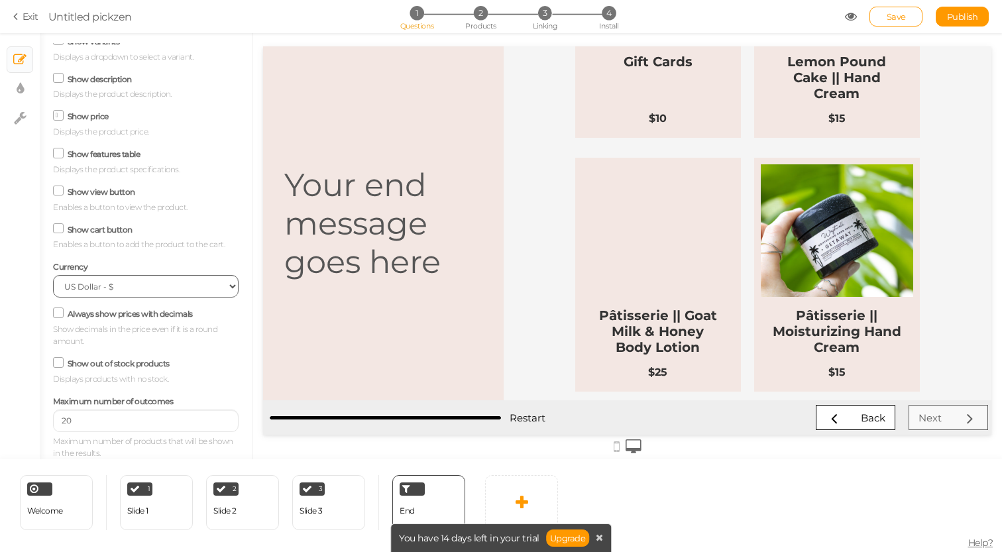
scroll to position [0, 0]
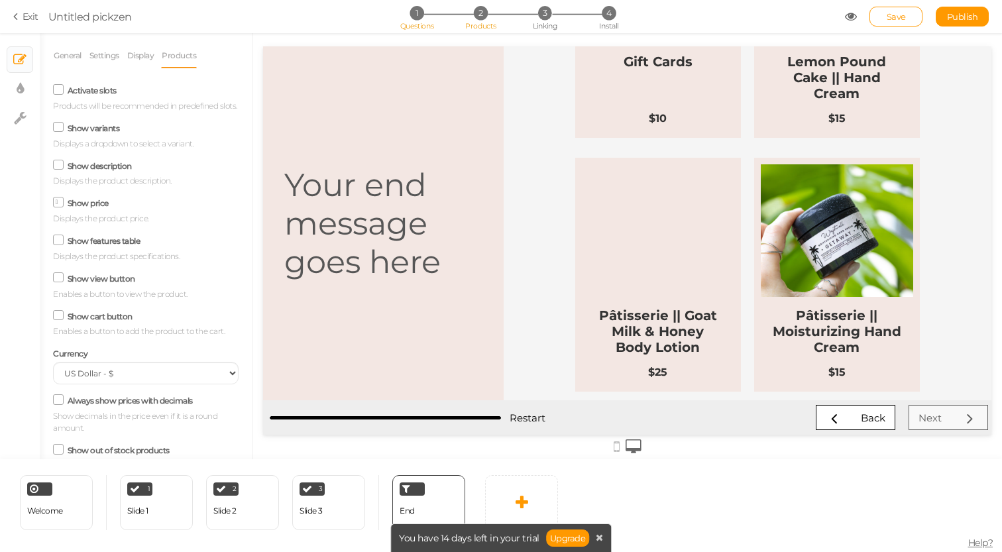
click at [482, 12] on span "2" at bounding box center [481, 13] width 14 height 14
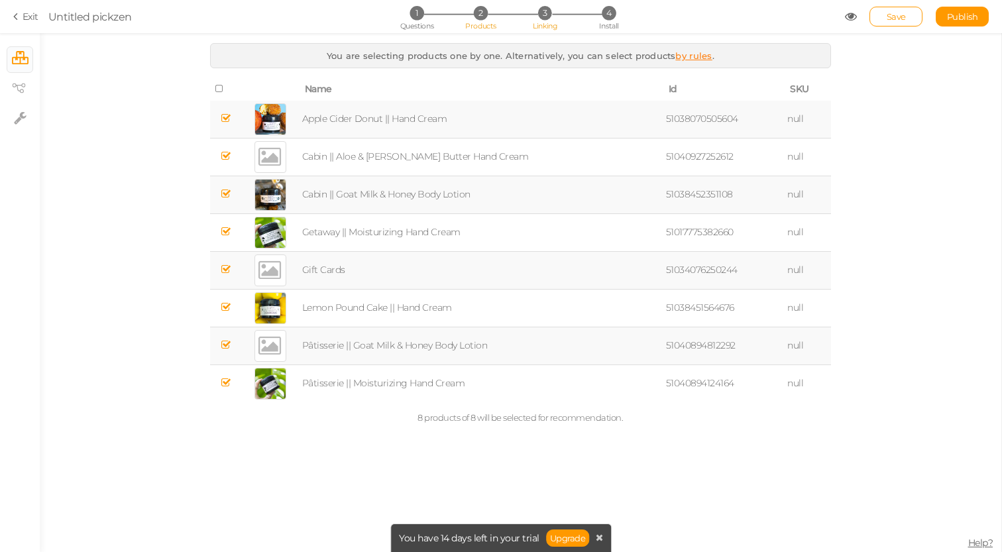
click at [544, 17] on span "3" at bounding box center [545, 13] width 14 height 14
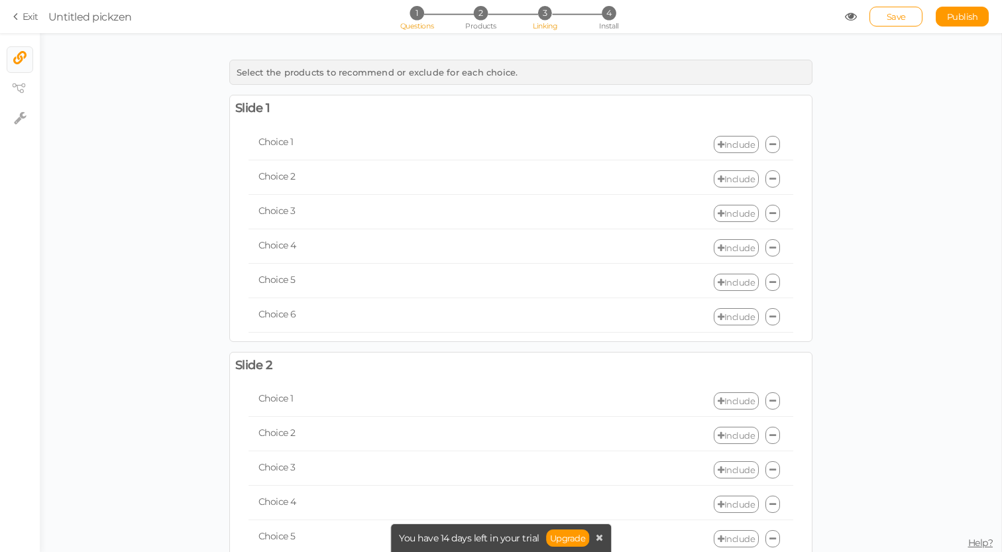
click at [425, 18] on li "1 Questions" at bounding box center [417, 13] width 62 height 14
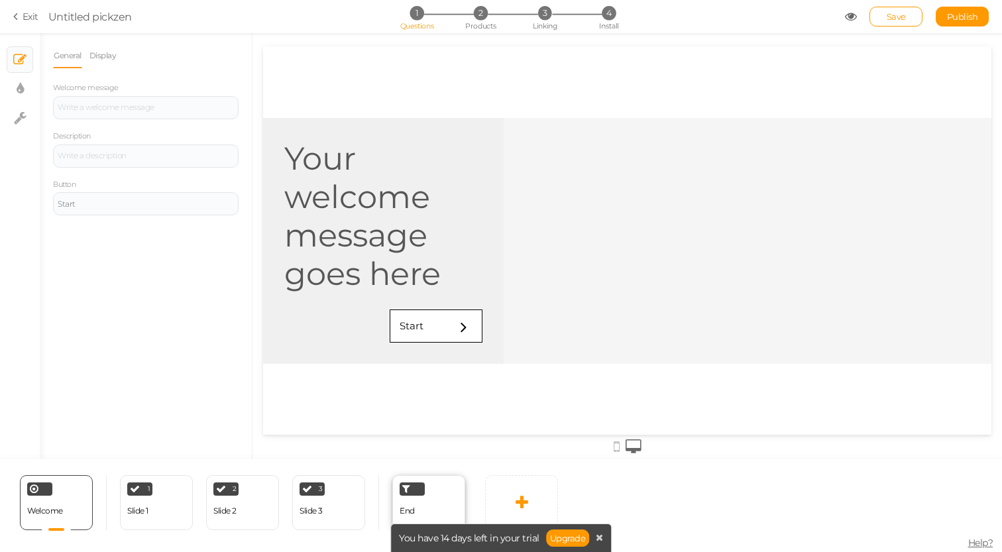
click at [413, 490] on div at bounding box center [412, 488] width 25 height 13
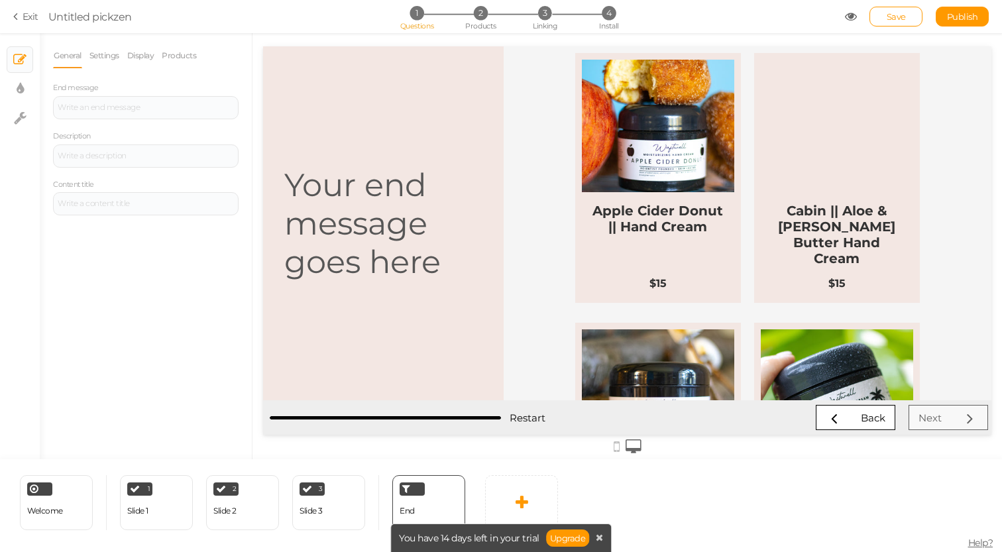
click at [335, 241] on h1 "Your end message goes here" at bounding box center [383, 223] width 198 height 115
click at [184, 52] on link "Products" at bounding box center [179, 55] width 36 height 25
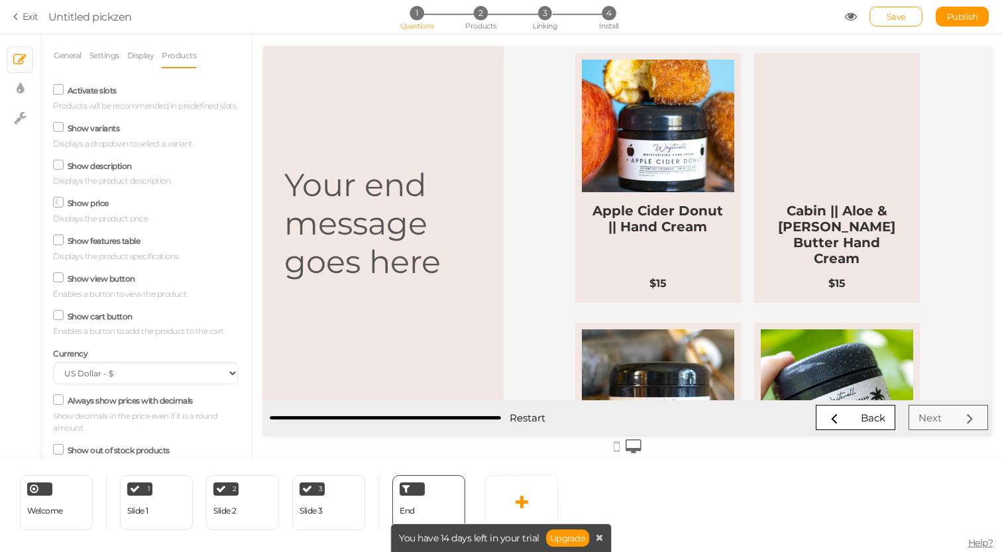
scroll to position [88, 0]
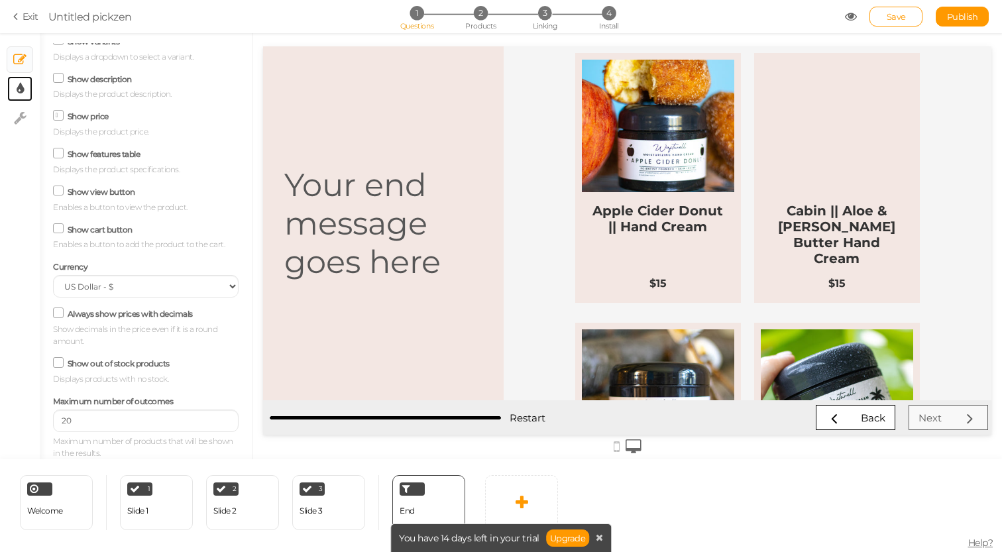
click at [30, 94] on link "× Display settings" at bounding box center [19, 88] width 25 height 25
select select "montserrat"
select select "fade"
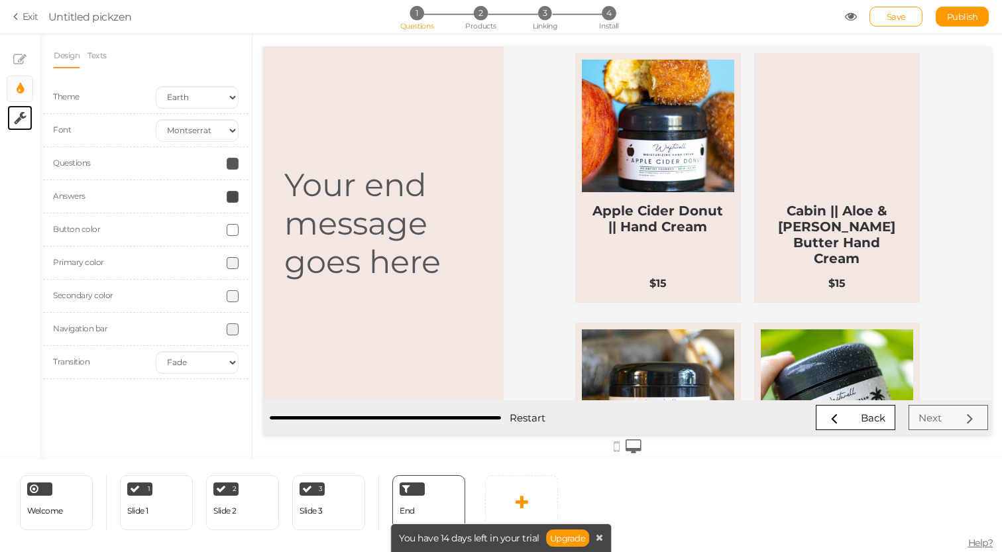
click at [22, 127] on link "× Settings" at bounding box center [19, 117] width 25 height 25
select select "en"
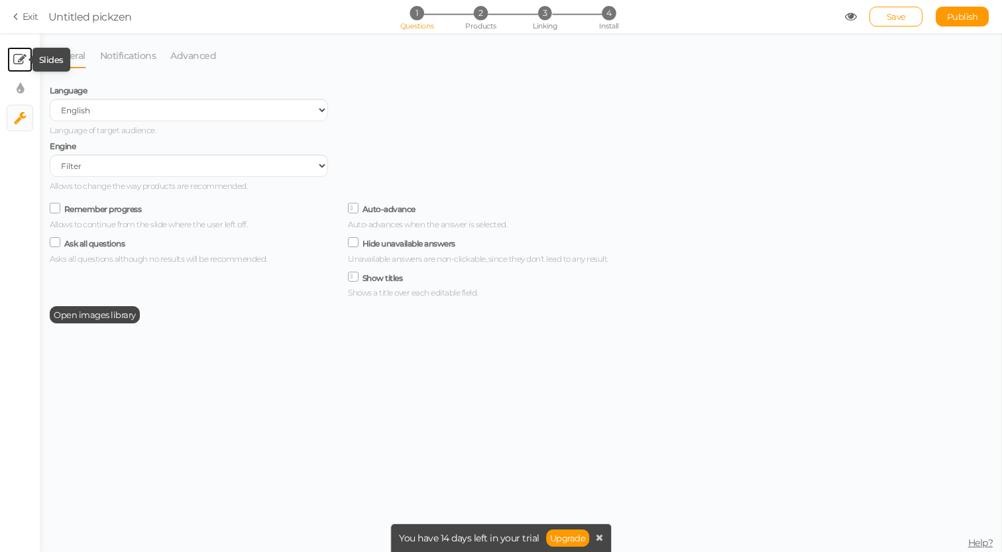
click at [17, 58] on icon at bounding box center [19, 59] width 13 height 13
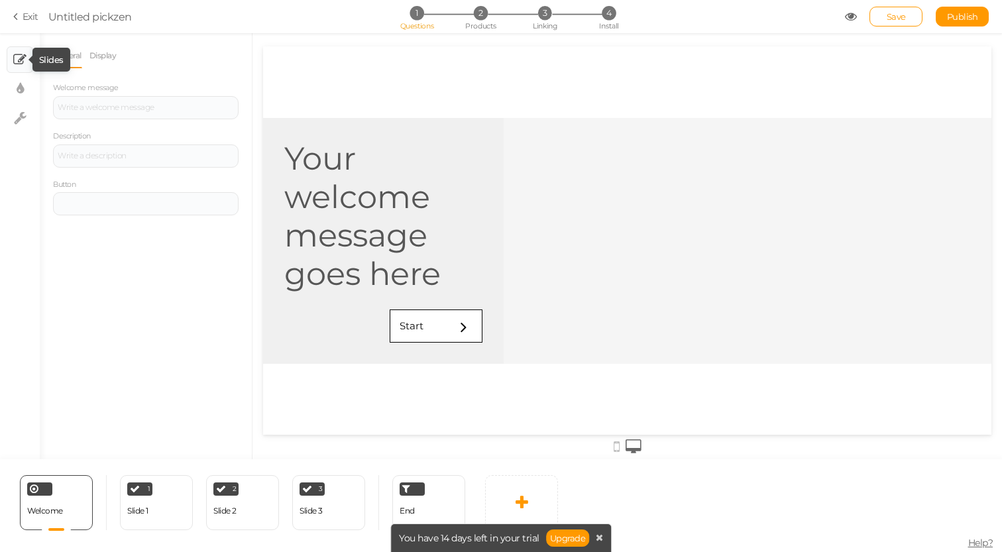
scroll to position [0, 0]
click at [147, 104] on div at bounding box center [146, 107] width 186 height 23
click at [143, 166] on div at bounding box center [146, 155] width 186 height 23
click at [132, 151] on div at bounding box center [146, 155] width 186 height 23
click at [183, 64] on ul "General Display" at bounding box center [146, 55] width 186 height 25
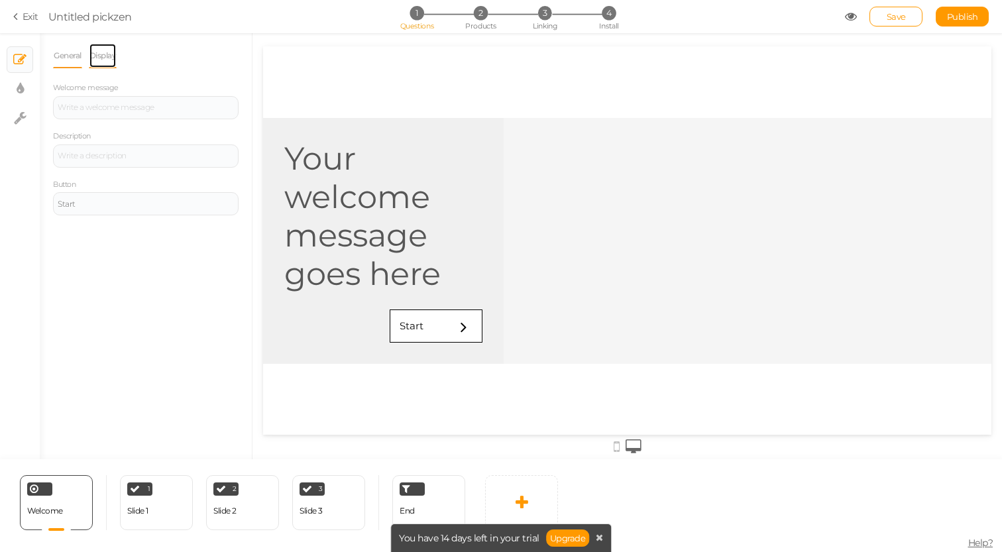
click at [108, 56] on link "Display" at bounding box center [103, 55] width 28 height 25
click at [230, 101] on span "Set" at bounding box center [228, 97] width 14 height 11
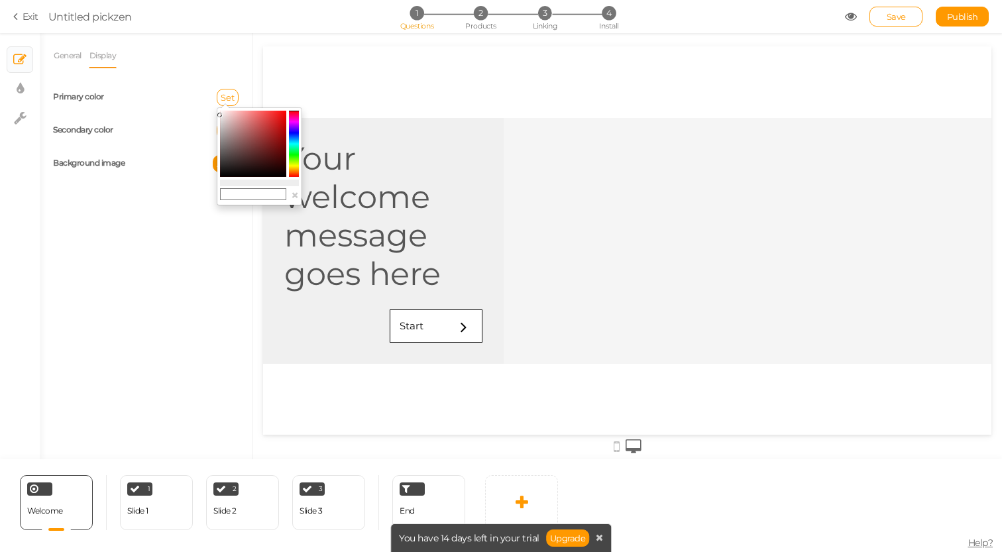
click at [246, 196] on input "text" at bounding box center [253, 194] width 66 height 12
paste input "#f3e7e3"
type input "#f3e7e3"
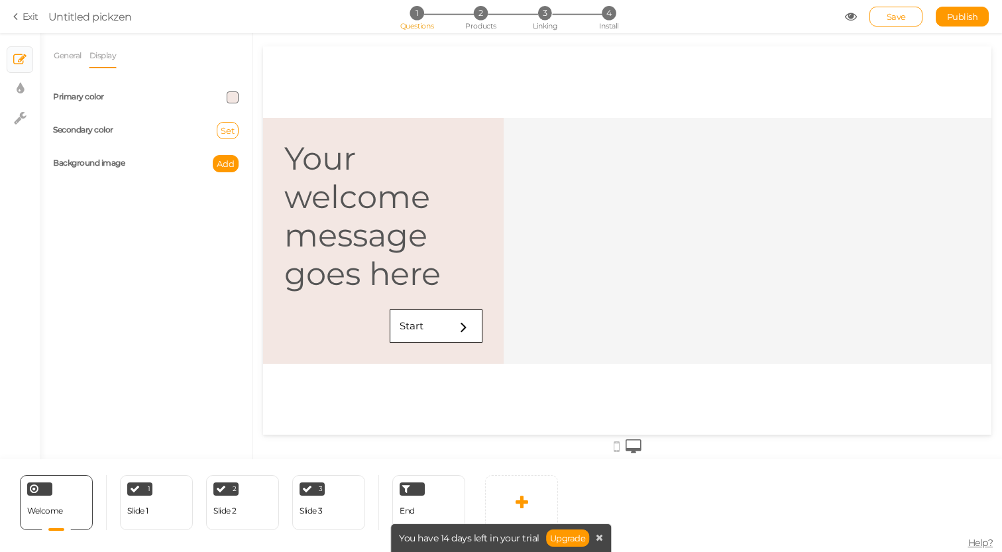
click at [561, 219] on div at bounding box center [748, 241] width 488 height 246
click at [30, 93] on link "× Display settings" at bounding box center [19, 88] width 25 height 25
select select "montserrat"
select select "fade"
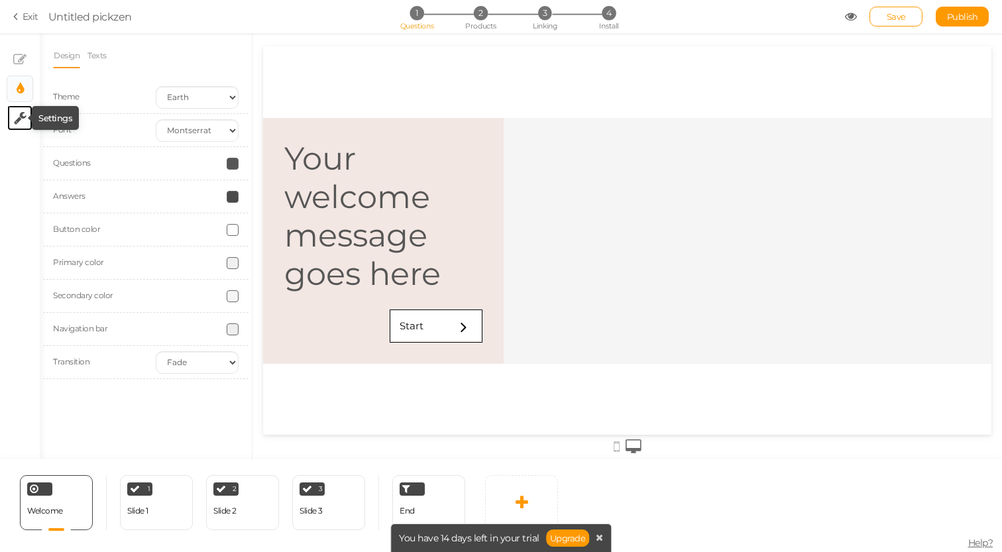
click at [17, 122] on icon at bounding box center [20, 117] width 13 height 13
select select "en"
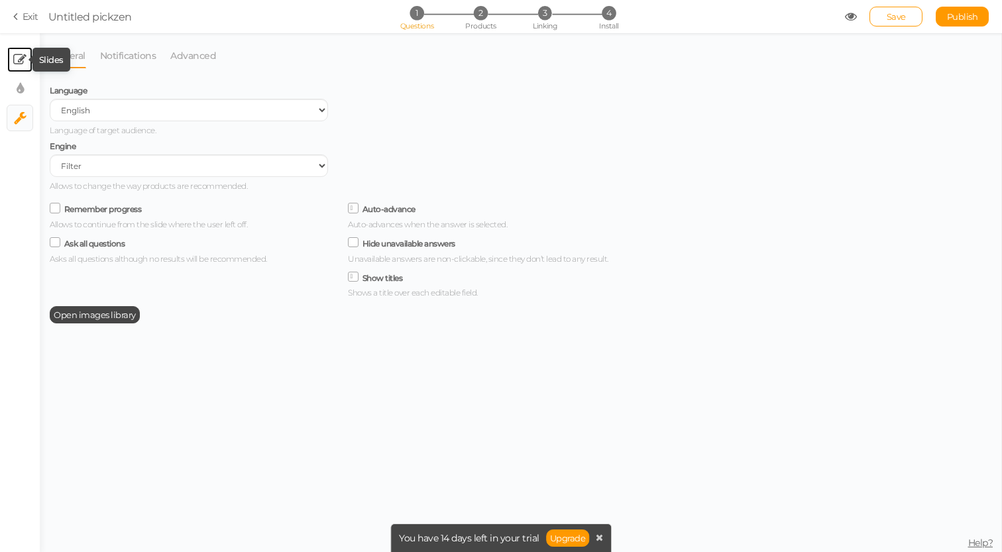
click at [19, 64] on icon at bounding box center [19, 59] width 13 height 13
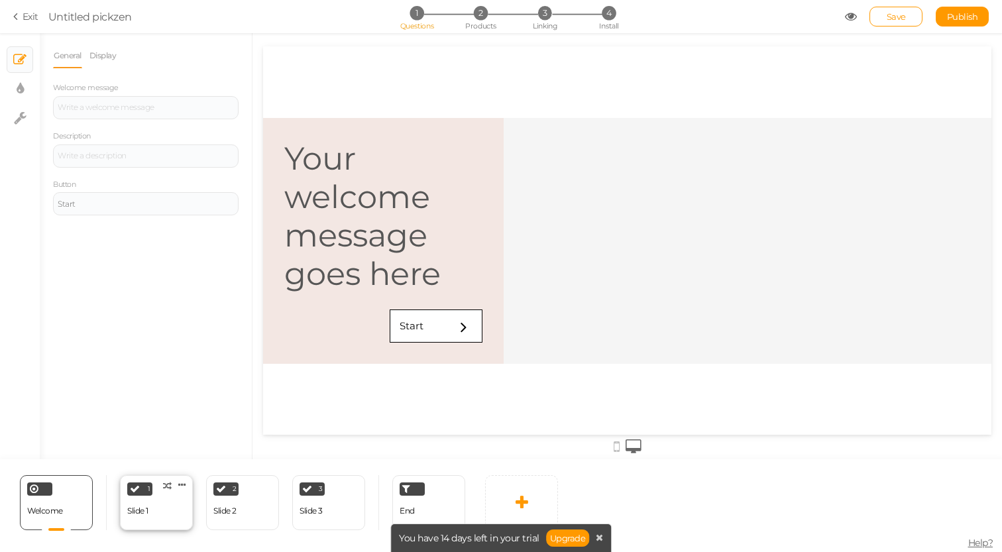
click at [152, 513] on div "1 Slide 1 × Define the conditions to show this slide. Clone Change type Delete" at bounding box center [156, 502] width 73 height 55
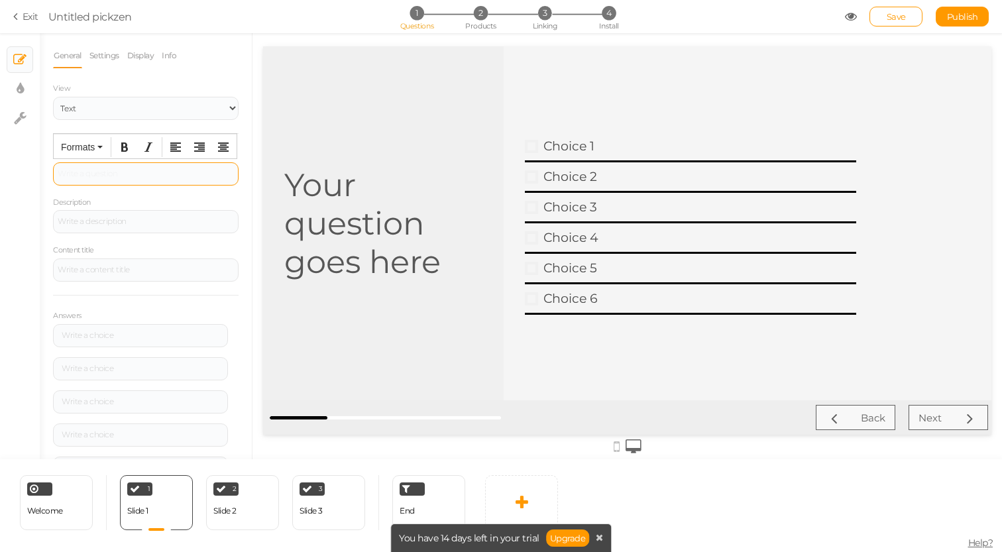
click at [107, 174] on div at bounding box center [146, 173] width 186 height 23
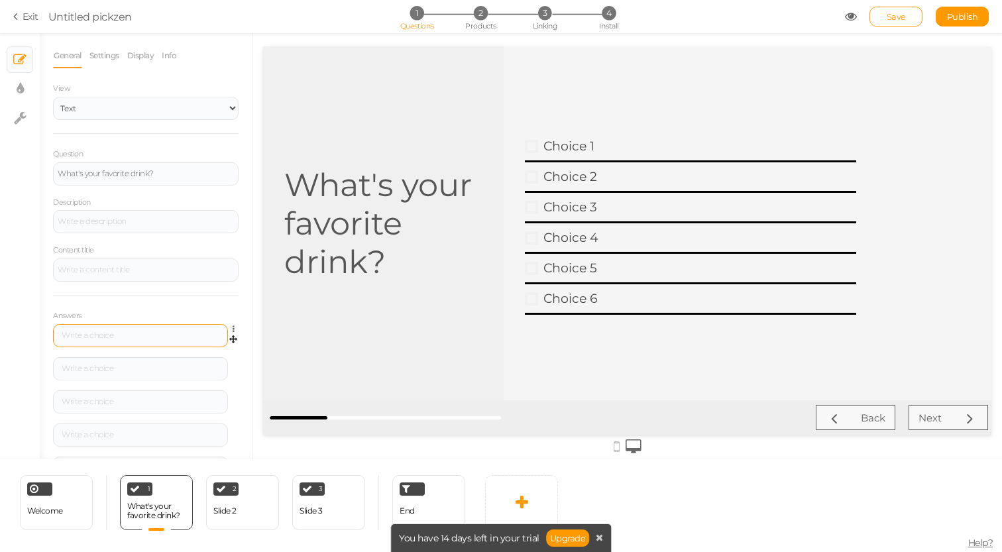
click at [121, 342] on div at bounding box center [140, 335] width 175 height 23
click at [237, 329] on icon at bounding box center [237, 329] width 9 height 8
click at [226, 344] on link "Settings" at bounding box center [185, 348] width 105 height 14
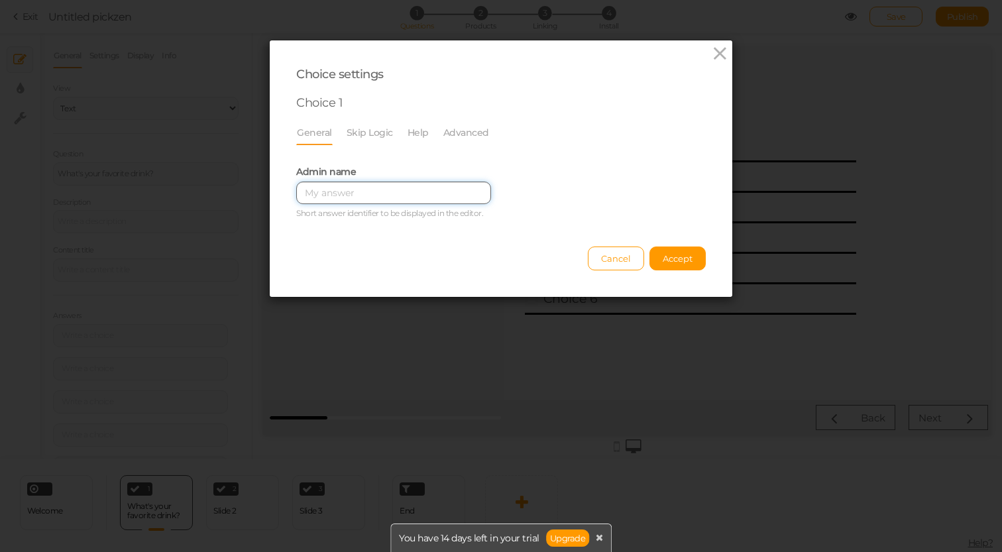
click at [385, 191] on input "text" at bounding box center [393, 193] width 195 height 23
type input "Cabin"
click at [375, 132] on link "Skip Logic" at bounding box center [370, 132] width 48 height 25
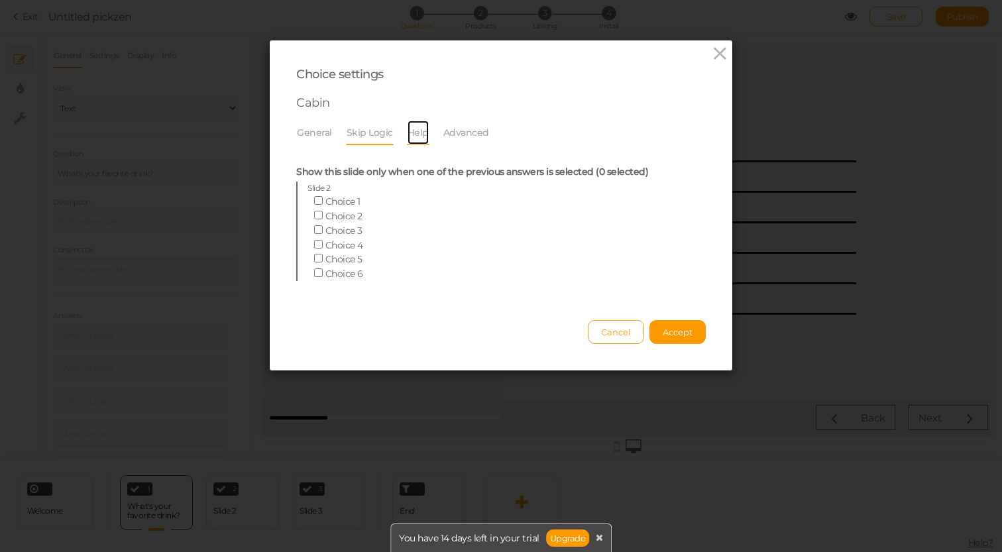
click at [417, 136] on link "Help" at bounding box center [418, 132] width 23 height 25
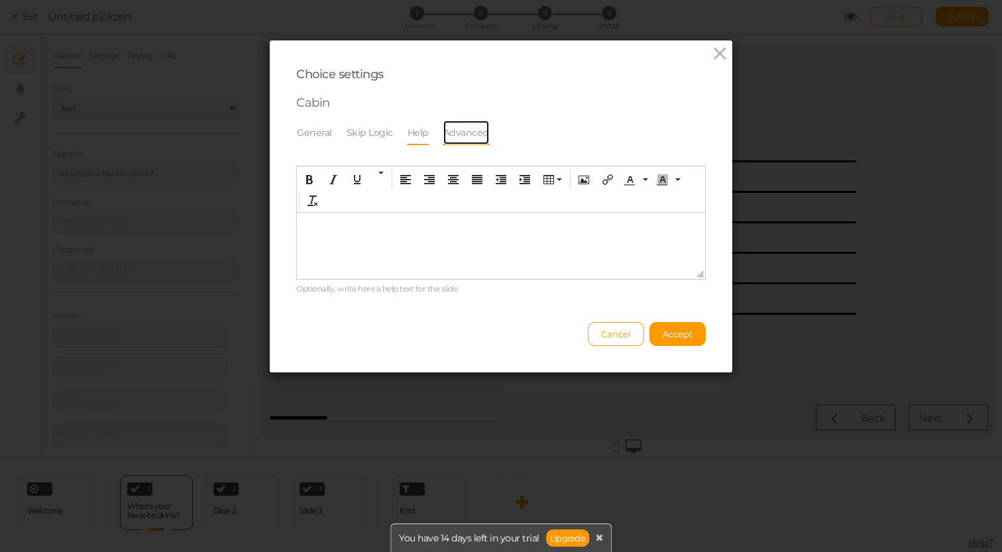
click at [465, 136] on link "Advanced" at bounding box center [466, 132] width 47 height 25
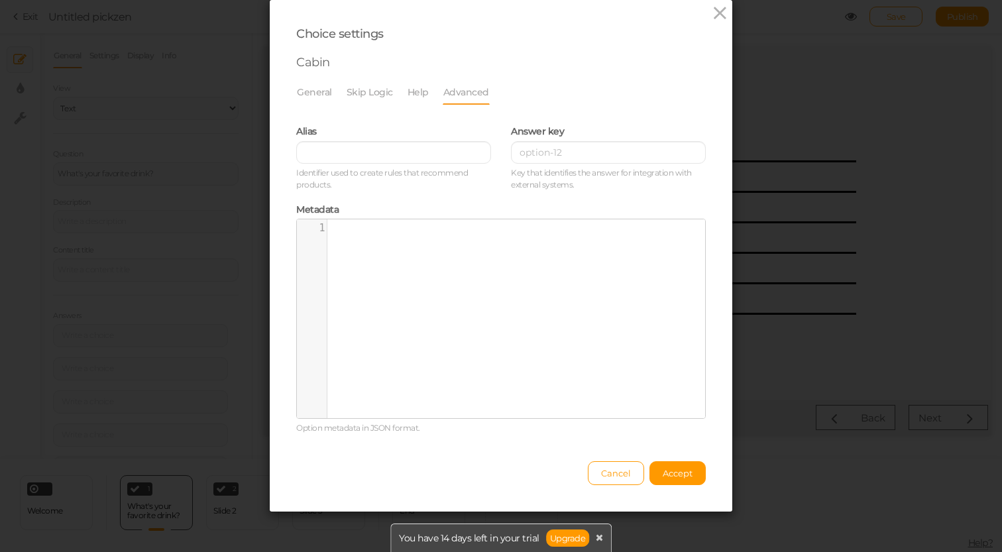
scroll to position [41, 0]
click at [416, 89] on link "Help" at bounding box center [418, 92] width 23 height 25
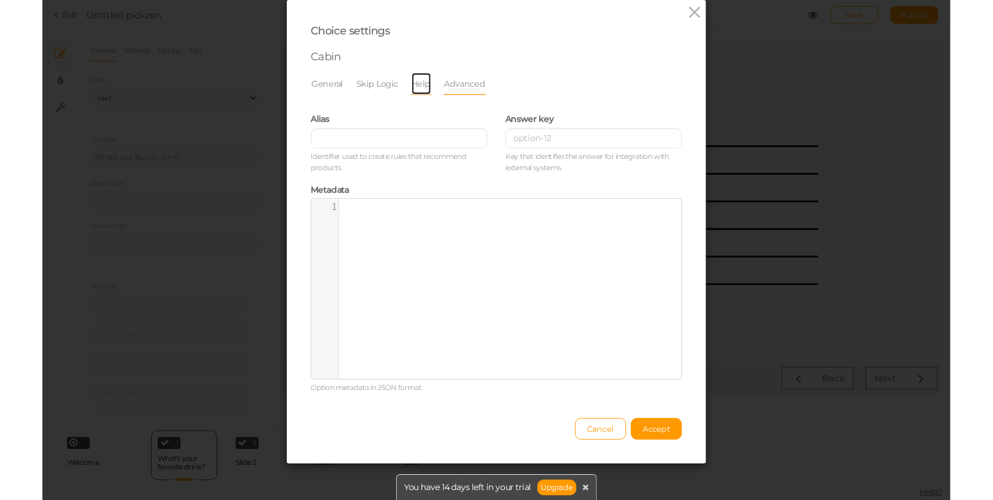
scroll to position [0, 0]
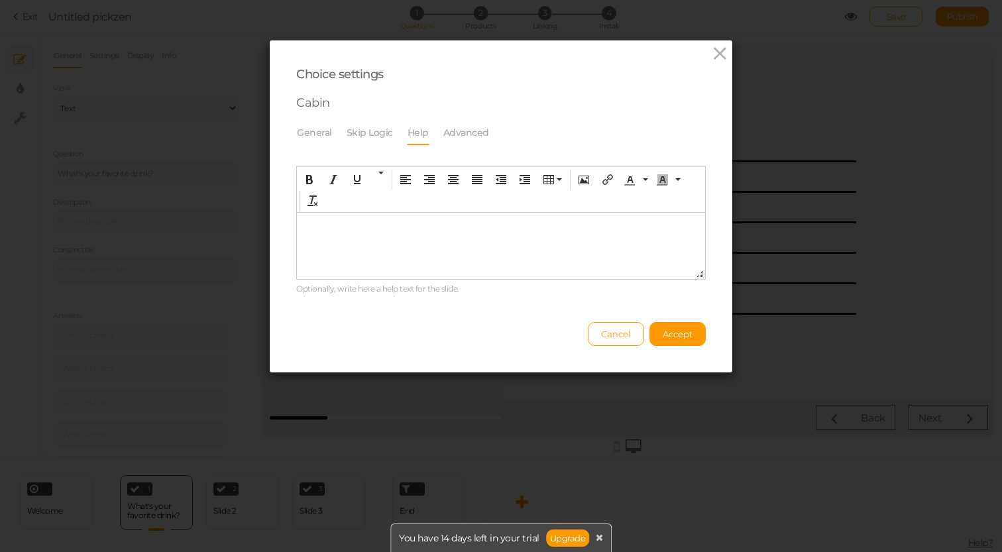
click at [390, 234] on html at bounding box center [501, 223] width 408 height 21
click at [320, 202] on button "Insert/edit image" at bounding box center [312, 200] width 21 height 19
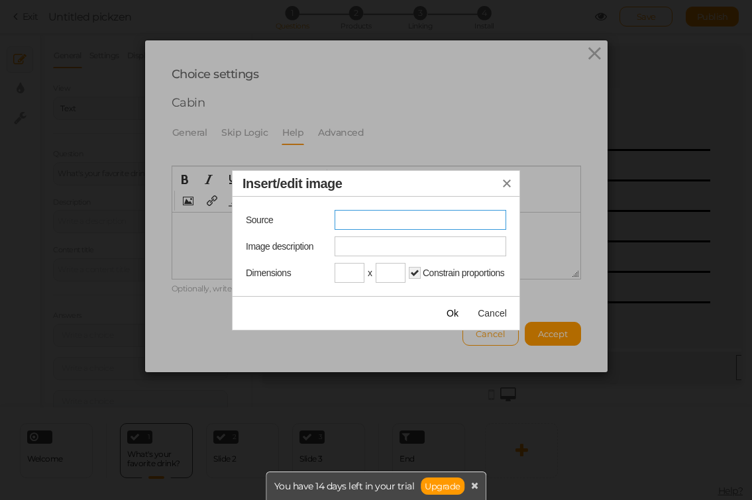
click at [353, 218] on input "Insert/edit image" at bounding box center [421, 220] width 172 height 20
click at [354, 252] on input "Image description" at bounding box center [421, 247] width 172 height 20
click at [347, 281] on input "Width" at bounding box center [350, 273] width 30 height 20
click at [357, 221] on input "Insert/edit image" at bounding box center [421, 220] width 172 height 20
